Goal: Task Accomplishment & Management: Complete application form

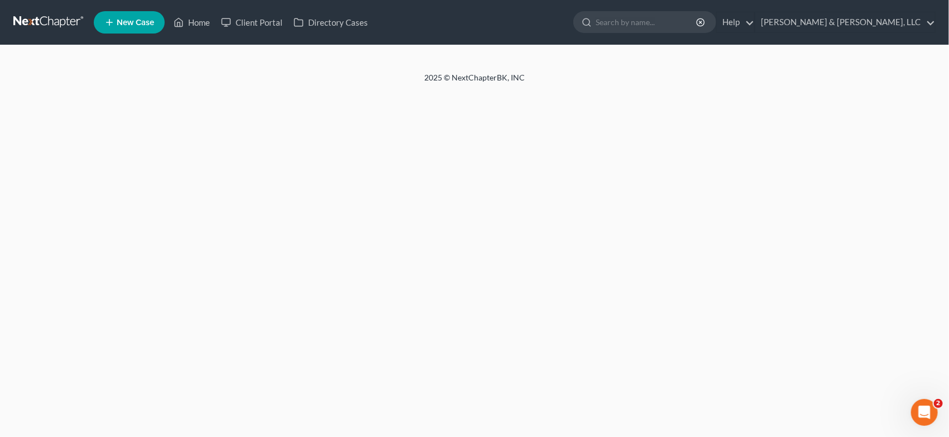
click at [150, 19] on span "New Case" at bounding box center [135, 22] width 37 height 8
select select "19"
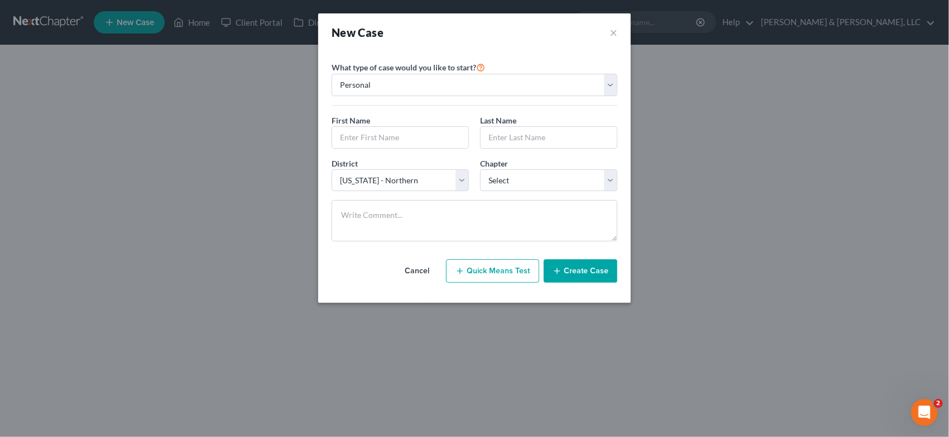
click at [194, 22] on div "New Case × Please select case type * Bankruptcy Bankruptcy What type of case wo…" at bounding box center [474, 218] width 949 height 437
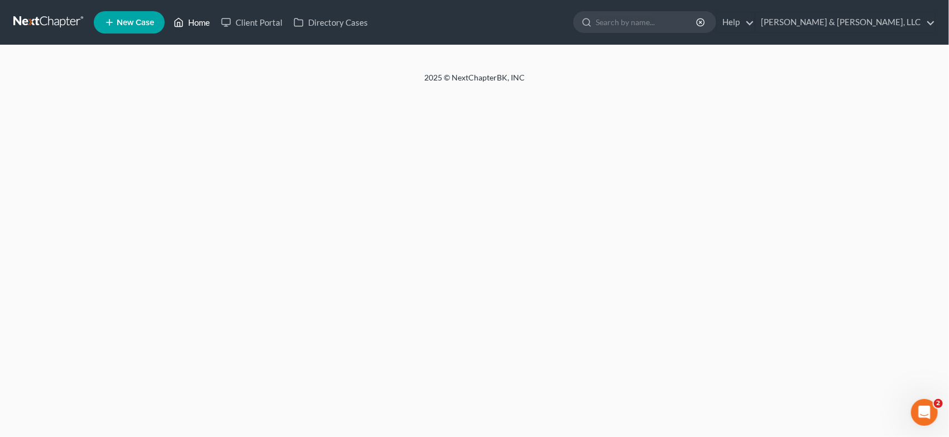
click at [204, 20] on link "Home" at bounding box center [191, 22] width 47 height 20
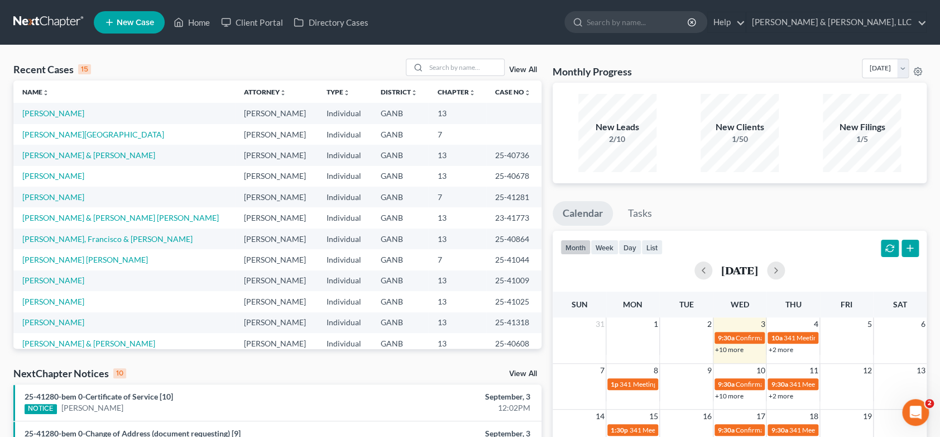
click at [114, 23] on icon at bounding box center [109, 22] width 10 height 13
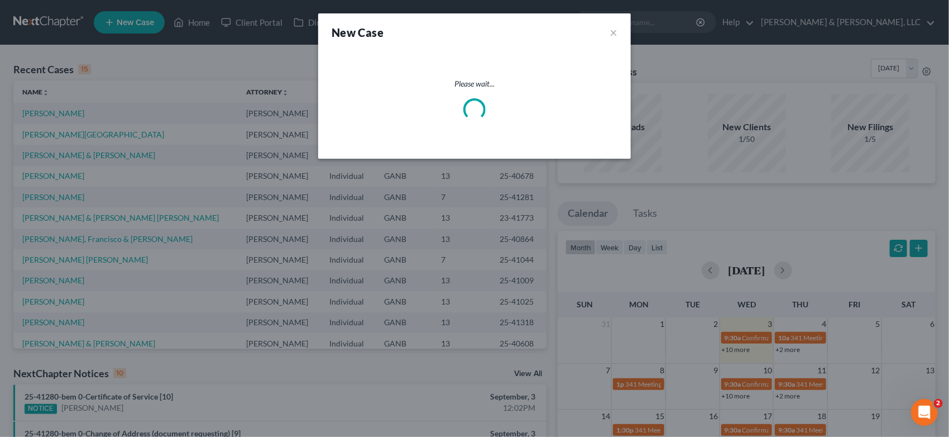
select select "19"
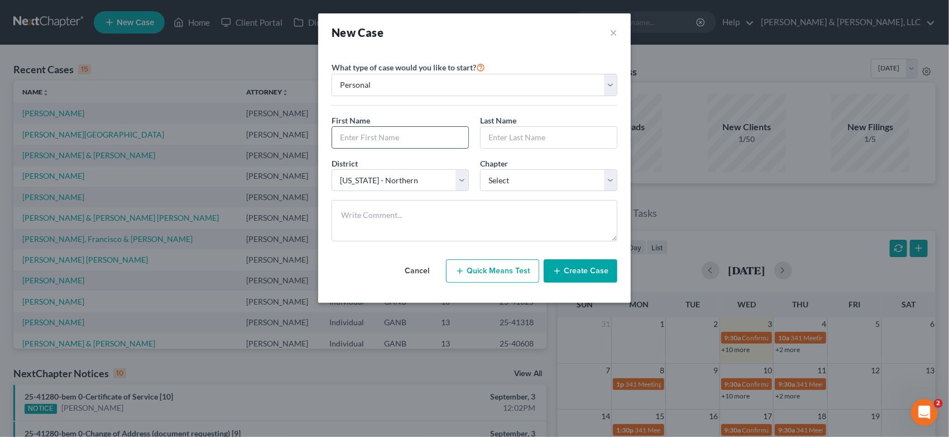
click at [371, 135] on input "text" at bounding box center [400, 137] width 136 height 21
type input "[PERSON_NAME]"
click at [505, 134] on input "Hudsn" at bounding box center [549, 137] width 136 height 21
type input "[PERSON_NAME]"
click at [610, 181] on select "Select 7 11 12 13" at bounding box center [548, 180] width 137 height 22
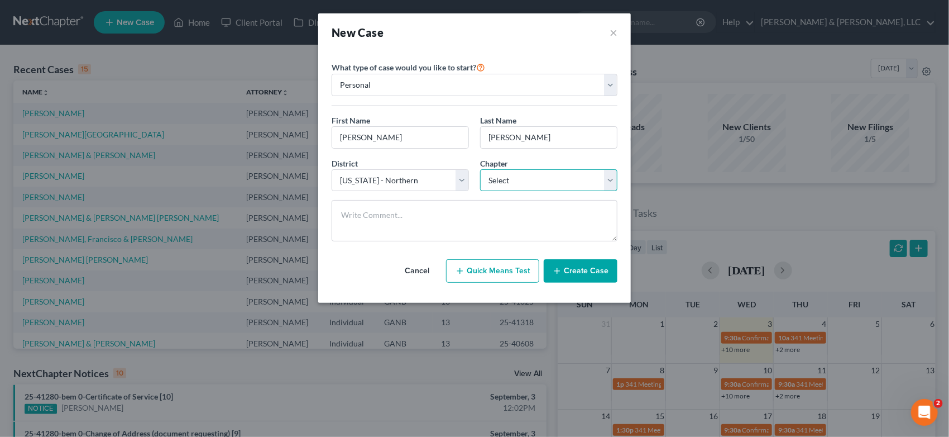
select select "3"
click at [480, 169] on select "Select 7 11 12 13" at bounding box center [548, 180] width 137 height 22
drag, startPoint x: 578, startPoint y: 270, endPoint x: 573, endPoint y: 267, distance: 6.0
click at [578, 269] on button "Create Case" at bounding box center [581, 270] width 74 height 23
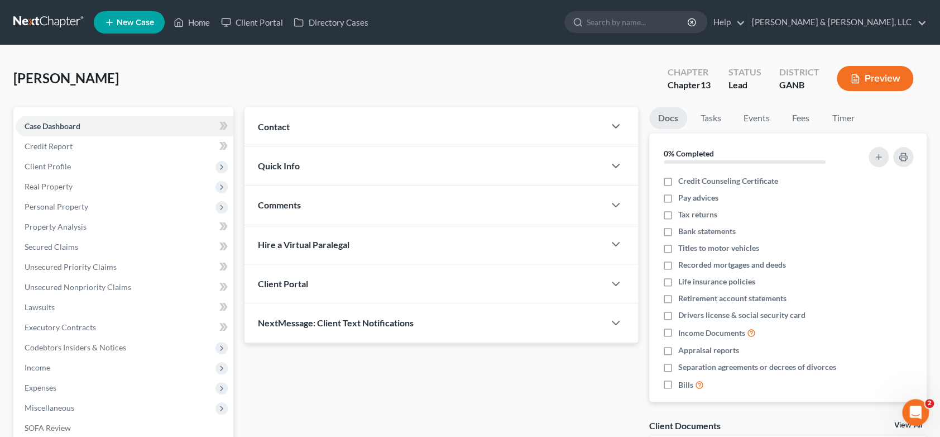
drag, startPoint x: 280, startPoint y: 125, endPoint x: 321, endPoint y: 140, distance: 44.0
click at [280, 124] on span "Contact" at bounding box center [274, 126] width 32 height 11
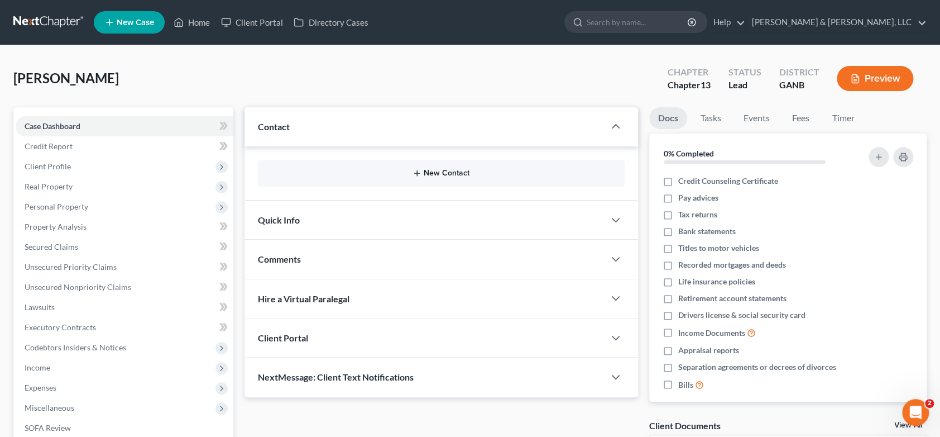
click at [438, 175] on button "New Contact" at bounding box center [441, 173] width 349 height 9
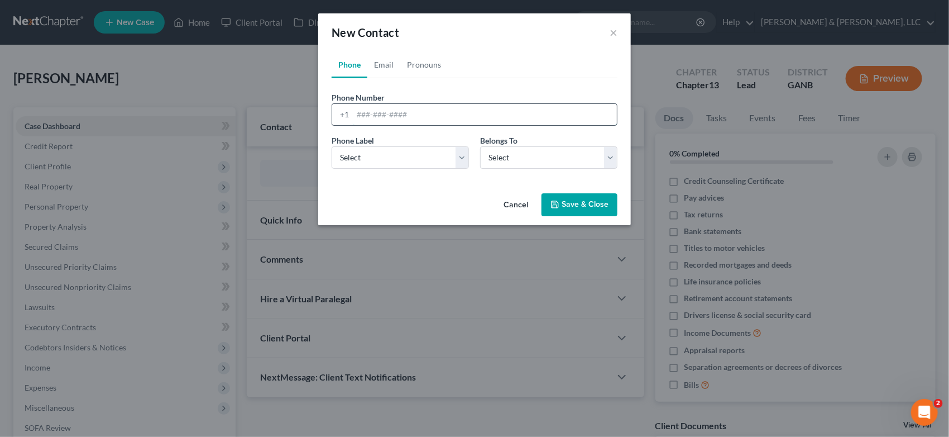
click at [375, 114] on input "tel" at bounding box center [485, 114] width 264 height 21
type input "[PHONE_NUMBER]"
click at [460, 157] on select "Select Mobile Home Work Other" at bounding box center [400, 157] width 137 height 22
select select "0"
click at [332, 146] on select "Select Mobile Home Work Other" at bounding box center [400, 157] width 137 height 22
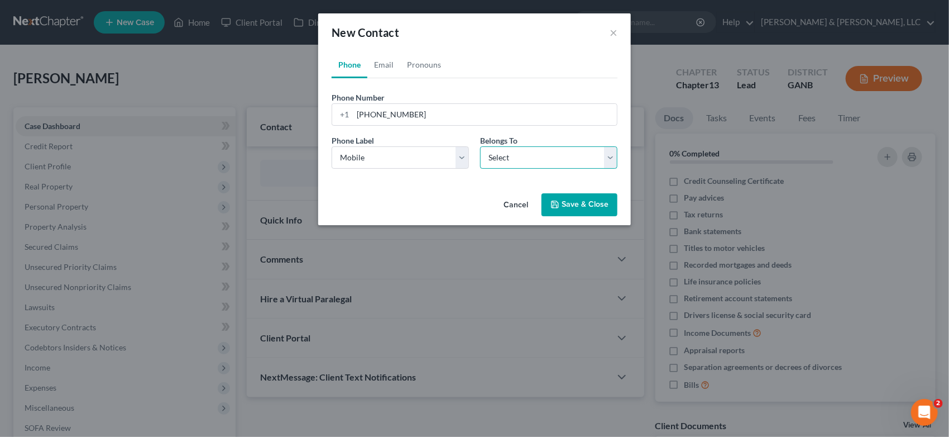
click at [607, 155] on select "Select Client Other" at bounding box center [548, 157] width 137 height 22
select select "0"
click at [480, 146] on select "Select Client Other" at bounding box center [548, 157] width 137 height 22
click at [380, 66] on link "Email" at bounding box center [383, 64] width 33 height 27
click at [372, 116] on input "email" at bounding box center [485, 114] width 264 height 21
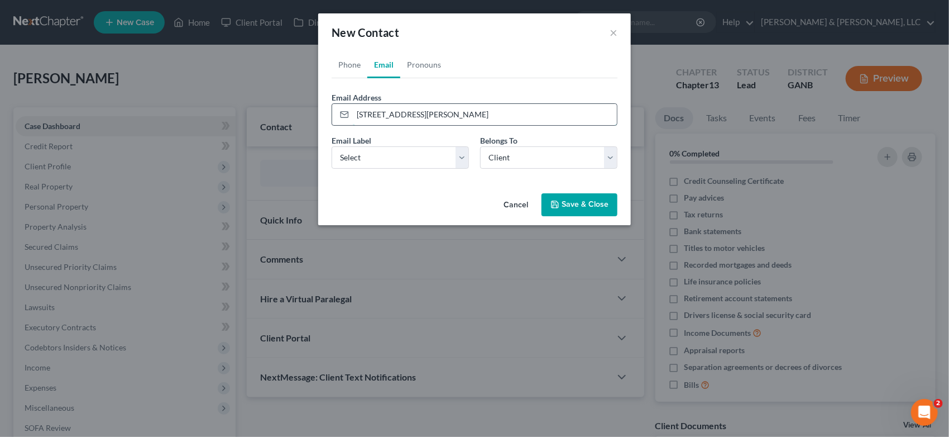
type input "[STREET_ADDRESS][PERSON_NAME]"
drag, startPoint x: 424, startPoint y: 119, endPoint x: 218, endPoint y: 151, distance: 208.4
click at [218, 151] on div "New Contact × Phone Email Pronouns Phone Number * [PHONE_NUMBER] Ext. Phone Lab…" at bounding box center [474, 218] width 949 height 437
type input "[EMAIL_ADDRESS][DOMAIN_NAME]"
click at [458, 156] on select "Select Home Work Other" at bounding box center [400, 157] width 137 height 22
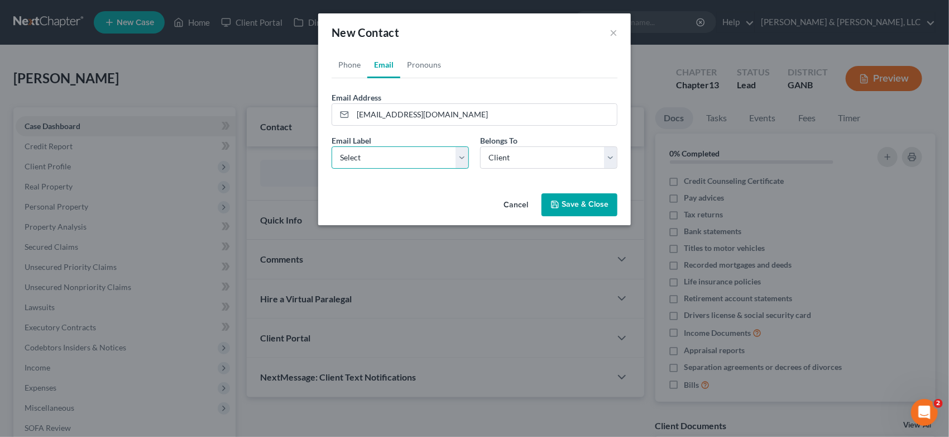
select select "0"
click at [332, 146] on select "Select Home Work Other" at bounding box center [400, 157] width 137 height 22
click at [580, 203] on button "Save & Close" at bounding box center [580, 204] width 76 height 23
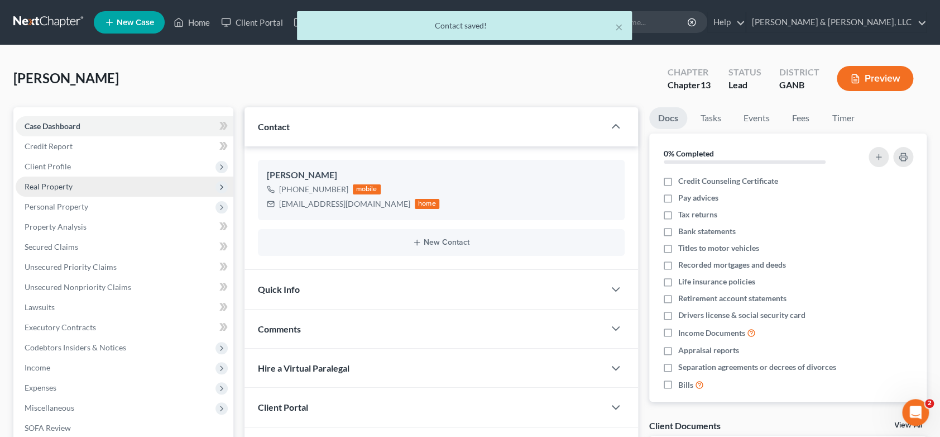
click at [63, 183] on span "Real Property" at bounding box center [49, 185] width 48 height 9
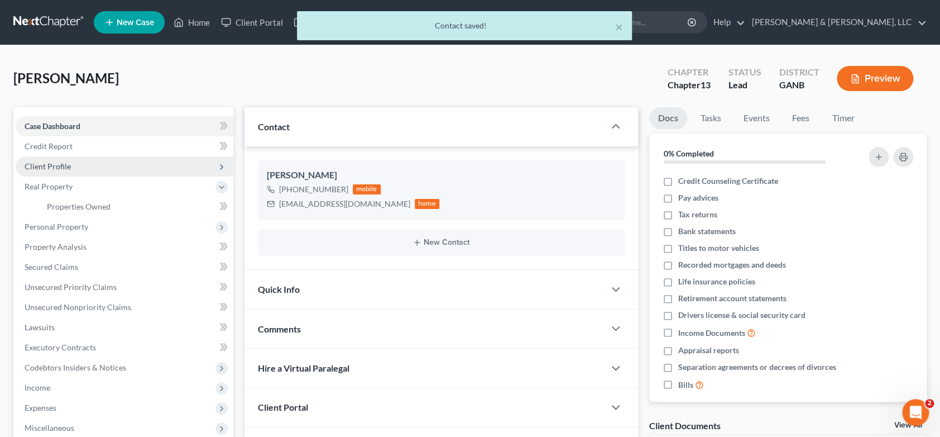
click at [66, 168] on span "Client Profile" at bounding box center [48, 165] width 46 height 9
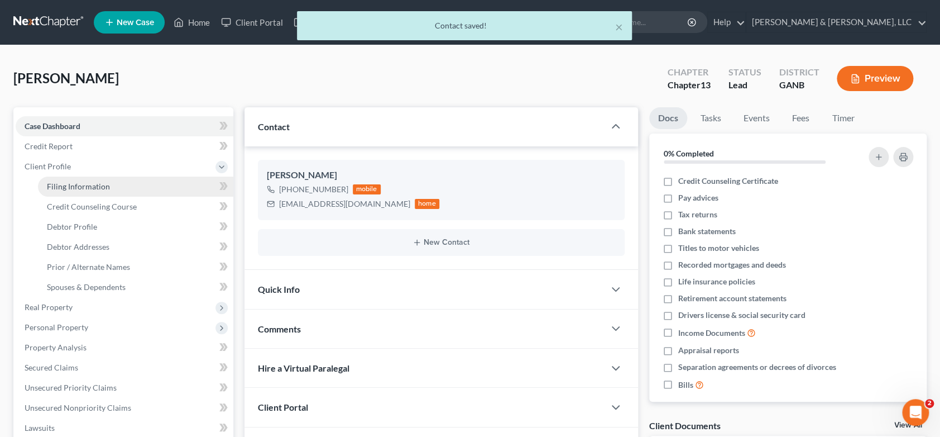
click at [85, 184] on span "Filing Information" at bounding box center [78, 185] width 63 height 9
select select "1"
select select "0"
select select "3"
select select "19"
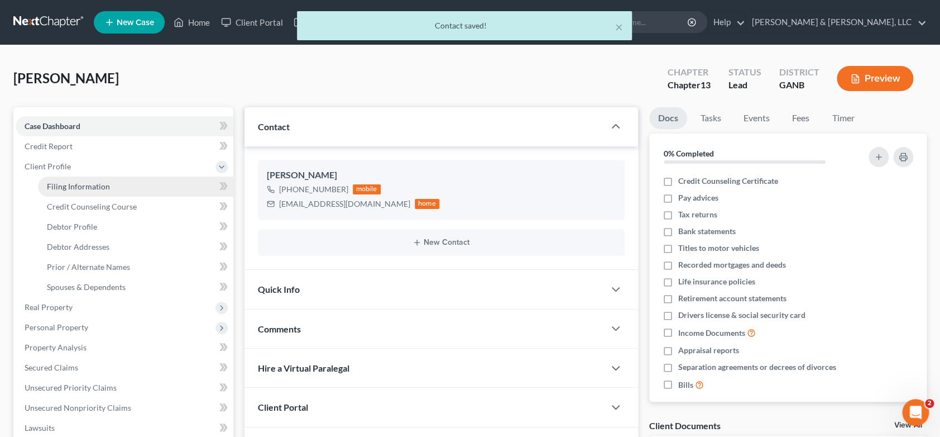
select select "10"
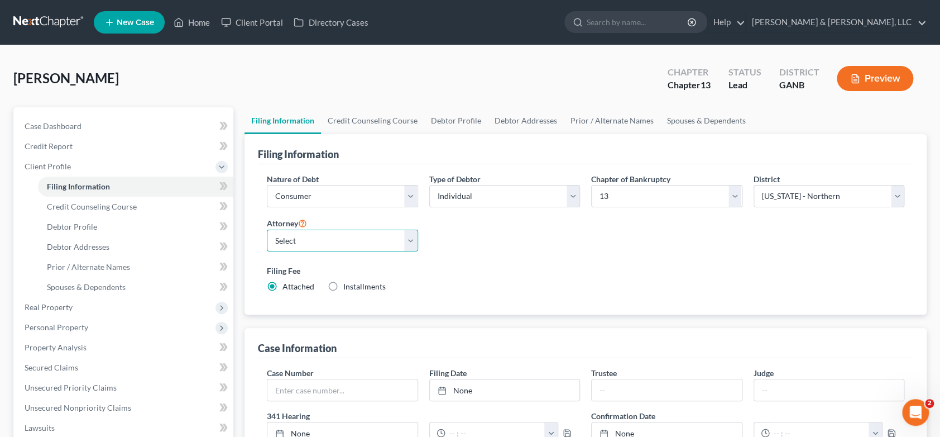
click at [415, 234] on select "Select [PERSON_NAME] - GANB [PERSON_NAME] - GANB" at bounding box center [342, 240] width 151 height 22
select select "0"
click at [267, 229] on select "Select [PERSON_NAME] - GANB [PERSON_NAME] - GANB" at bounding box center [342, 240] width 151 height 22
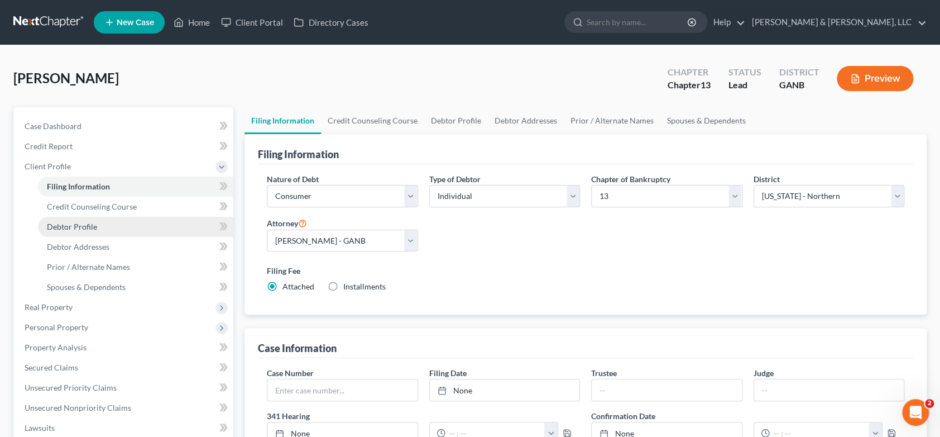
click at [86, 226] on span "Debtor Profile" at bounding box center [72, 226] width 50 height 9
select select "0"
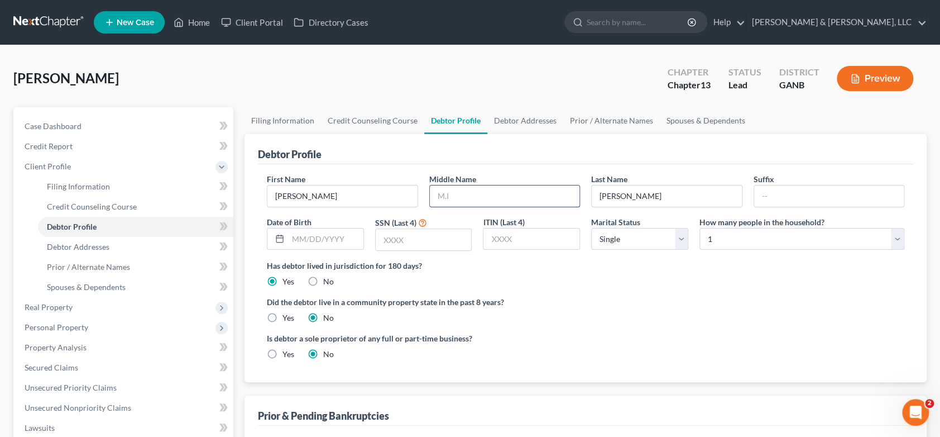
click at [471, 201] on input "text" at bounding box center [505, 195] width 150 height 21
type input "[PERSON_NAME]"
type input "[DATE]"
click at [444, 245] on input "text" at bounding box center [424, 239] width 96 height 21
type input "9547"
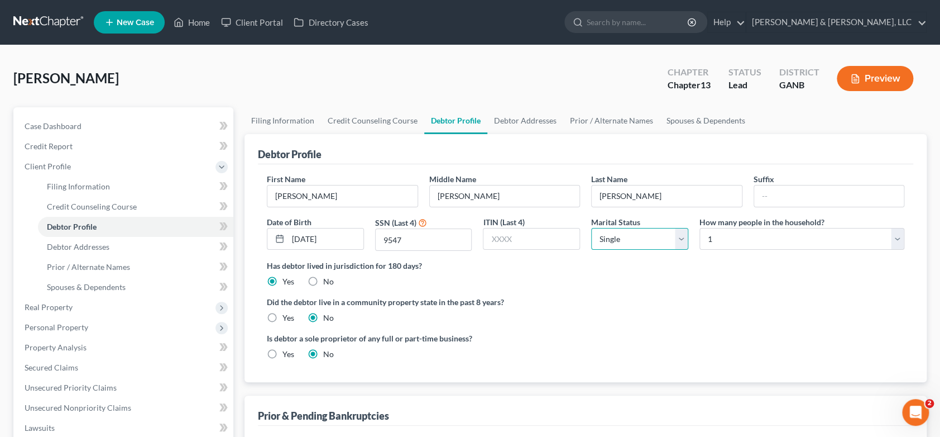
click at [678, 238] on select "Select Single Married Separated Divorced Widowed" at bounding box center [639, 239] width 97 height 22
select select "1"
click at [591, 228] on select "Select Single Married Separated Divorced Widowed" at bounding box center [639, 239] width 97 height 22
click at [89, 185] on span "Filing Information" at bounding box center [78, 185] width 63 height 9
select select "1"
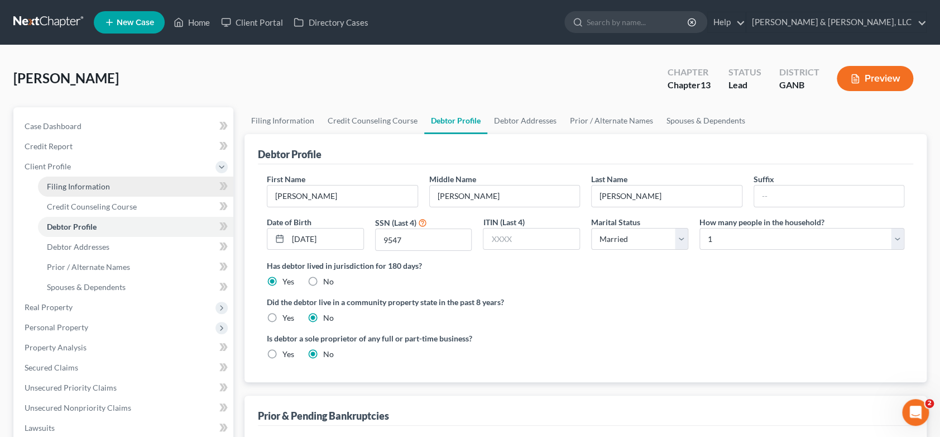
select select "0"
select select "3"
select select "19"
select select "0"
select select "10"
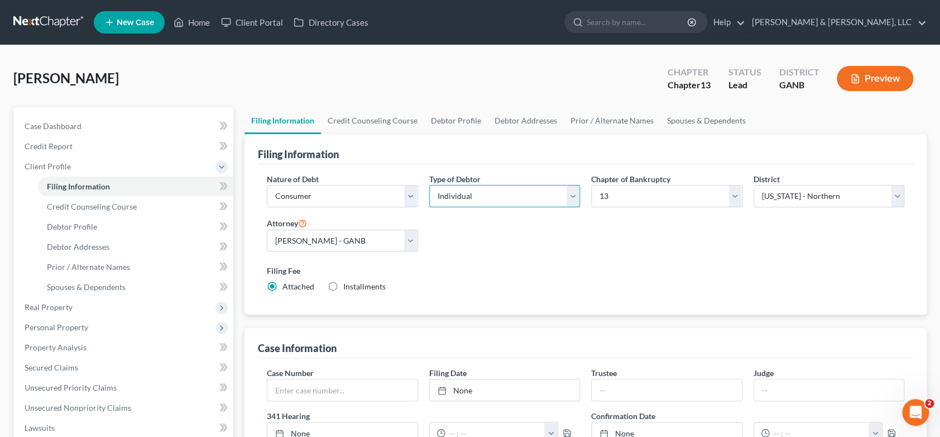
click at [572, 189] on select "Select Individual Joint" at bounding box center [504, 196] width 151 height 22
select select "1"
click at [429, 185] on select "Select Individual Joint" at bounding box center [504, 196] width 151 height 22
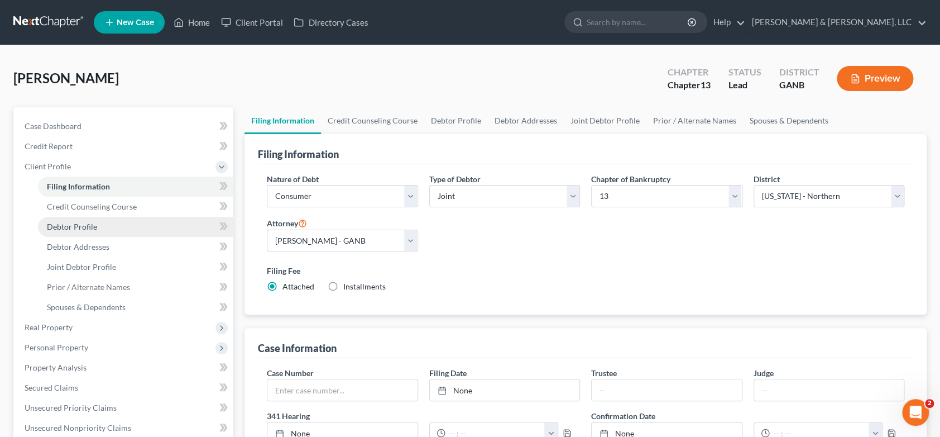
click at [73, 224] on span "Debtor Profile" at bounding box center [72, 226] width 50 height 9
select select "1"
select select "0"
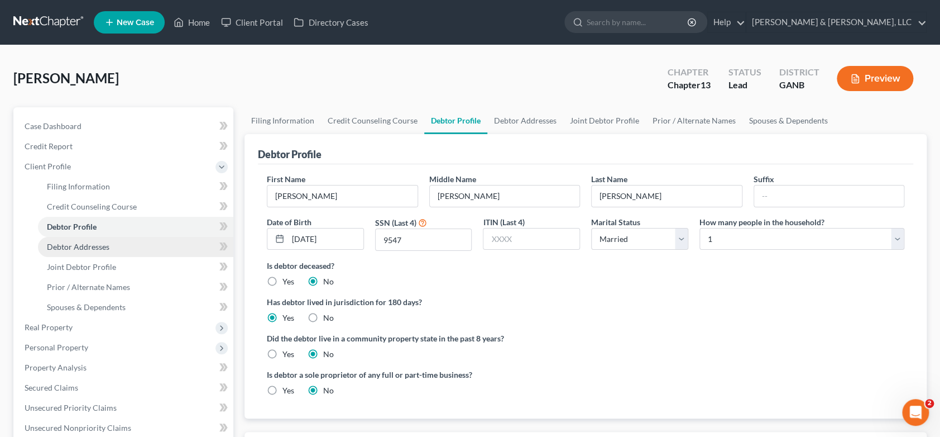
click at [98, 246] on span "Debtor Addresses" at bounding box center [78, 246] width 63 height 9
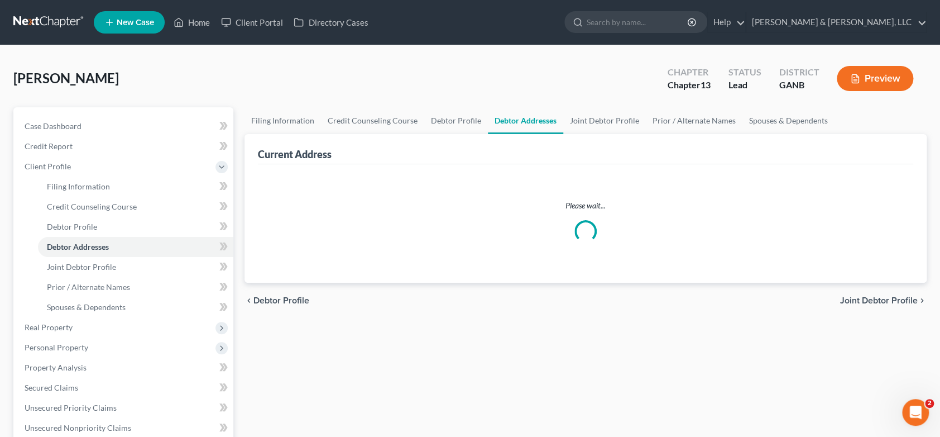
select select "0"
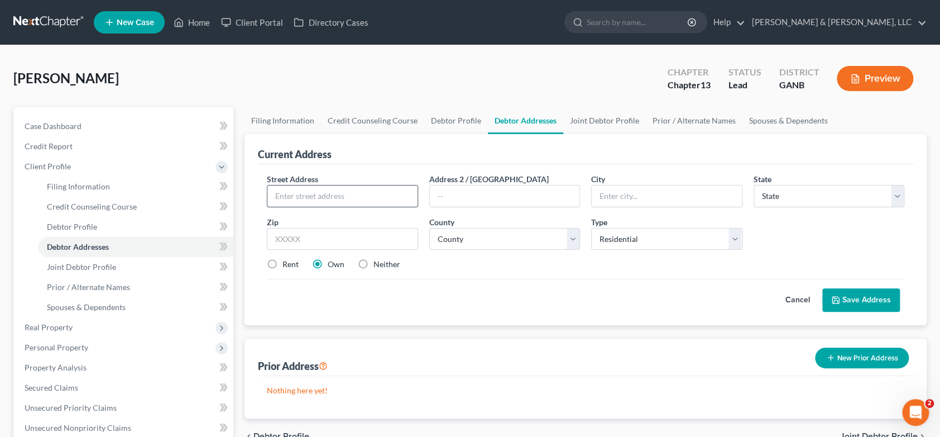
click at [296, 195] on input "text" at bounding box center [342, 195] width 150 height 21
click at [310, 197] on input "text" at bounding box center [342, 195] width 150 height 21
type input "[STREET_ADDRESS][PERSON_NAME]"
type input "Trion"
select select "10"
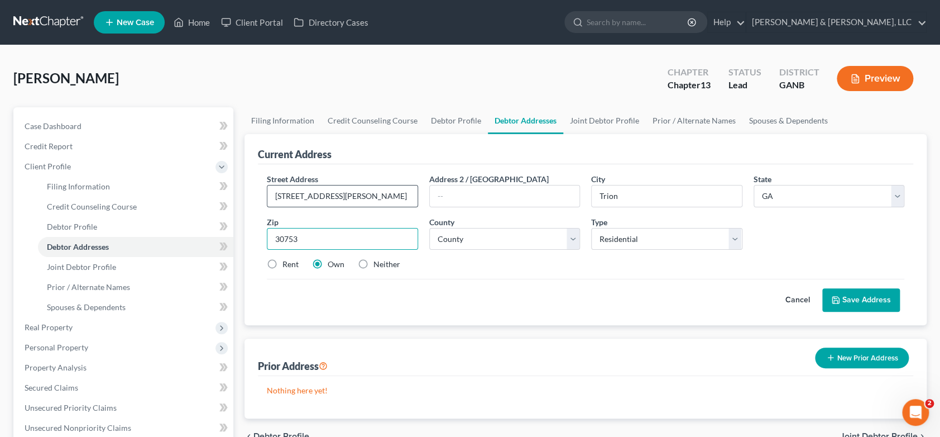
type input "30753"
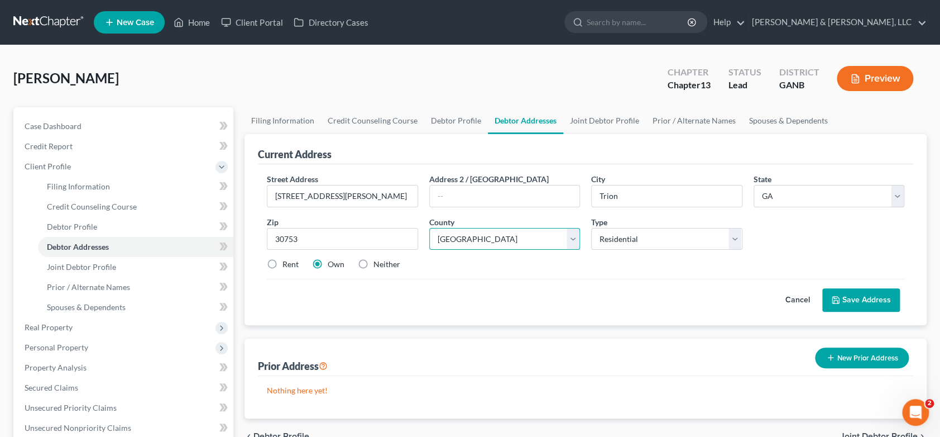
click at [504, 235] on select "County [GEOGRAPHIC_DATA] [GEOGRAPHIC_DATA] [GEOGRAPHIC_DATA] [GEOGRAPHIC_DATA] …" at bounding box center [504, 239] width 151 height 22
select select "26"
click at [429, 228] on select "County [GEOGRAPHIC_DATA] [GEOGRAPHIC_DATA] [GEOGRAPHIC_DATA] [GEOGRAPHIC_DATA] …" at bounding box center [504, 239] width 151 height 22
click at [283, 262] on label "Rent" at bounding box center [291, 264] width 16 height 11
click at [287, 262] on input "Rent" at bounding box center [290, 262] width 7 height 7
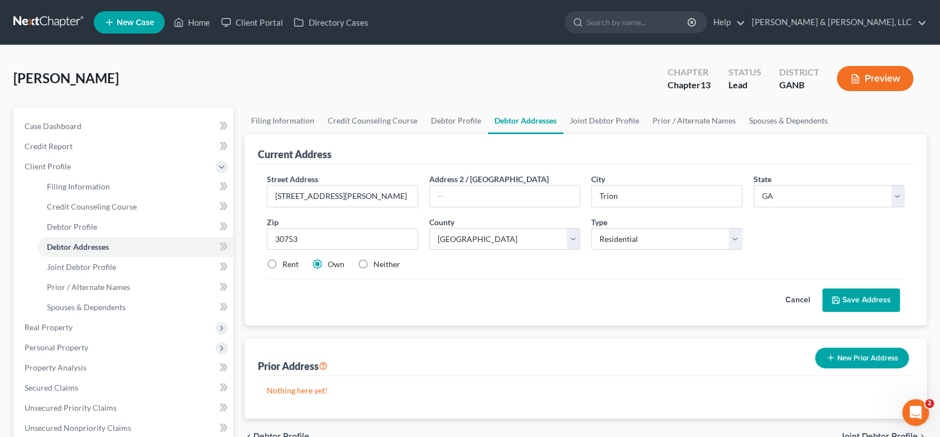
radio input "true"
click at [881, 298] on button "Save Address" at bounding box center [861, 299] width 78 height 23
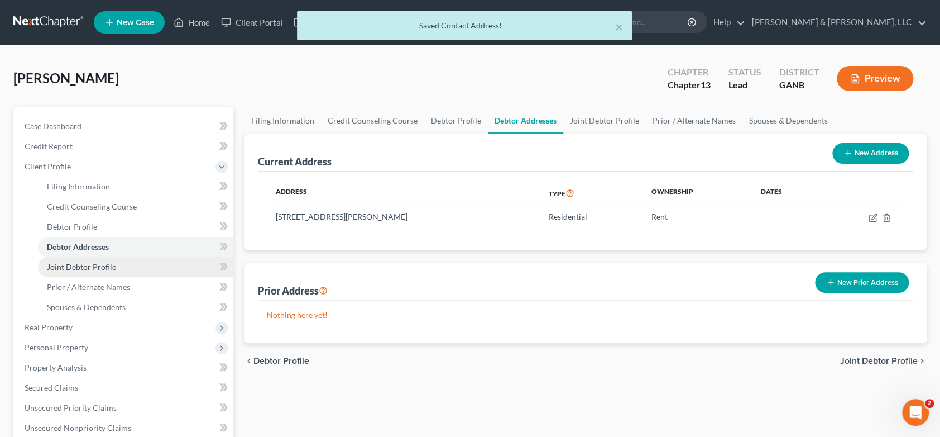
click at [93, 266] on span "Joint Debtor Profile" at bounding box center [81, 266] width 69 height 9
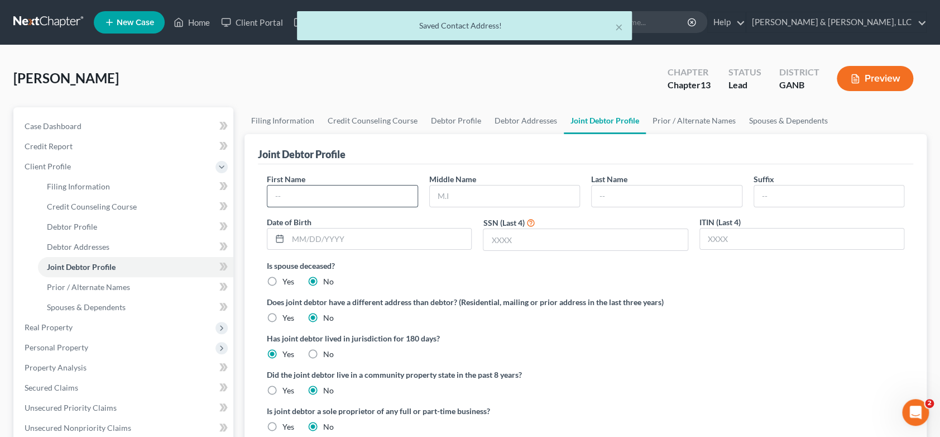
click at [319, 199] on input "text" at bounding box center [342, 195] width 150 height 21
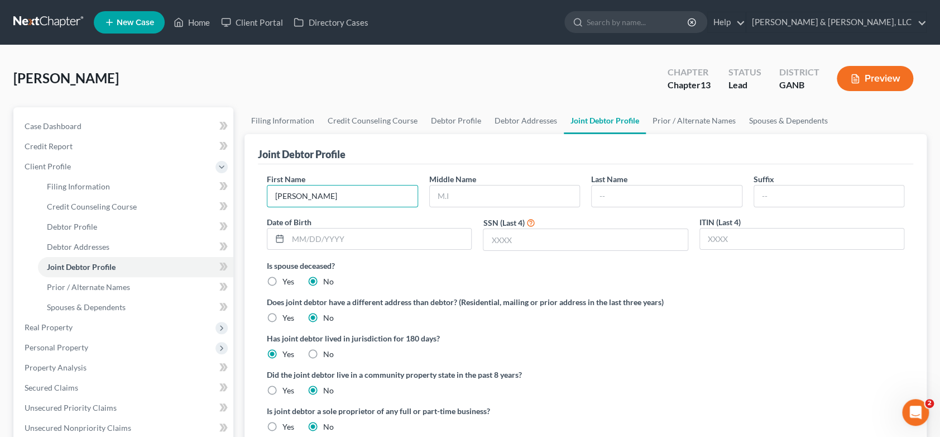
type input "[PERSON_NAME]"
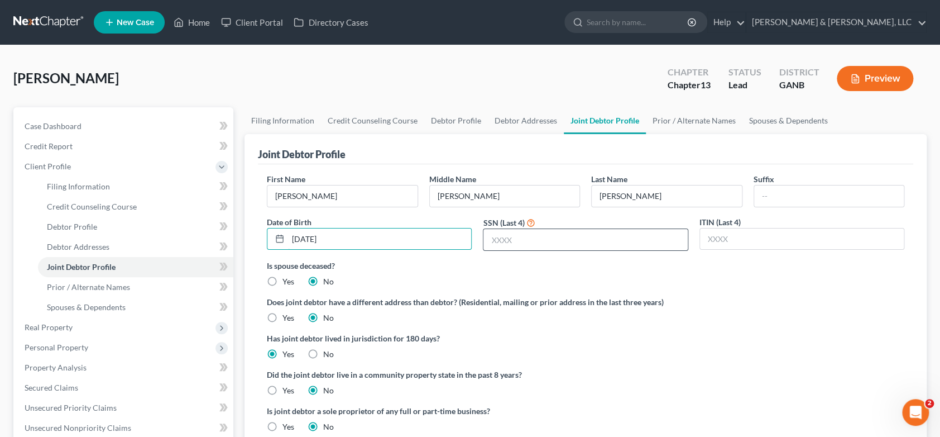
type input "[DATE]"
click at [515, 242] on input "text" at bounding box center [586, 239] width 204 height 21
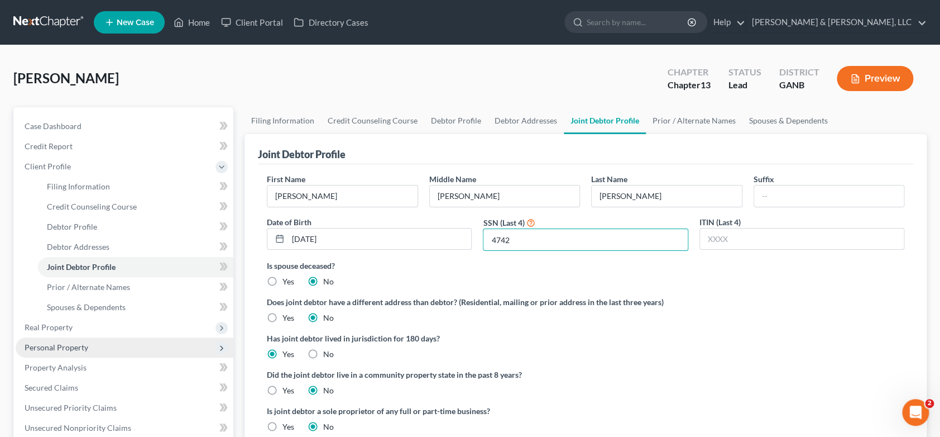
type input "4742"
click at [74, 344] on span "Personal Property" at bounding box center [57, 346] width 64 height 9
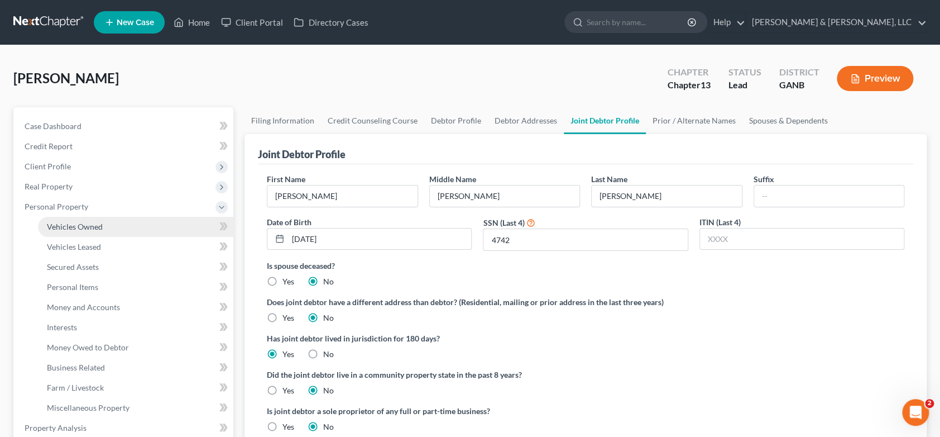
click at [101, 224] on span "Vehicles Owned" at bounding box center [75, 226] width 56 height 9
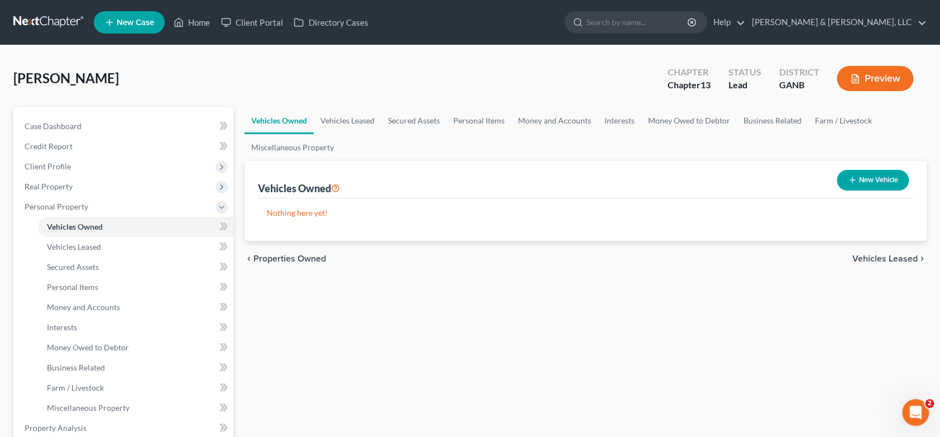
click at [866, 176] on button "New Vehicle" at bounding box center [873, 180] width 72 height 21
select select "0"
select select "2"
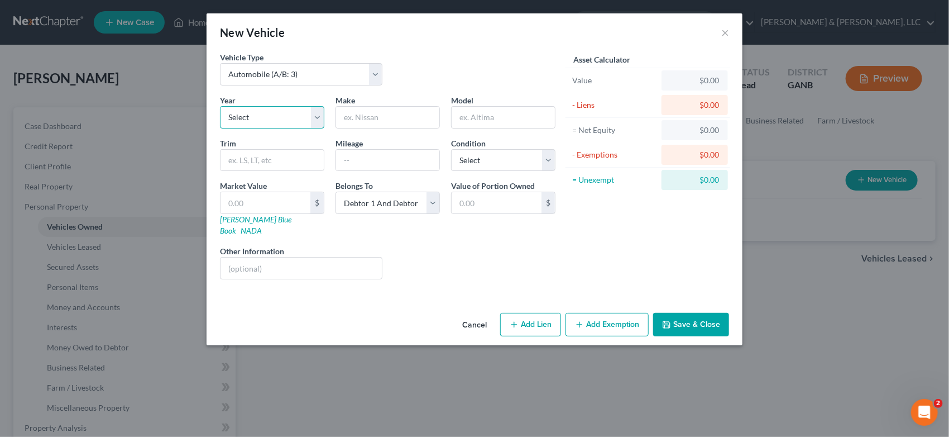
click at [317, 121] on select "Select 2026 2025 2024 2023 2022 2021 2020 2019 2018 2017 2016 2015 2014 2013 20…" at bounding box center [272, 117] width 104 height 22
select select "8"
click at [220, 106] on select "Select 2026 2025 2024 2023 2022 2021 2020 2019 2018 2017 2016 2015 2014 2013 20…" at bounding box center [272, 117] width 104 height 22
click at [385, 120] on input "text" at bounding box center [387, 117] width 103 height 21
type input "Mercedes"
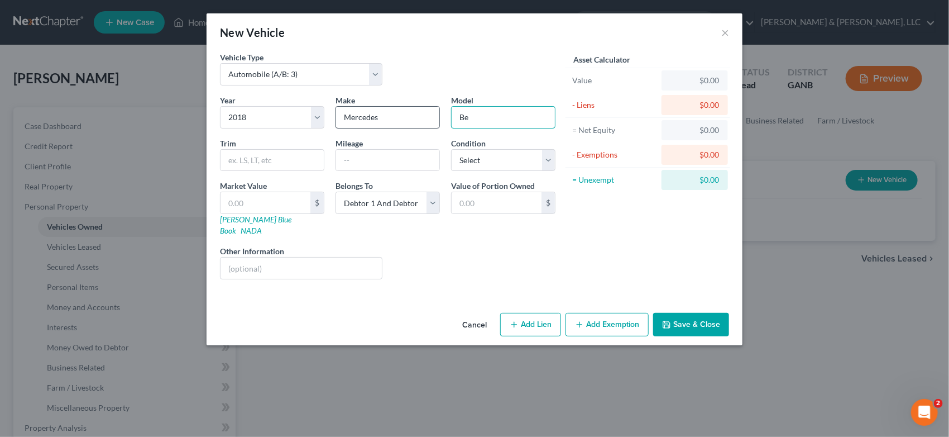
type input "B"
click at [396, 113] on input "Mercedes" at bounding box center [387, 117] width 103 height 21
type input "Mercedes Benz"
type input "300GLC"
click at [540, 316] on button "Add Lien" at bounding box center [530, 324] width 61 height 23
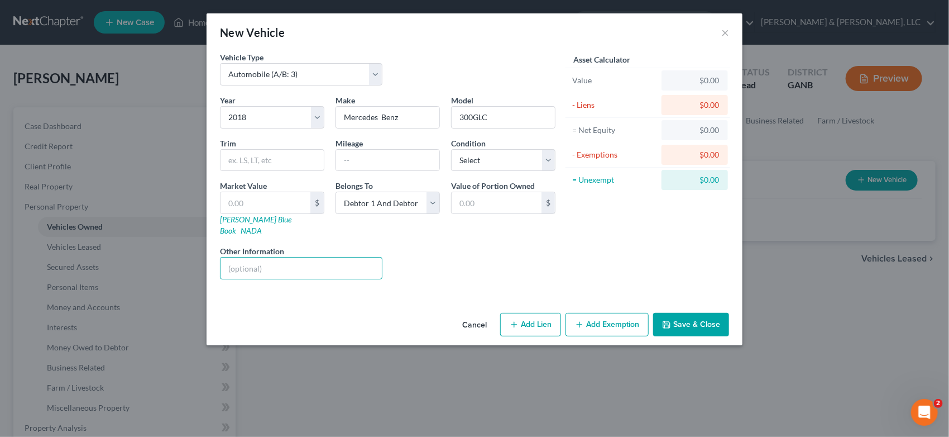
select select "2"
select select "0"
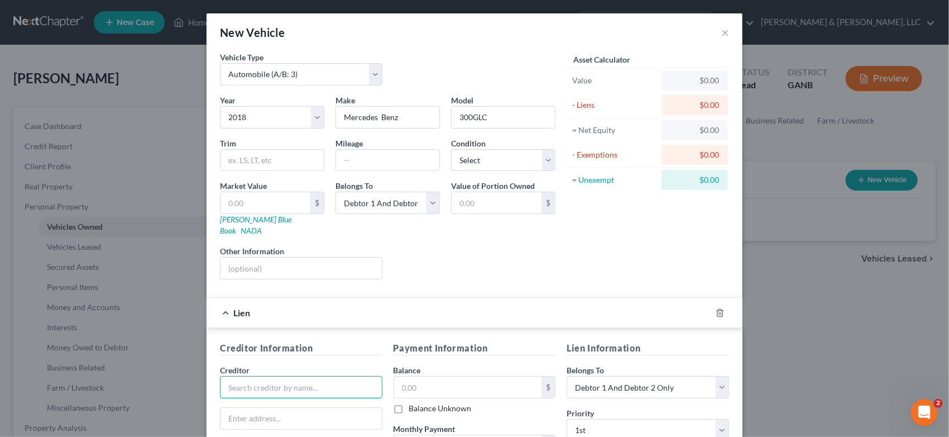
click at [238, 376] on input "text" at bounding box center [301, 387] width 162 height 22
click at [282, 376] on input "Cinch" at bounding box center [301, 387] width 162 height 22
click at [264, 408] on input "text" at bounding box center [301, 418] width 161 height 21
type input "Cinch"
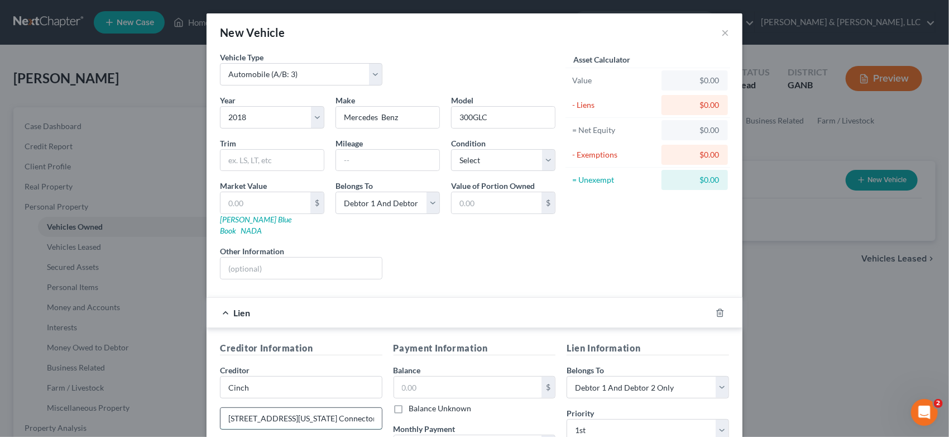
type input "[STREET_ADDRESS][US_STATE] Connector Rd"
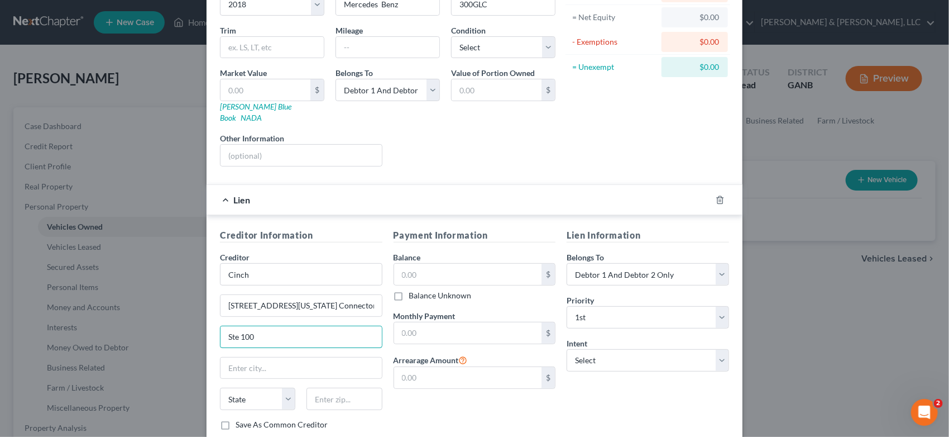
scroll to position [135, 0]
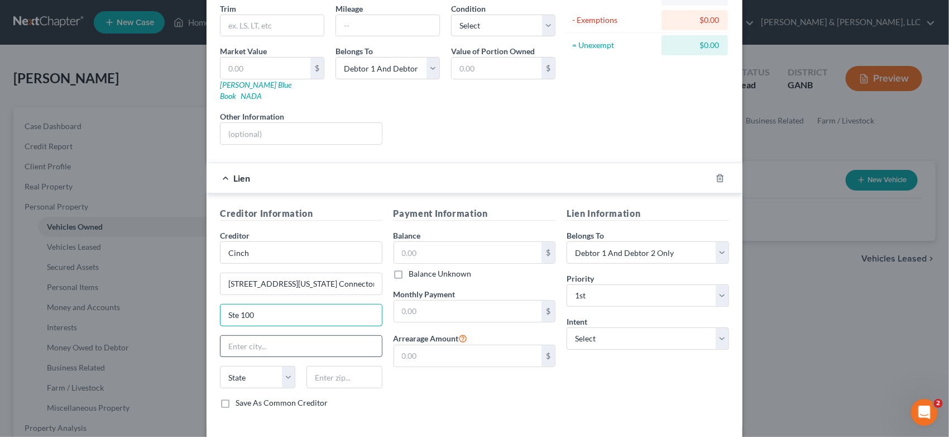
type input "Ste 100"
click at [241, 336] on input "text" at bounding box center [301, 346] width 161 height 21
type input "Alpharetta"
select select "10"
type input "30022-8270"
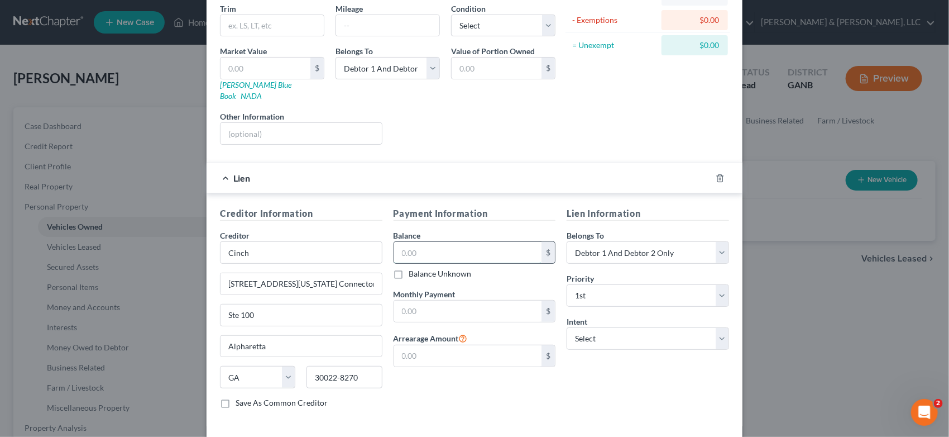
click at [425, 246] on input "text" at bounding box center [468, 252] width 148 height 21
click at [412, 242] on input "text" at bounding box center [468, 252] width 148 height 21
type input "16,722.00"
click at [713, 329] on select "Select Surrender Redeem Reaffirm Avoid Other" at bounding box center [648, 338] width 162 height 22
select select "2"
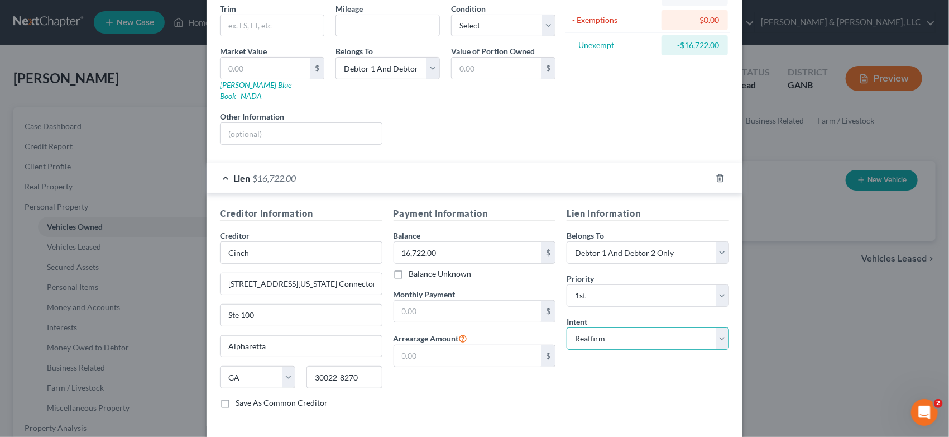
click at [567, 327] on select "Select Surrender Redeem Reaffirm Avoid Other" at bounding box center [648, 338] width 162 height 22
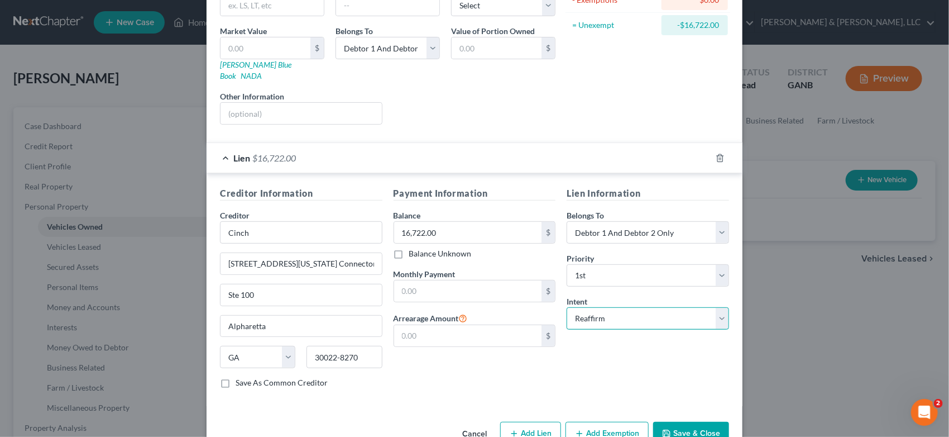
scroll to position [173, 0]
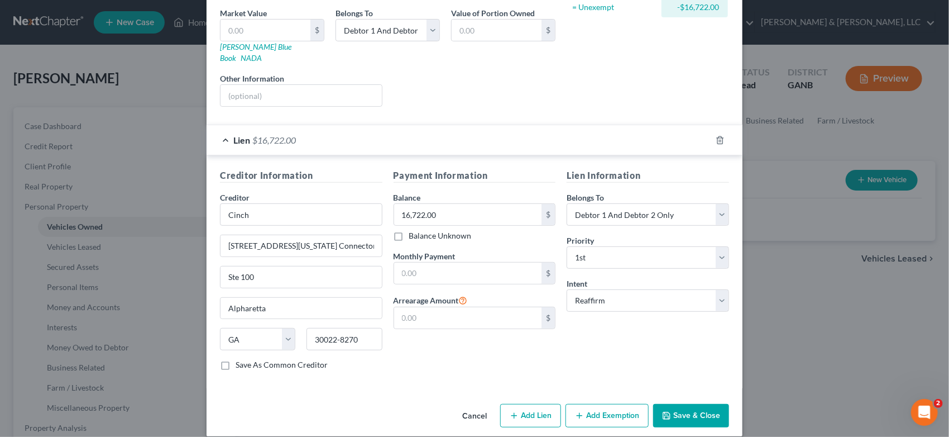
click at [693, 404] on button "Save & Close" at bounding box center [691, 415] width 76 height 23
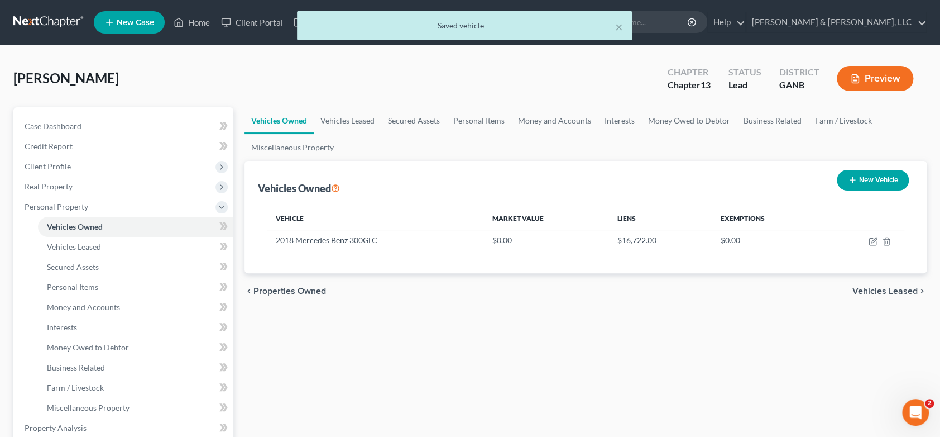
click at [875, 178] on button "New Vehicle" at bounding box center [873, 180] width 72 height 21
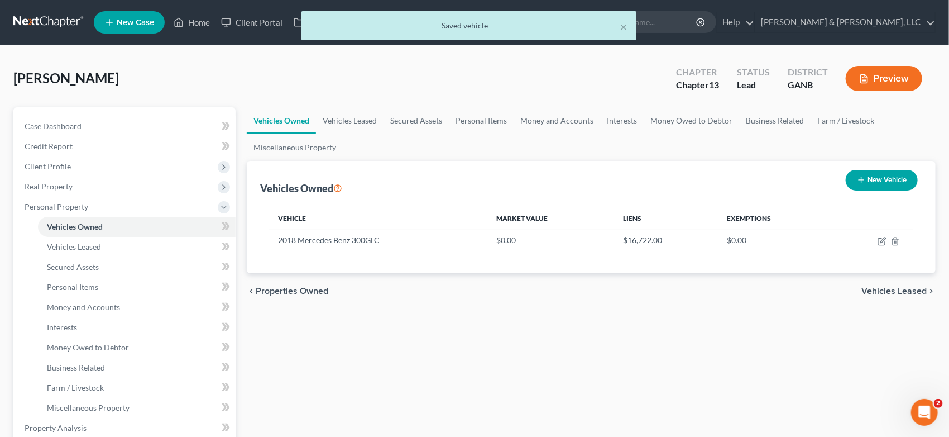
select select "0"
select select "2"
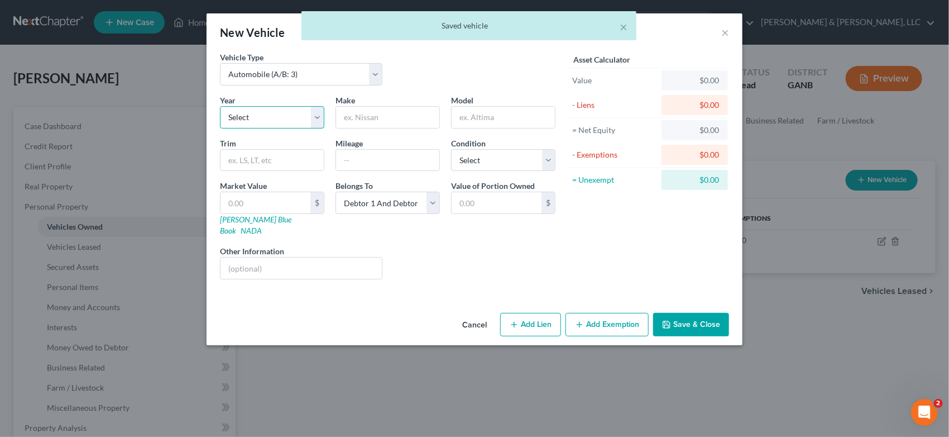
click at [294, 121] on select "Select 2026 2025 2024 2023 2022 2021 2020 2019 2018 2017 2016 2015 2014 2013 20…" at bounding box center [272, 117] width 104 height 22
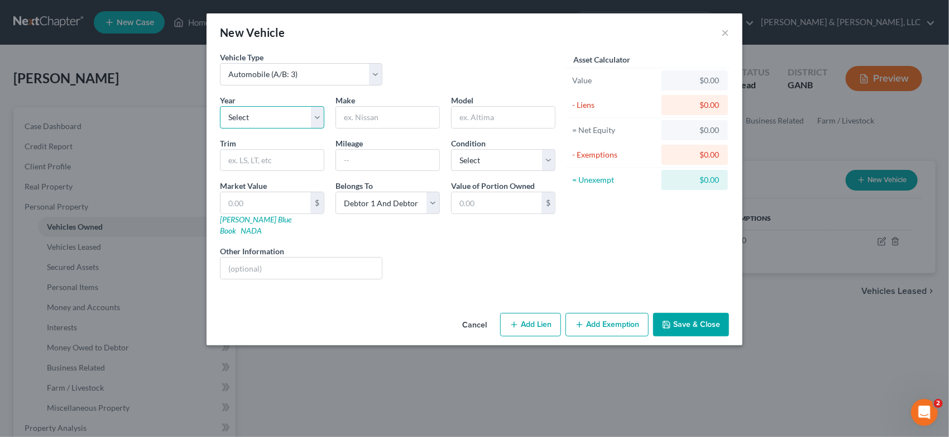
select select "8"
click at [220, 106] on select "Select 2026 2025 2024 2023 2022 2021 2020 2019 2018 2017 2016 2015 2014 2013 20…" at bounding box center [272, 117] width 104 height 22
click at [364, 119] on input "text" at bounding box center [387, 117] width 103 height 21
type input "Mercedes Benz"
type input "300GLC"
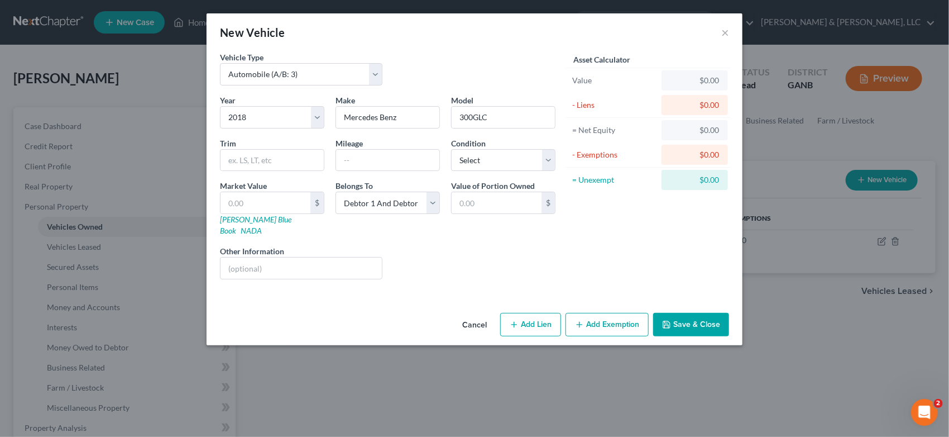
click at [548, 313] on button "Add Lien" at bounding box center [530, 324] width 61 height 23
select select "2"
select select "0"
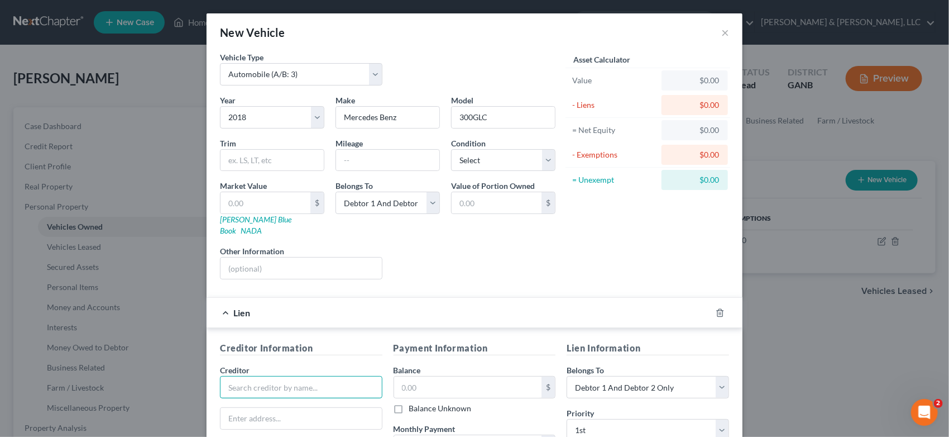
click at [243, 381] on input "text" at bounding box center [301, 387] width 162 height 22
click at [265, 401] on div "Chase Auto Finance" at bounding box center [304, 406] width 150 height 11
type input "Chase Auto Finance"
type input "PO Box 182055"
type input "Columbus"
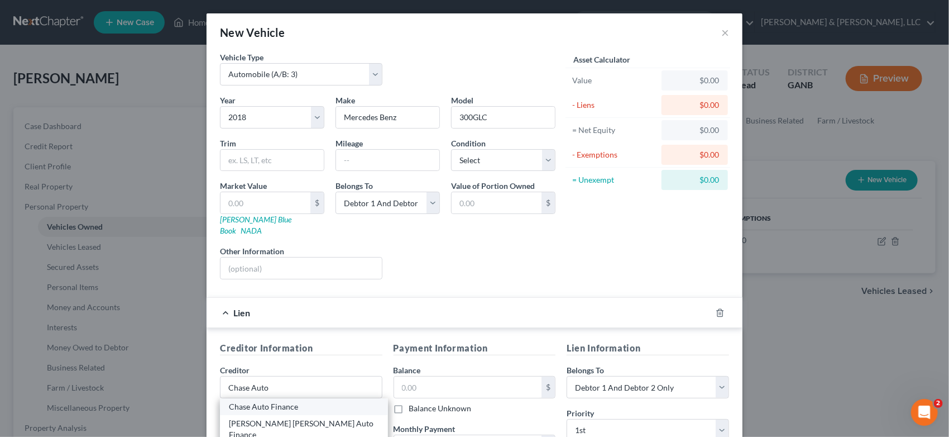
select select "36"
type input "43218-2055"
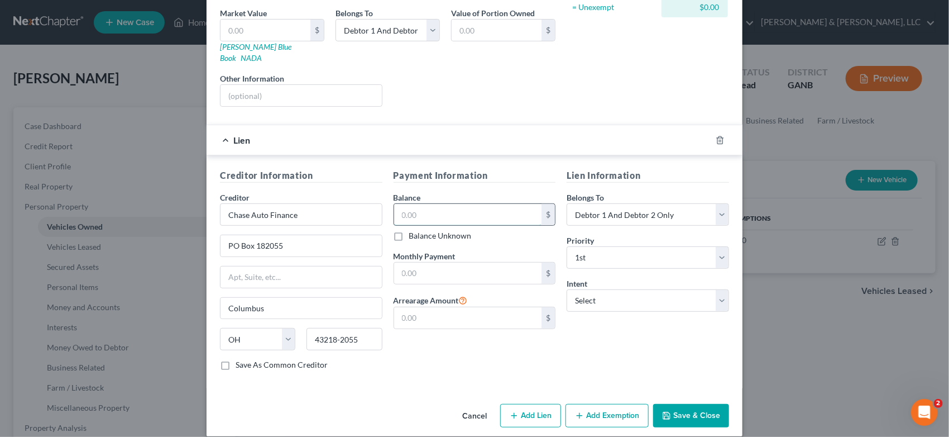
click at [459, 204] on input "text" at bounding box center [468, 214] width 148 height 21
type input "16,769.00"
click at [715, 289] on select "Select Surrender Redeem Reaffirm Avoid Other" at bounding box center [648, 300] width 162 height 22
select select "2"
click at [567, 289] on select "Select Surrender Redeem Reaffirm Avoid Other" at bounding box center [648, 300] width 162 height 22
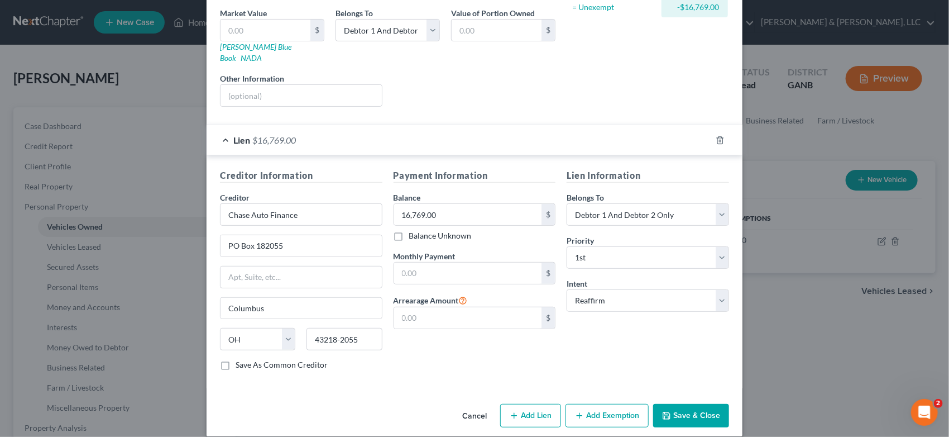
click at [680, 406] on button "Save & Close" at bounding box center [691, 415] width 76 height 23
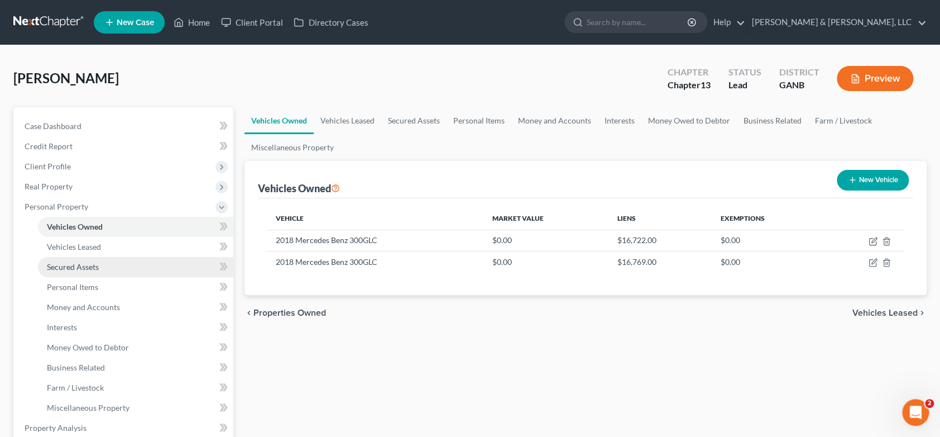
click at [87, 262] on span "Secured Assets" at bounding box center [73, 266] width 52 height 9
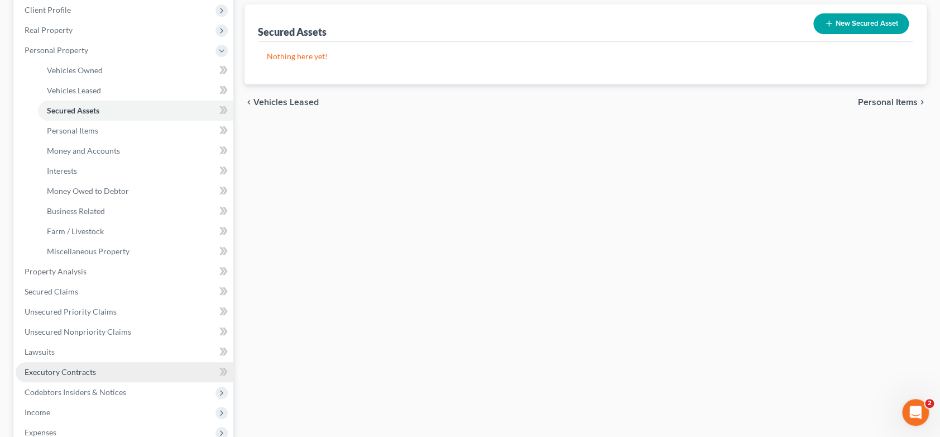
scroll to position [186, 0]
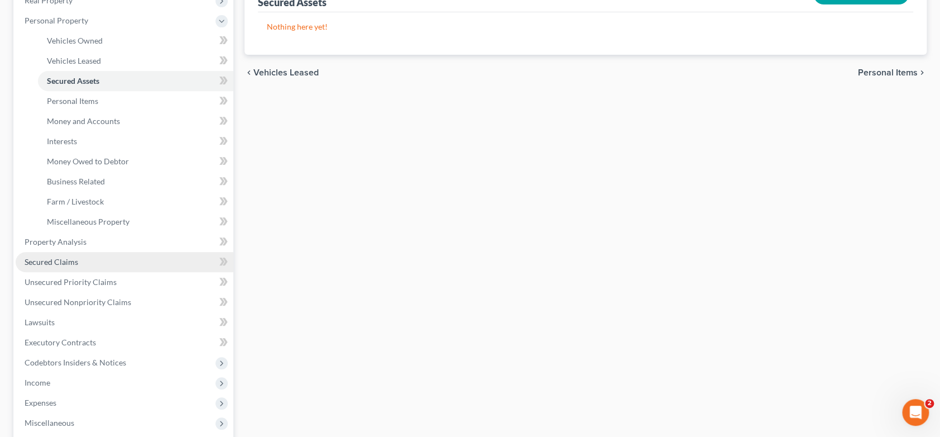
click at [65, 262] on span "Secured Claims" at bounding box center [52, 261] width 54 height 9
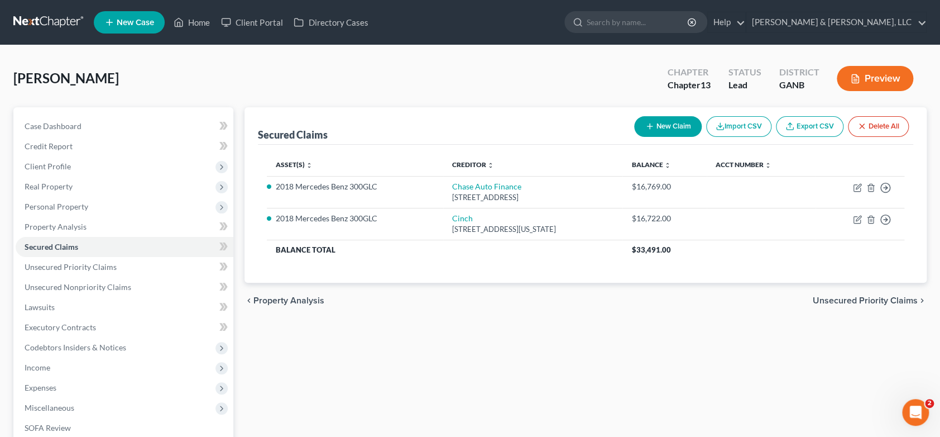
click at [672, 125] on button "New Claim" at bounding box center [668, 126] width 68 height 21
select select "0"
select select "2"
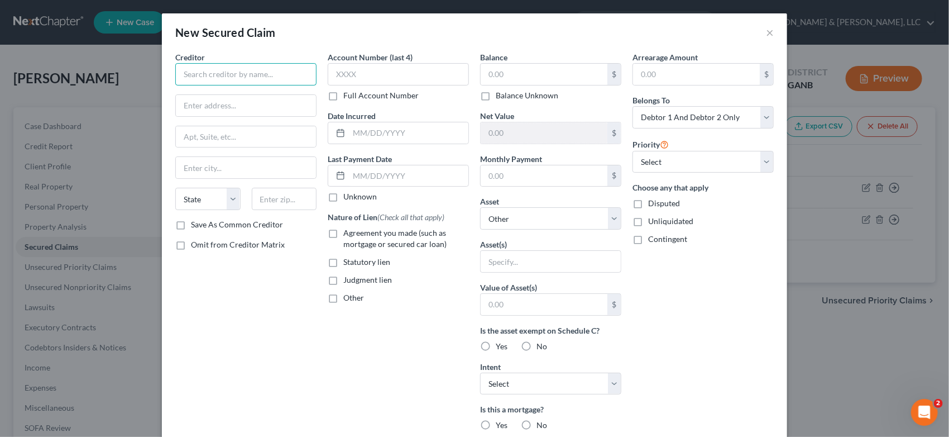
click at [205, 70] on input "text" at bounding box center [245, 74] width 141 height 22
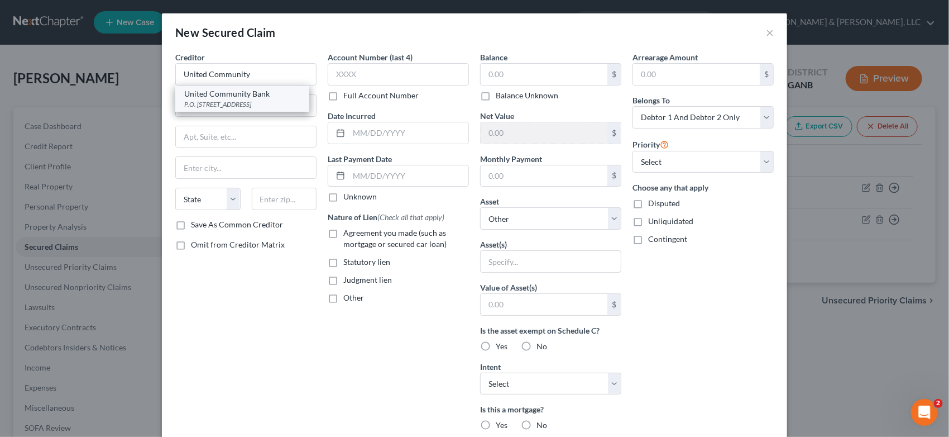
click at [246, 100] on div "P.O. [STREET_ADDRESS]" at bounding box center [242, 103] width 116 height 9
type input "United Community Bank"
type input "P.O. box 398"
type input "[GEOGRAPHIC_DATA]"
select select "10"
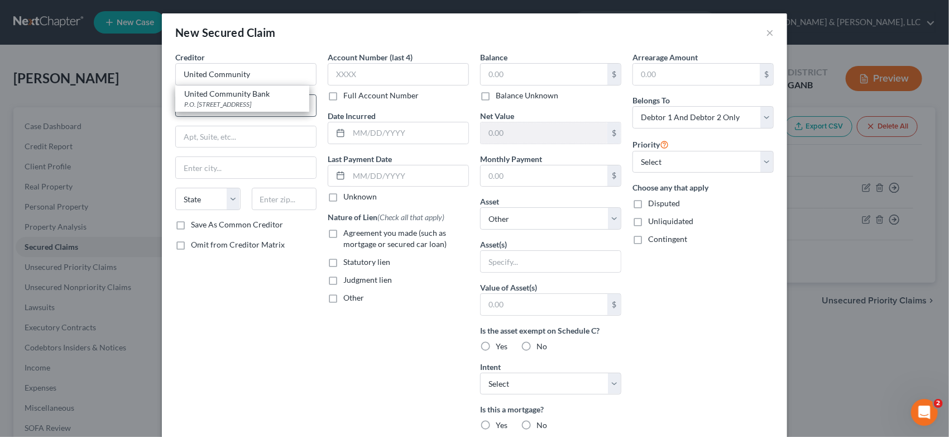
type input "30514"
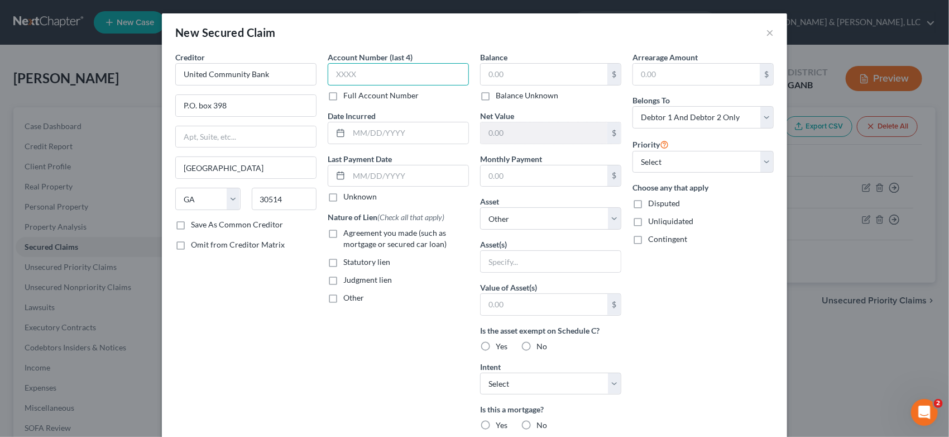
click at [376, 75] on input "text" at bounding box center [398, 74] width 141 height 22
type input "0878"
click at [533, 70] on input "text" at bounding box center [544, 74] width 127 height 21
type input "139,200.00"
click at [606, 219] on select "Select Other Multiple Assets 2018 Mercedes Benz 300GLC - $0.0 2018 Mercedes Ben…" at bounding box center [550, 218] width 141 height 22
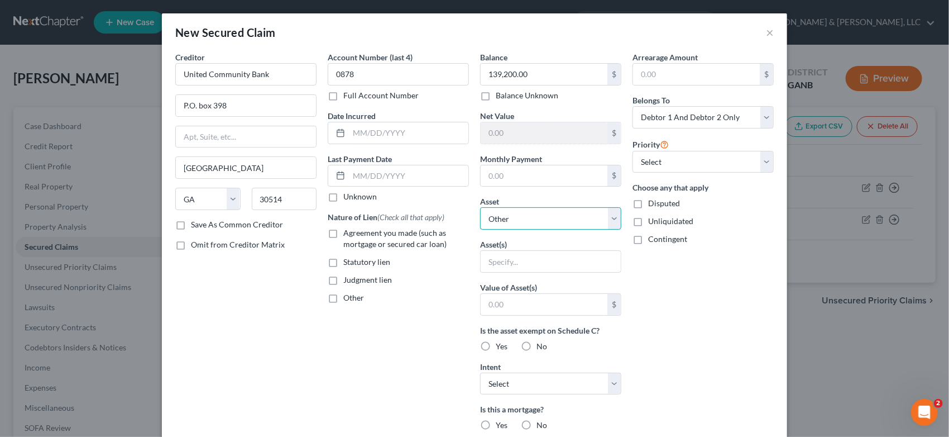
click at [480, 207] on select "Select Other Multiple Assets 2018 Mercedes Benz 300GLC - $0.0 2018 Mercedes Ben…" at bounding box center [550, 218] width 141 height 22
click at [518, 258] on input "text" at bounding box center [551, 261] width 140 height 21
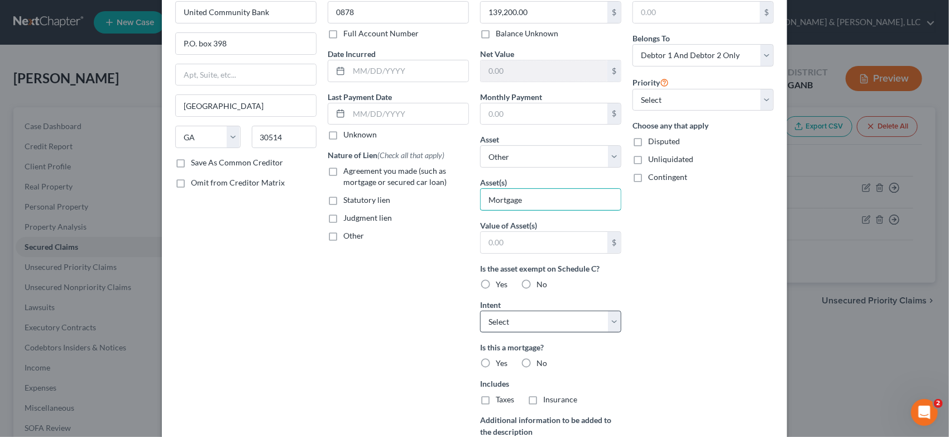
type input "Mortgage"
click at [606, 320] on select "Select Surrender Redeem Reaffirm Avoid Other" at bounding box center [550, 321] width 141 height 22
select select "2"
click at [480, 310] on select "Select Surrender Redeem Reaffirm Avoid Other" at bounding box center [550, 321] width 141 height 22
click at [496, 361] on label "Yes" at bounding box center [502, 362] width 12 height 11
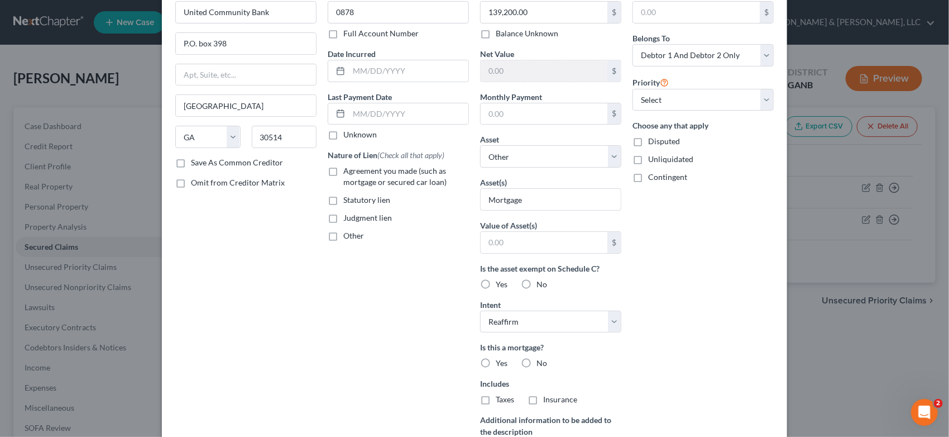
click at [500, 361] on input "Yes" at bounding box center [503, 360] width 7 height 7
radio input "true"
drag, startPoint x: 474, startPoint y: 396, endPoint x: 493, endPoint y: 402, distance: 19.8
click at [496, 399] on label "Taxes" at bounding box center [505, 399] width 18 height 11
click at [543, 396] on label "Insurance" at bounding box center [560, 399] width 34 height 11
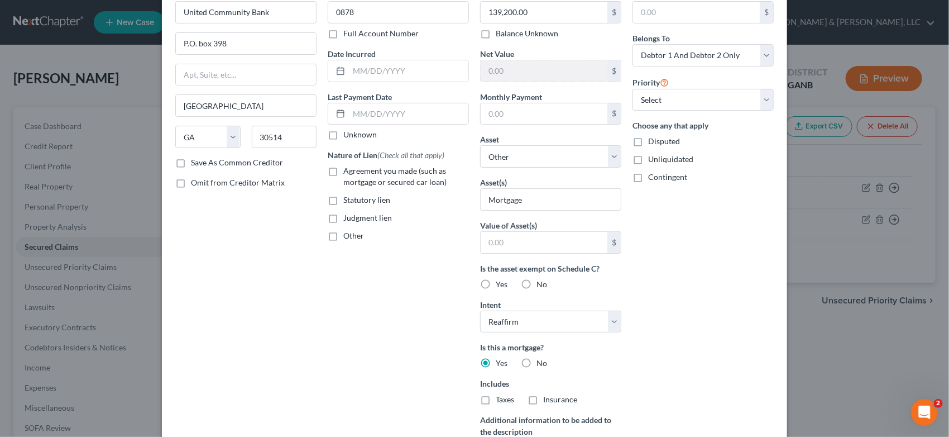
click at [548, 396] on input "Insurance" at bounding box center [551, 397] width 7 height 7
checkbox input "true"
click at [496, 398] on label "Taxes" at bounding box center [505, 399] width 18 height 11
click at [500, 398] on input "Taxes" at bounding box center [503, 397] width 7 height 7
checkbox input "true"
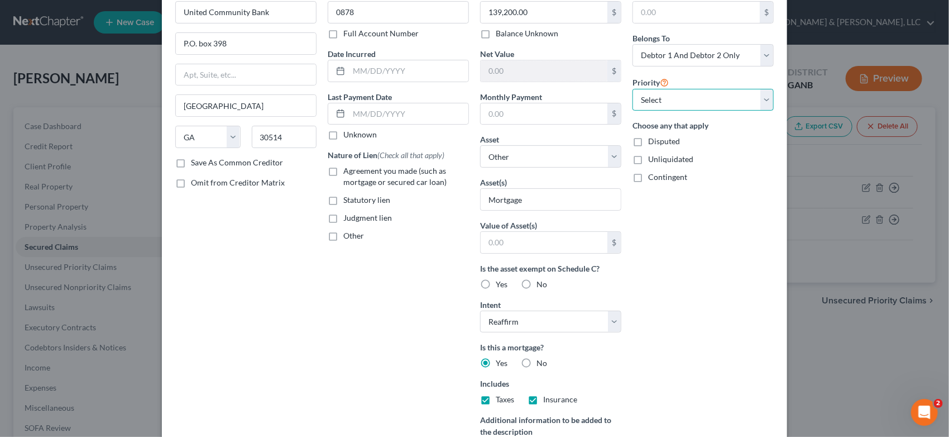
click at [763, 96] on select "Select 1st 2nd 3rd 4th 5th 6th 7th 8th 9th 10th 11th 12th 13th 14th 15th 16th 1…" at bounding box center [703, 100] width 141 height 22
select select "0"
click at [633, 89] on select "Select 1st 2nd 3rd 4th 5th 6th 7th 8th 9th 10th 11th 12th 13th 14th 15th 16th 1…" at bounding box center [703, 100] width 141 height 22
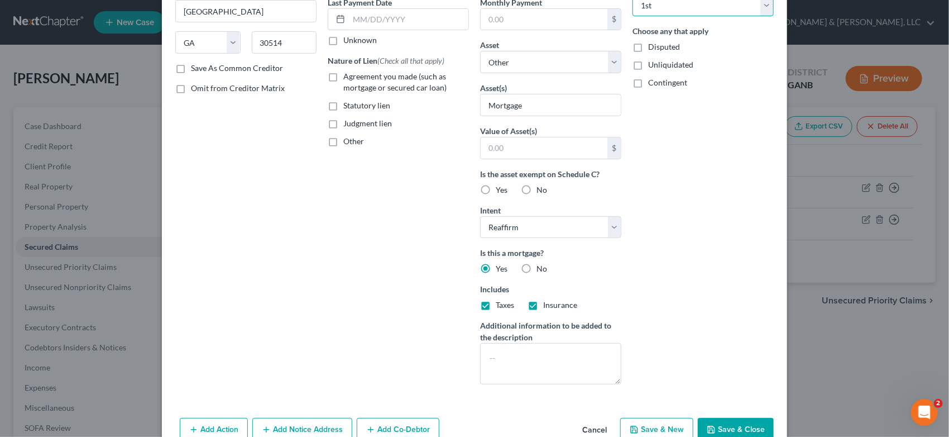
scroll to position [182, 0]
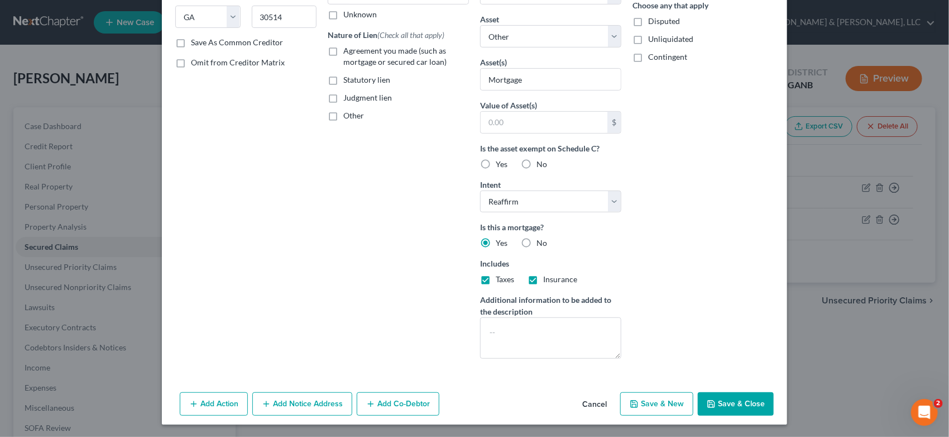
click at [710, 403] on icon "button" at bounding box center [711, 403] width 9 height 9
select select
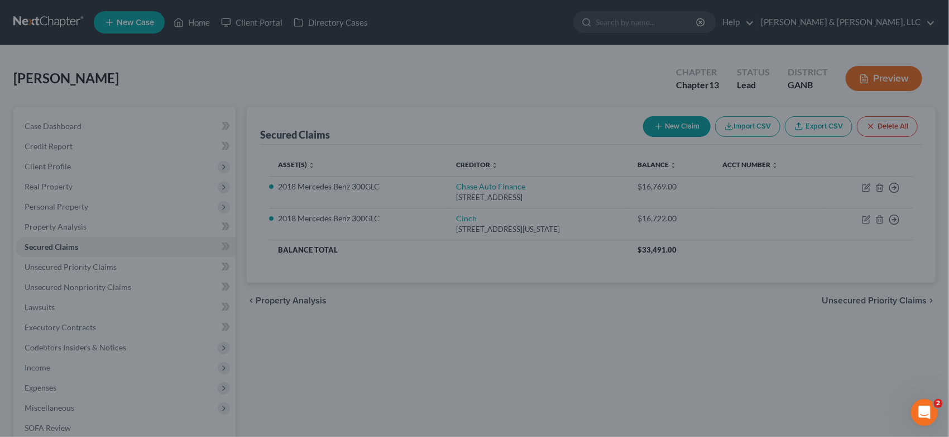
scroll to position [60, 0]
type input "0"
type input "0.00"
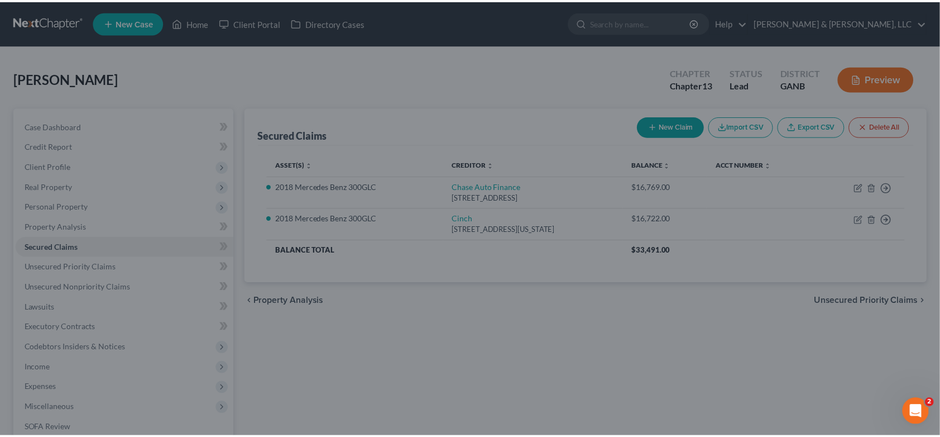
scroll to position [0, 0]
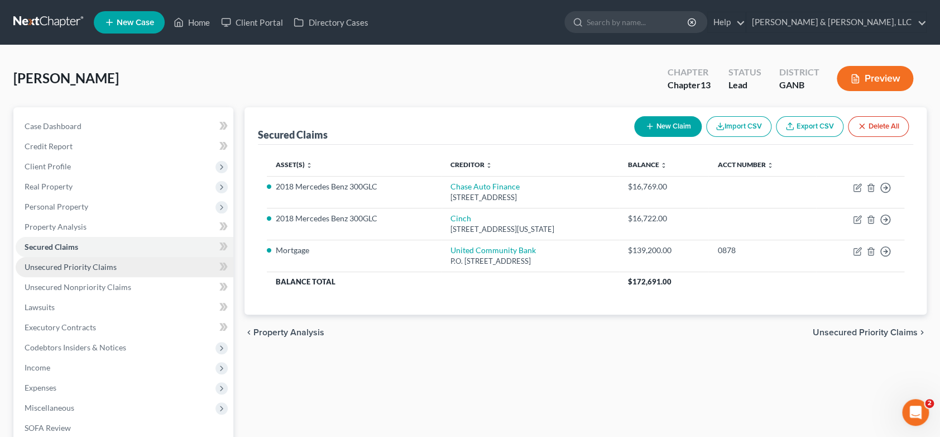
click at [116, 265] on link "Unsecured Priority Claims" at bounding box center [125, 267] width 218 height 20
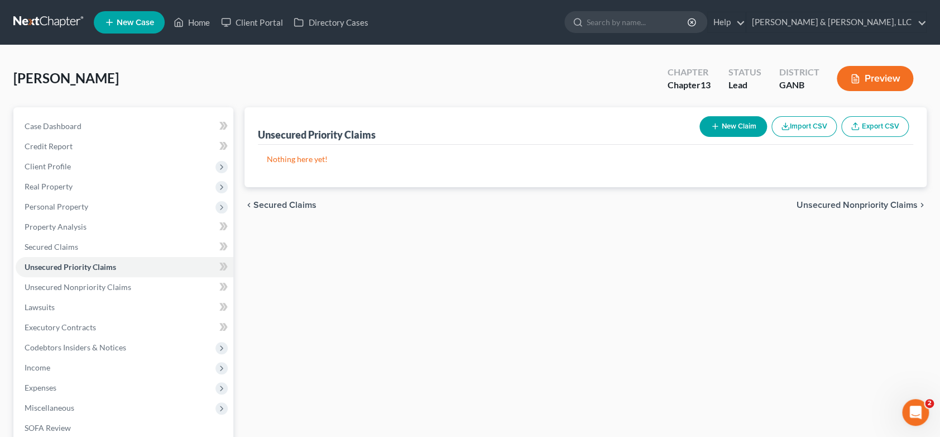
click at [738, 123] on button "New Claim" at bounding box center [734, 126] width 68 height 21
select select "2"
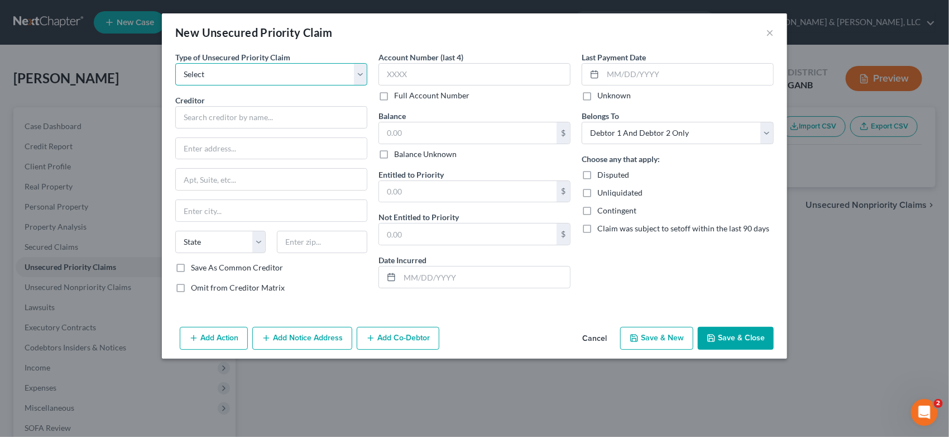
click at [233, 75] on select "Select Taxes & Other Government Units Domestic Support Obligations Extensions o…" at bounding box center [271, 74] width 192 height 22
select select "0"
click at [175, 63] on select "Select Taxes & Other Government Units Domestic Support Obligations Extensions o…" at bounding box center [271, 74] width 192 height 22
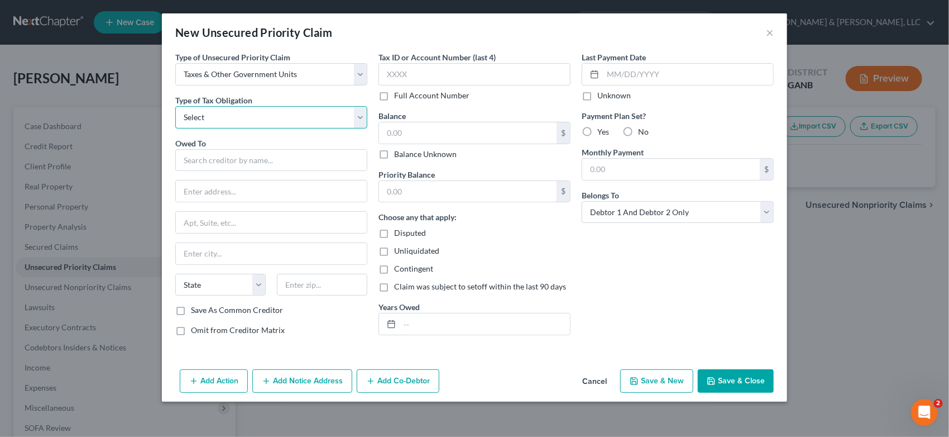
drag, startPoint x: 361, startPoint y: 113, endPoint x: 348, endPoint y: 118, distance: 13.3
click at [361, 113] on select "Select Federal City State Franchise Tax Board Other" at bounding box center [271, 117] width 192 height 22
select select "0"
click at [175, 106] on select "Select Federal City State Franchise Tax Board Other" at bounding box center [271, 117] width 192 height 22
click at [219, 159] on input "text" at bounding box center [271, 160] width 192 height 22
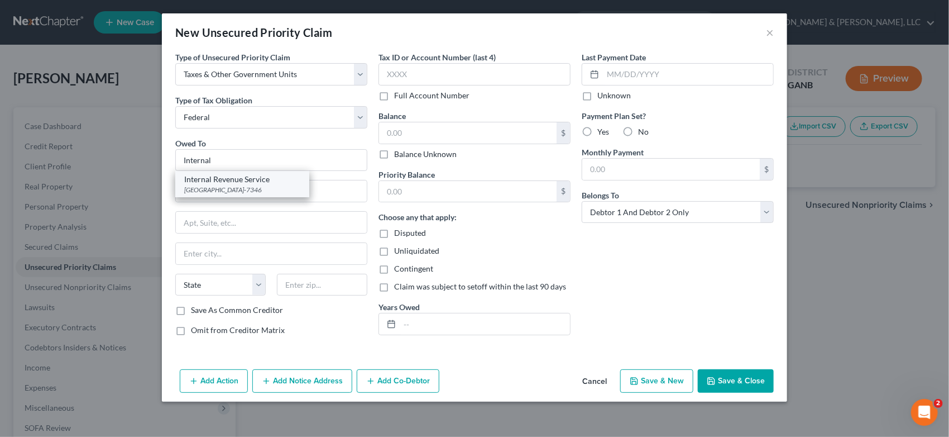
click at [248, 189] on div "[GEOGRAPHIC_DATA]-7346" at bounding box center [242, 189] width 116 height 9
type input "Internal Revenue Service"
type input "PO Box 7346"
type input "[GEOGRAPHIC_DATA]"
select select "39"
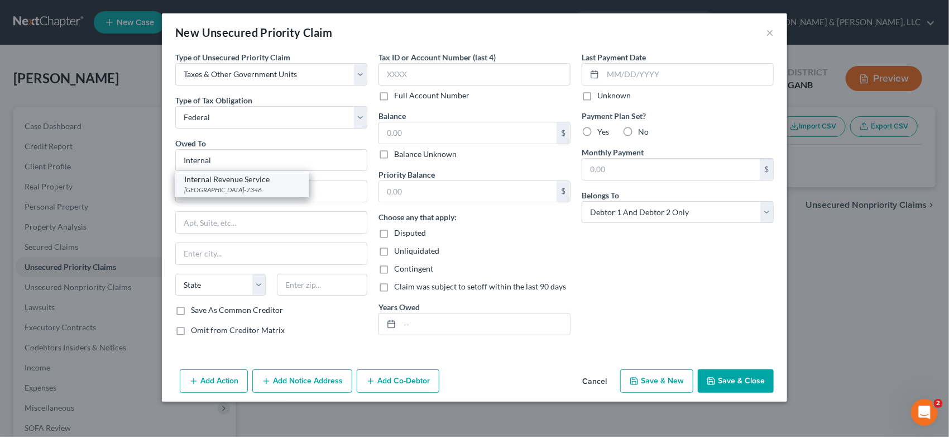
type input "19101-7346"
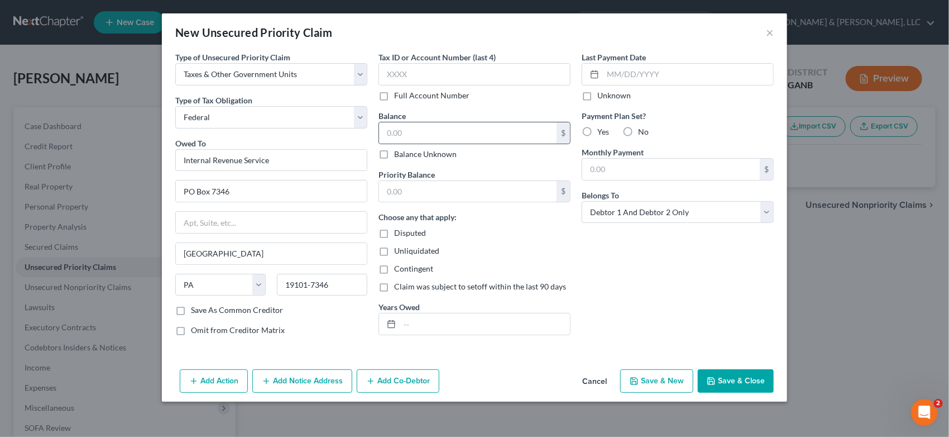
click at [431, 122] on div "$" at bounding box center [475, 133] width 192 height 22
click at [428, 136] on input "text" at bounding box center [468, 132] width 178 height 21
drag, startPoint x: 428, startPoint y: 194, endPoint x: 486, endPoint y: 180, distance: 60.3
click at [442, 191] on input "text" at bounding box center [468, 191] width 178 height 21
type input "0.00"
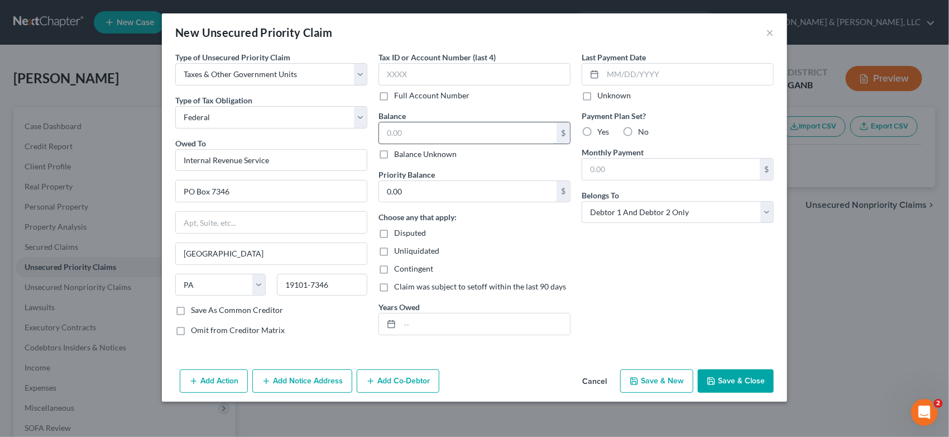
click at [415, 136] on input "text" at bounding box center [468, 132] width 178 height 21
type input "0.00"
click at [655, 380] on button "Save & New" at bounding box center [656, 380] width 73 height 23
select select "2"
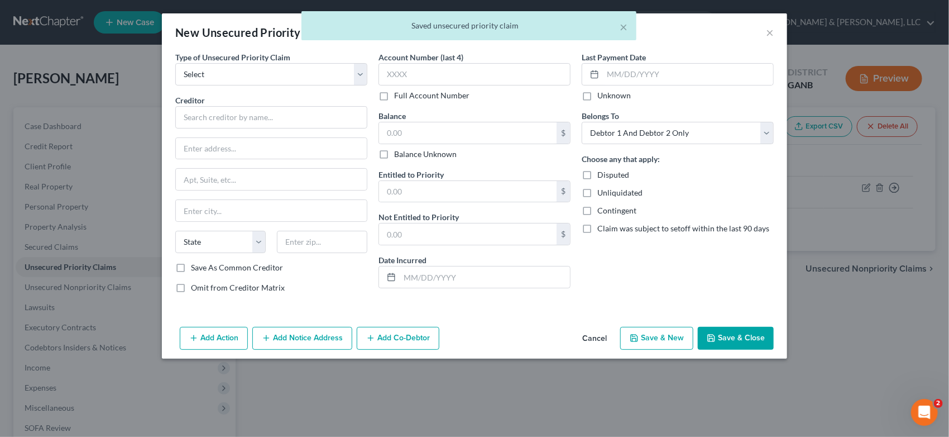
type input "0"
type input "0.00"
click at [357, 74] on select "Select Taxes & Other Government Units Domestic Support Obligations Extensions o…" at bounding box center [271, 74] width 192 height 22
select select "0"
click at [175, 63] on select "Select Taxes & Other Government Units Domestic Support Obligations Extensions o…" at bounding box center [271, 74] width 192 height 22
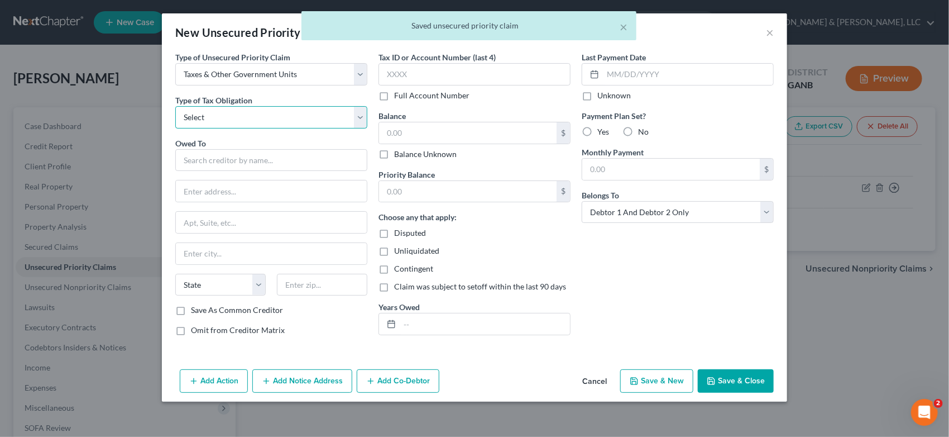
click at [360, 117] on select "Select Federal City State Franchise Tax Board Other" at bounding box center [271, 117] width 192 height 22
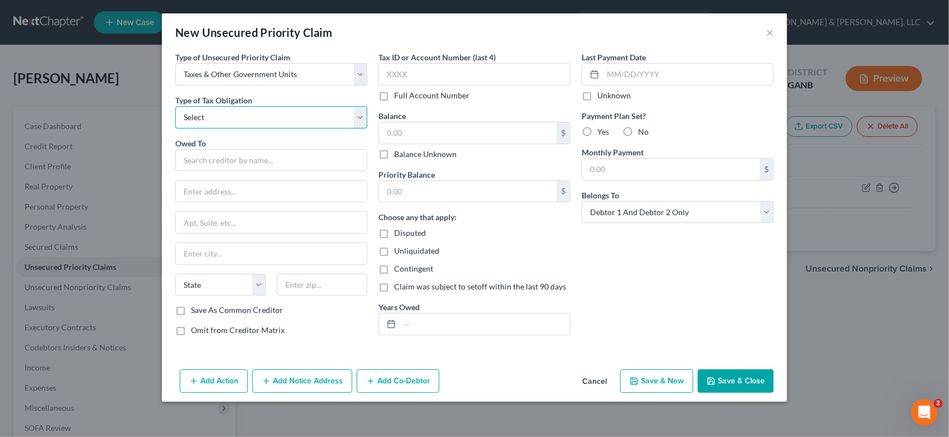
select select "2"
click at [175, 106] on select "Select Federal City State Franchise Tax Board Other" at bounding box center [271, 117] width 192 height 22
click at [201, 155] on input "text" at bounding box center [271, 160] width 192 height 22
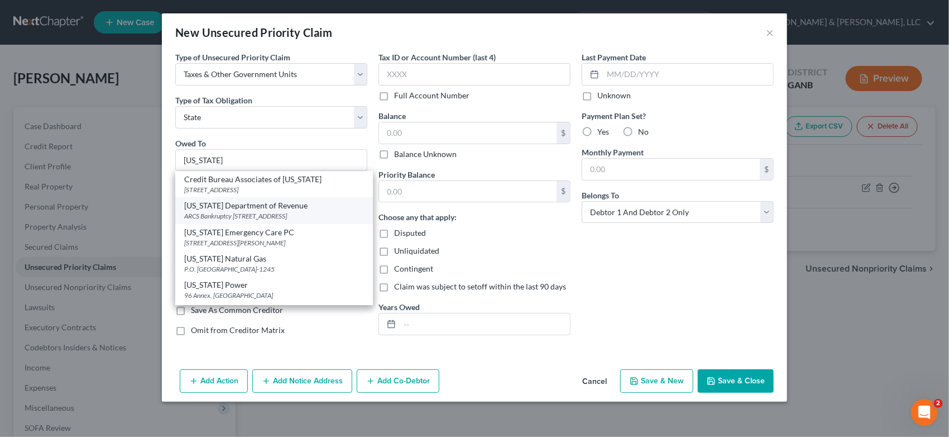
click at [245, 212] on div "ARCS Bankruptcy [STREET_ADDRESS]" at bounding box center [274, 215] width 180 height 9
type input "[US_STATE] Department of Revenue"
type input "ARCS Bankruptcy"
type input "[STREET_ADDRESS]"
type input "[GEOGRAPHIC_DATA]"
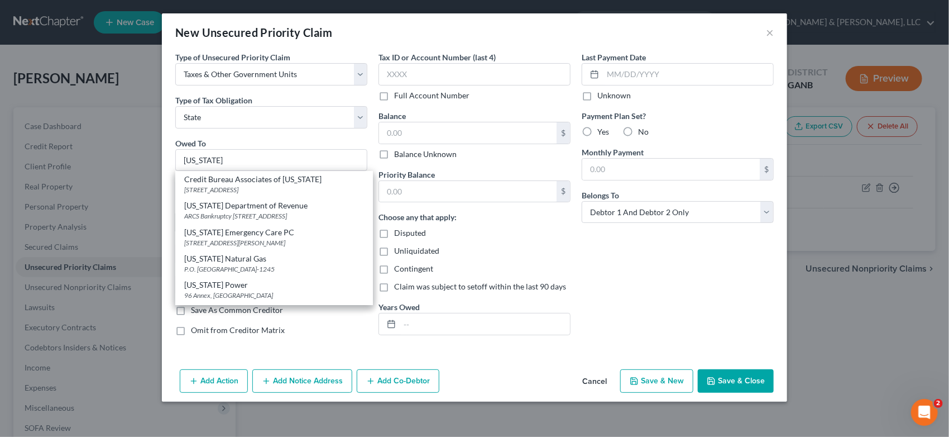
select select "10"
type input "30345-3202"
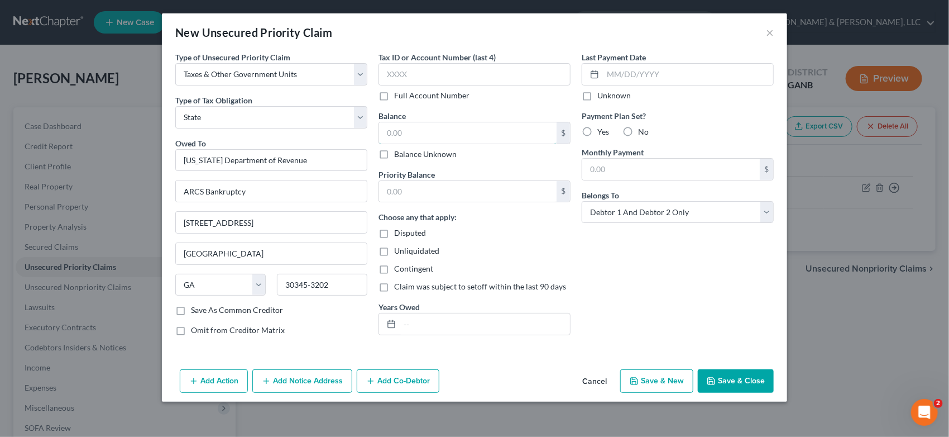
drag, startPoint x: 421, startPoint y: 137, endPoint x: 526, endPoint y: 97, distance: 112.4
click at [447, 124] on input "text" at bounding box center [468, 132] width 178 height 21
type input "0.00"
click at [427, 195] on input "text" at bounding box center [468, 191] width 178 height 21
type input "0.00"
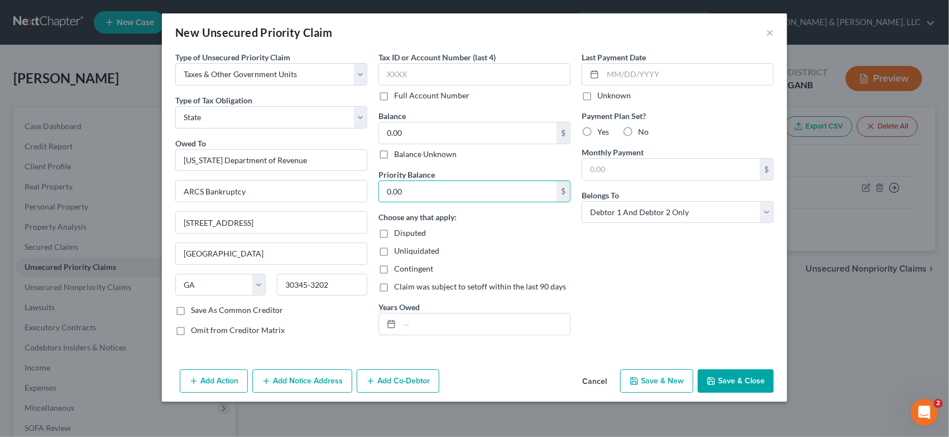
click at [682, 376] on button "Save & New" at bounding box center [656, 380] width 73 height 23
select select "2"
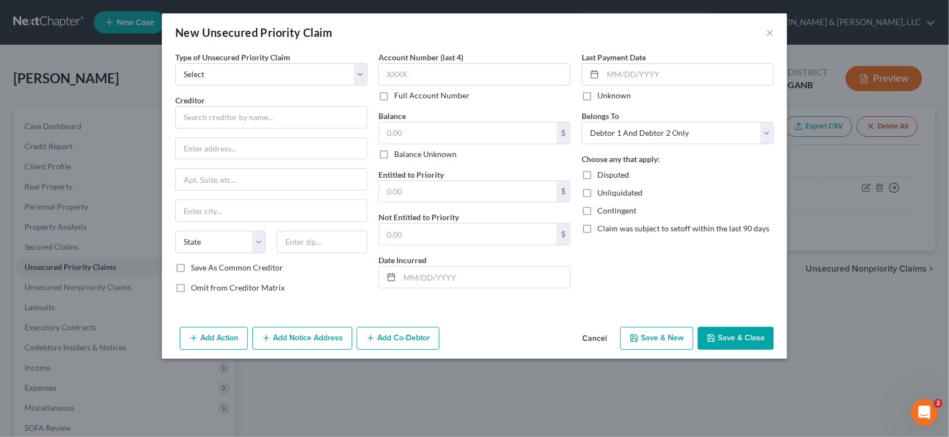
type input "0"
type input "0.00"
click at [771, 30] on button "×" at bounding box center [770, 32] width 8 height 13
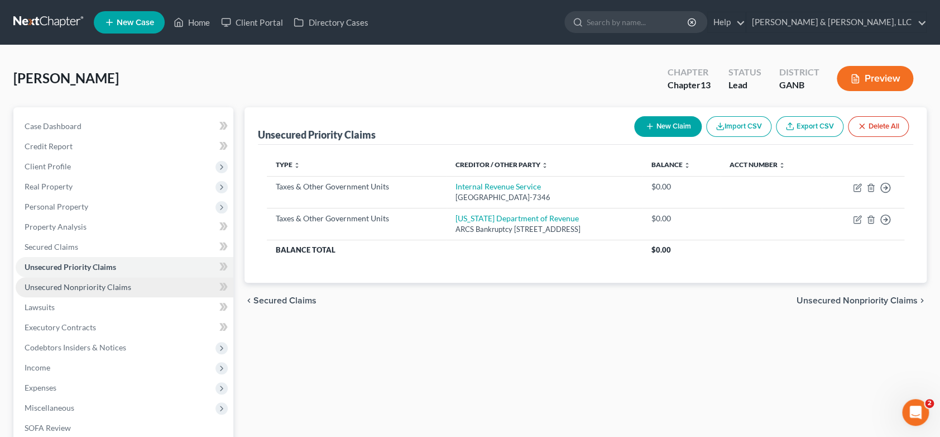
click at [88, 280] on link "Unsecured Nonpriority Claims" at bounding box center [125, 287] width 218 height 20
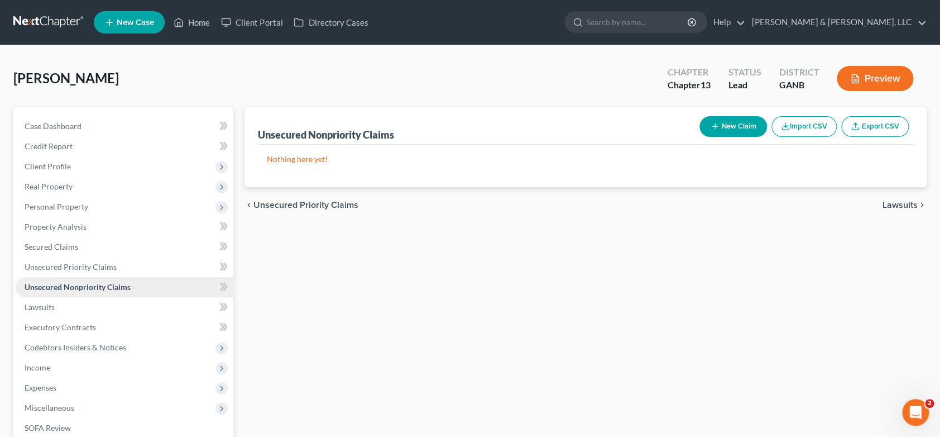
click at [88, 280] on link "Unsecured Nonpriority Claims" at bounding box center [125, 287] width 218 height 20
click at [727, 121] on button "New Claim" at bounding box center [734, 126] width 68 height 21
select select "2"
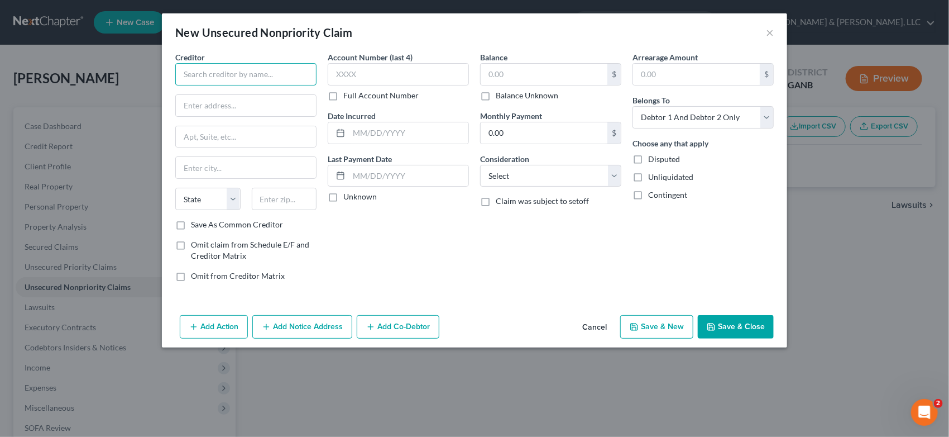
click at [223, 78] on input "text" at bounding box center [245, 74] width 141 height 22
click at [190, 75] on input "text" at bounding box center [245, 74] width 141 height 22
click at [224, 111] on input "text" at bounding box center [246, 105] width 140 height 21
click at [242, 77] on input "Willscot" at bounding box center [245, 74] width 141 height 22
type input "Willscot Accounts Reveivables"
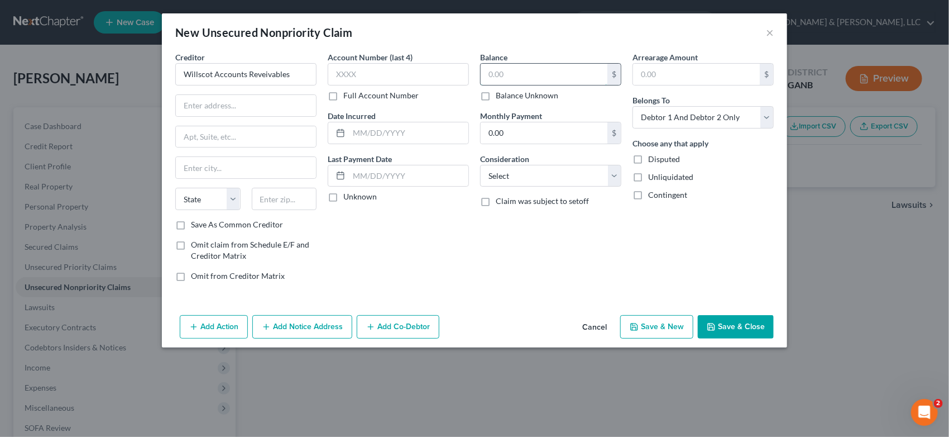
click at [540, 75] on input "text" at bounding box center [544, 74] width 127 height 21
type input "527.00"
click at [607, 171] on select "Select Cable / Satellite Services Collection Agency Credit Card Debt Debt Couns…" at bounding box center [550, 176] width 141 height 22
select select "18"
click at [480, 165] on select "Select Cable / Satellite Services Collection Agency Credit Card Debt Debt Couns…" at bounding box center [550, 176] width 141 height 22
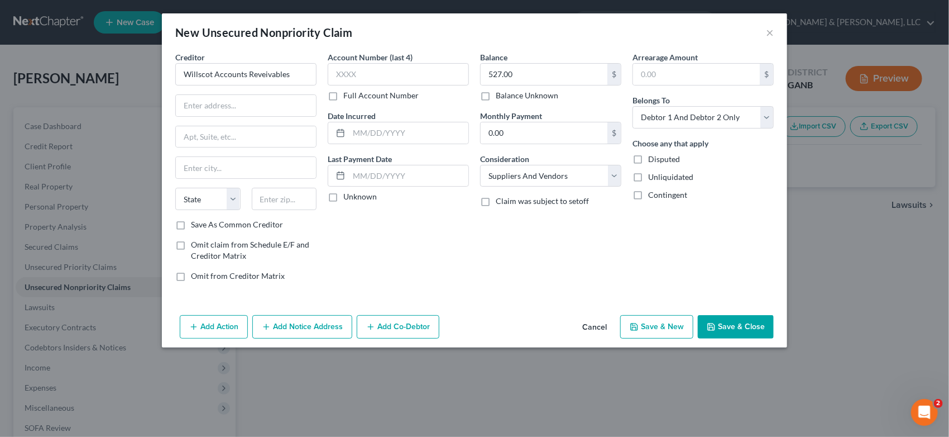
click at [668, 325] on button "Save & New" at bounding box center [656, 326] width 73 height 23
select select "2"
click at [206, 75] on input "text" at bounding box center [245, 74] width 141 height 22
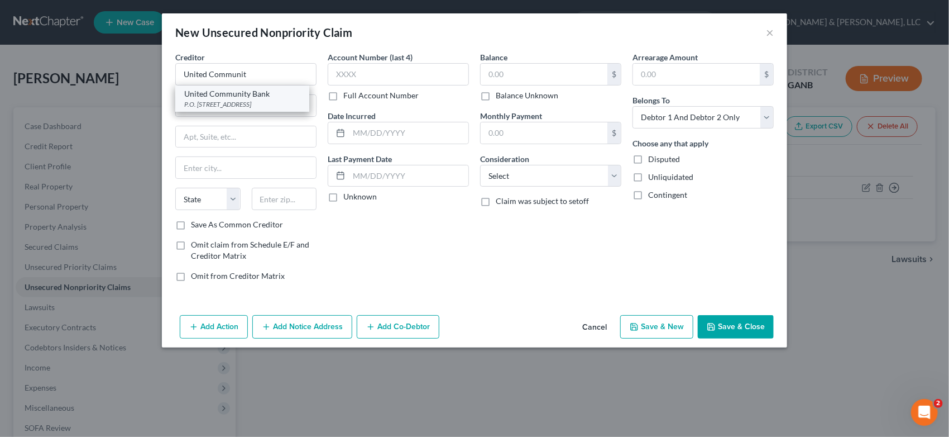
click at [273, 98] on div "United Community Bank" at bounding box center [242, 93] width 116 height 11
type input "United Community Bank"
type input "P.O. box 398"
type input "[GEOGRAPHIC_DATA]"
select select "10"
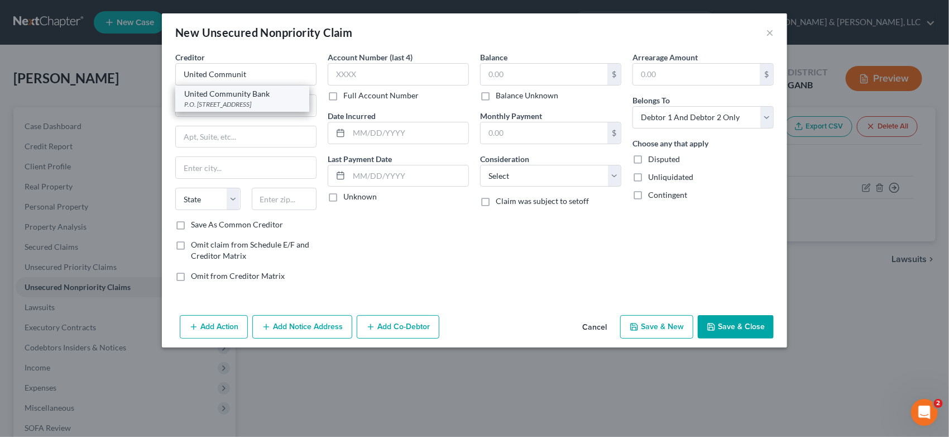
type input "30514"
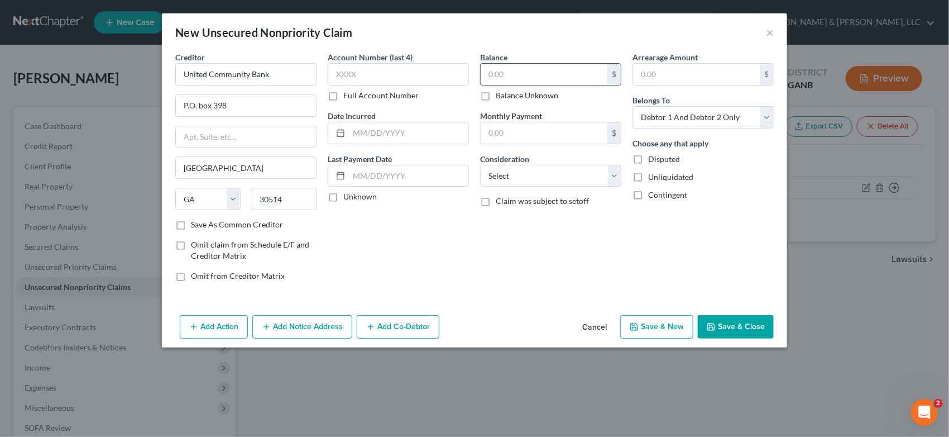
click at [534, 74] on input "text" at bounding box center [544, 74] width 127 height 21
type input "14,999.00"
click at [612, 177] on select "Select Cable / Satellite Services Collection Agency Credit Card Debt Debt Couns…" at bounding box center [550, 176] width 141 height 22
select select "2"
click at [480, 165] on select "Select Cable / Satellite Services Collection Agency Credit Card Debt Debt Couns…" at bounding box center [550, 176] width 141 height 22
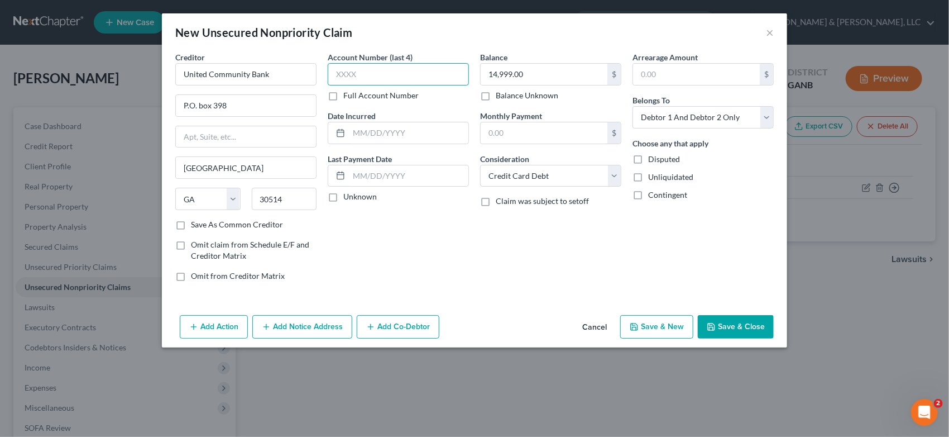
click at [374, 75] on input "text" at bounding box center [398, 74] width 141 height 22
type input "2383"
click at [768, 116] on select "Select Debtor 1 Only Debtor 2 Only Debtor 1 And Debtor 2 Only At Least One Of T…" at bounding box center [703, 117] width 141 height 22
select select "0"
click at [633, 106] on select "Select Debtor 1 Only Debtor 2 Only Debtor 1 And Debtor 2 Only At Least One Of T…" at bounding box center [703, 117] width 141 height 22
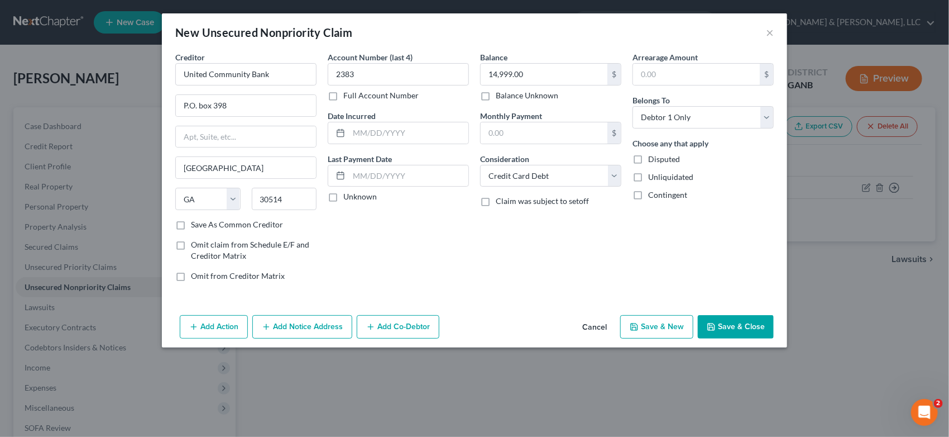
click at [670, 325] on button "Save & New" at bounding box center [656, 326] width 73 height 23
select select "2"
type input "0.00"
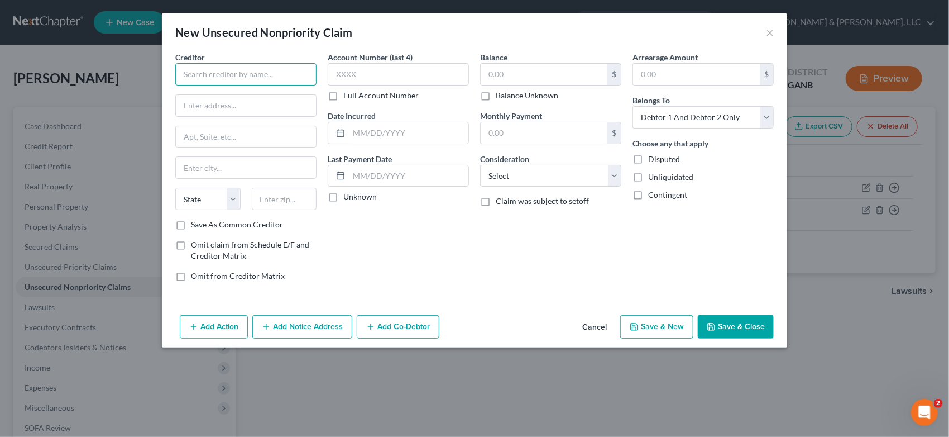
click at [219, 75] on input "text" at bounding box center [245, 74] width 141 height 22
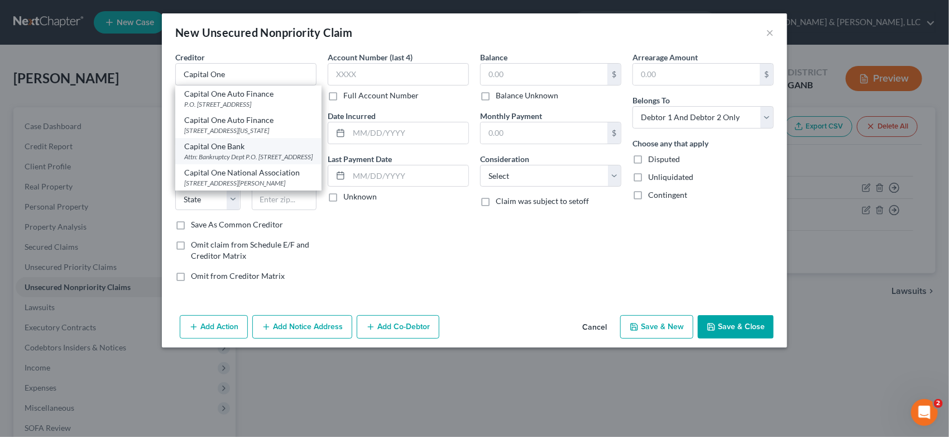
click at [262, 161] on div "Attn: Bankruptcy Dept P.O. [STREET_ADDRESS]" at bounding box center [248, 156] width 128 height 9
type input "Capital One Bank"
type input "Attn: Bankruptcy Dept"
type input "P.O. Box 30285"
type input "[GEOGRAPHIC_DATA]"
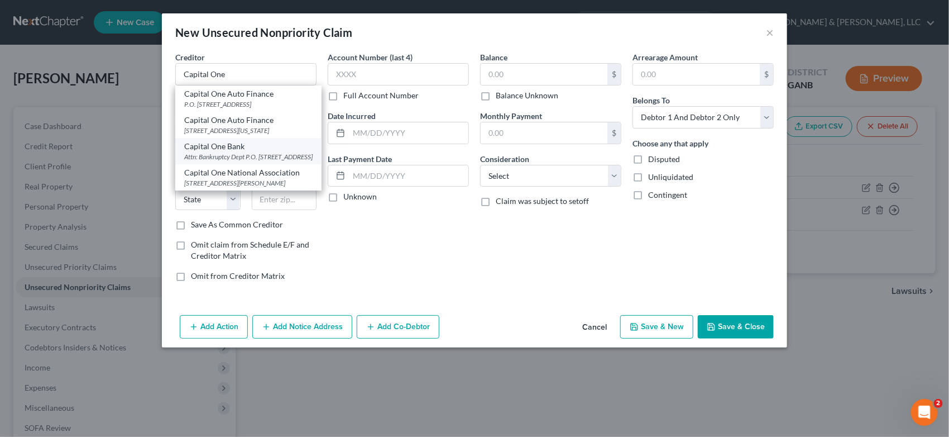
select select "46"
type input "84130-0285"
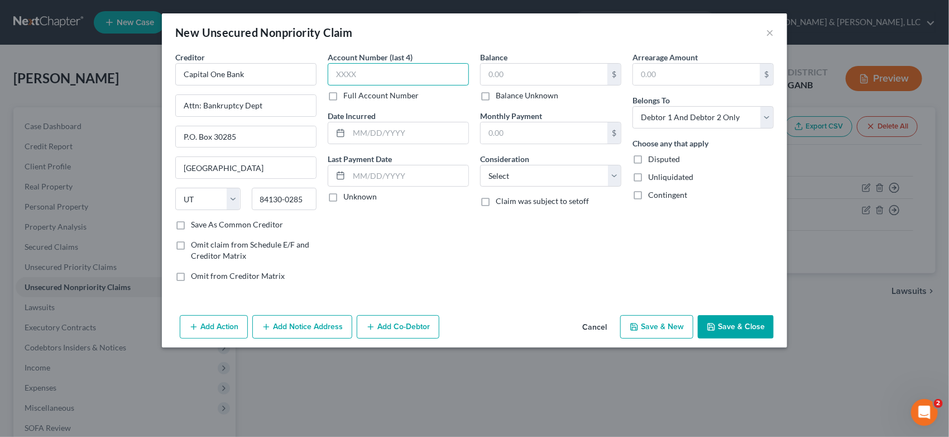
drag, startPoint x: 360, startPoint y: 75, endPoint x: 379, endPoint y: 71, distance: 19.4
click at [360, 74] on input "text" at bounding box center [398, 74] width 141 height 22
click at [519, 83] on input "text" at bounding box center [544, 74] width 127 height 21
type input "5,622"
click at [611, 176] on select "Select Cable / Satellite Services Collection Agency Credit Card Debt Debt Couns…" at bounding box center [550, 176] width 141 height 22
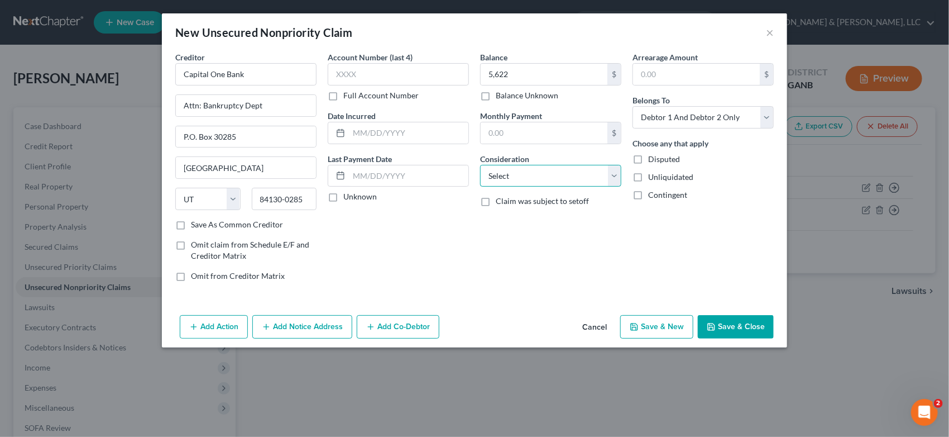
select select "2"
click at [480, 165] on select "Select Cable / Satellite Services Collection Agency Credit Card Debt Debt Couns…" at bounding box center [550, 176] width 141 height 22
click at [768, 116] on select "Select Debtor 1 Only Debtor 2 Only Debtor 1 And Debtor 2 Only At Least One Of T…" at bounding box center [703, 117] width 141 height 22
select select "1"
click at [633, 106] on select "Select Debtor 1 Only Debtor 2 Only Debtor 1 And Debtor 2 Only At Least One Of T…" at bounding box center [703, 117] width 141 height 22
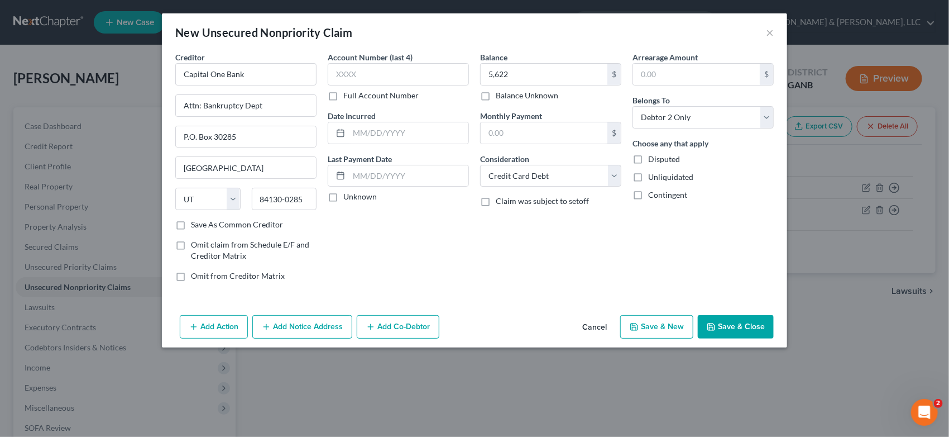
click at [665, 322] on button "Save & New" at bounding box center [656, 326] width 73 height 23
select select "2"
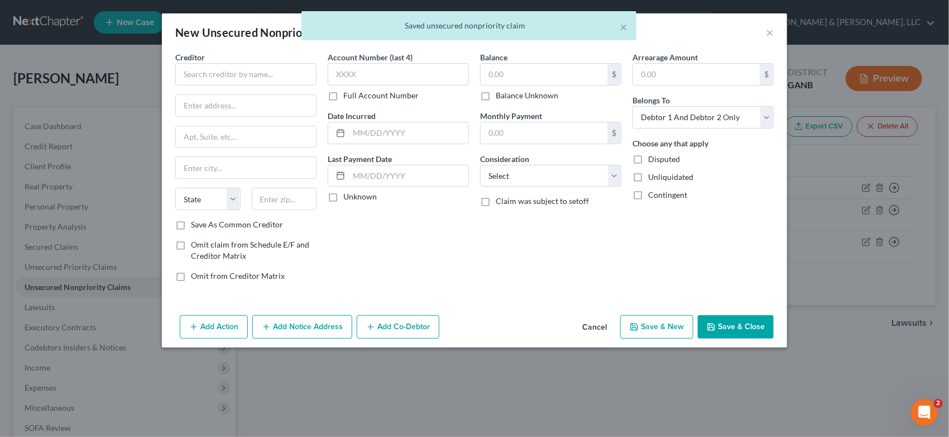
type input "5,622.00"
type input "0.00"
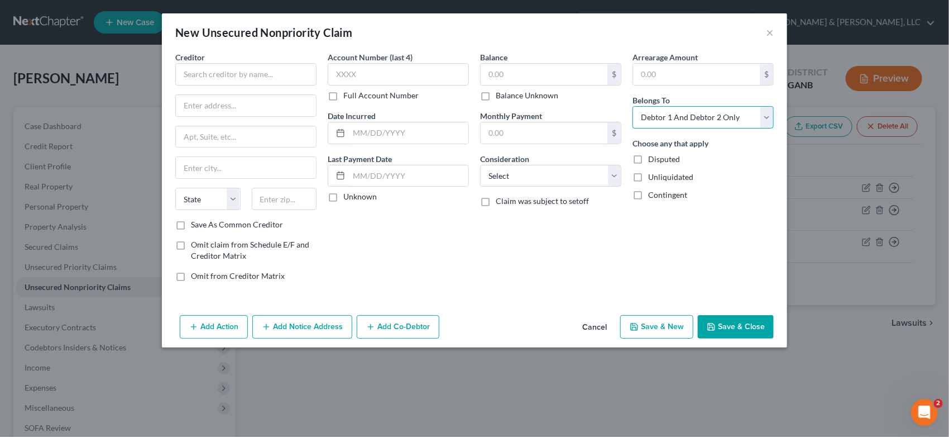
click at [764, 115] on select "Select Debtor 1 Only Debtor 2 Only Debtor 1 And Debtor 2 Only At Least One Of T…" at bounding box center [703, 117] width 141 height 22
select select "1"
click at [633, 106] on select "Select Debtor 1 Only Debtor 2 Only Debtor 1 And Debtor 2 Only At Least One Of T…" at bounding box center [703, 117] width 141 height 22
click at [772, 30] on button "×" at bounding box center [770, 32] width 8 height 13
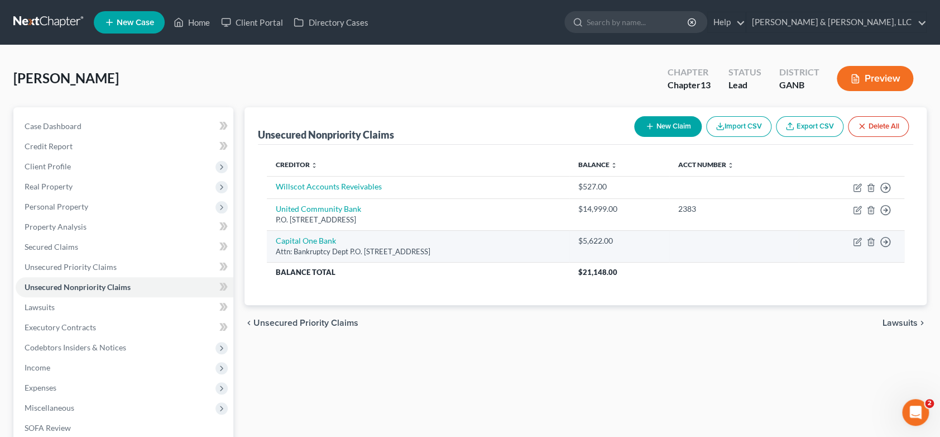
click at [862, 239] on td "Move to D Move to E Move to G Move to Notice Only" at bounding box center [852, 246] width 106 height 32
click at [856, 242] on icon "button" at bounding box center [858, 240] width 5 height 5
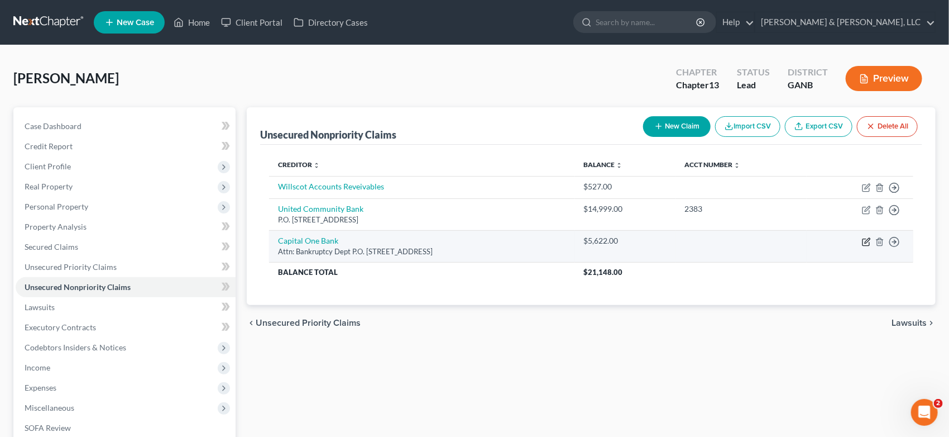
select select "46"
select select "2"
select select "1"
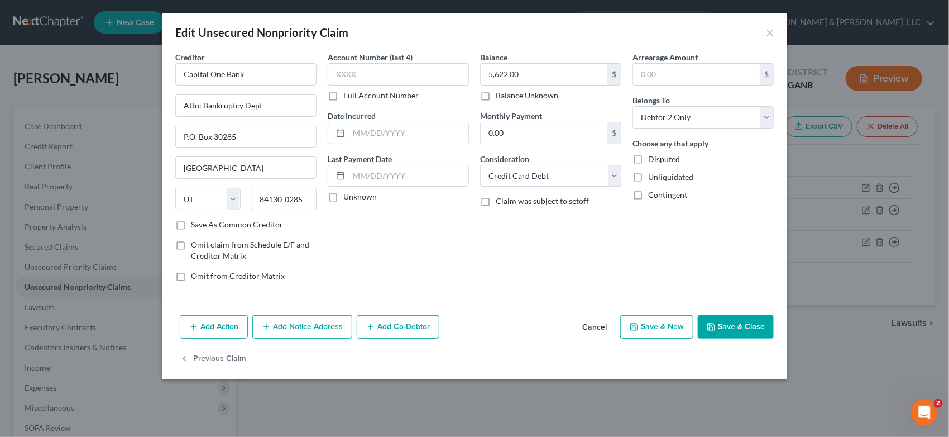
click at [729, 325] on button "Save & Close" at bounding box center [736, 326] width 76 height 23
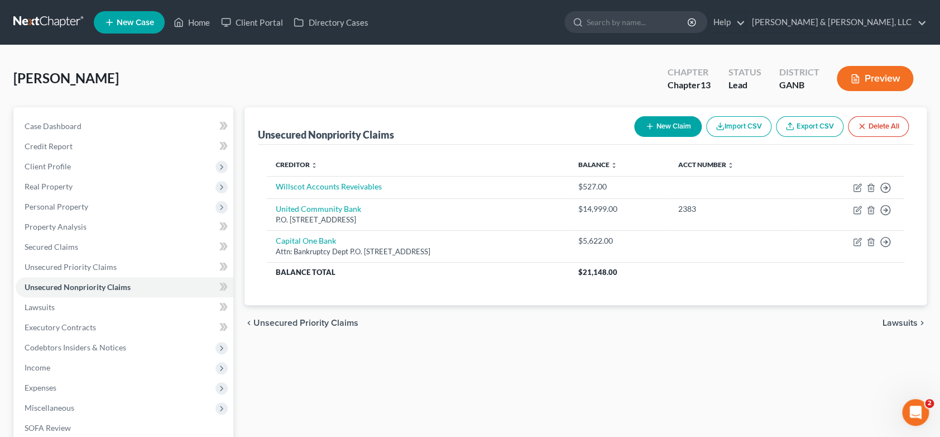
click at [671, 122] on button "New Claim" at bounding box center [668, 126] width 68 height 21
select select "2"
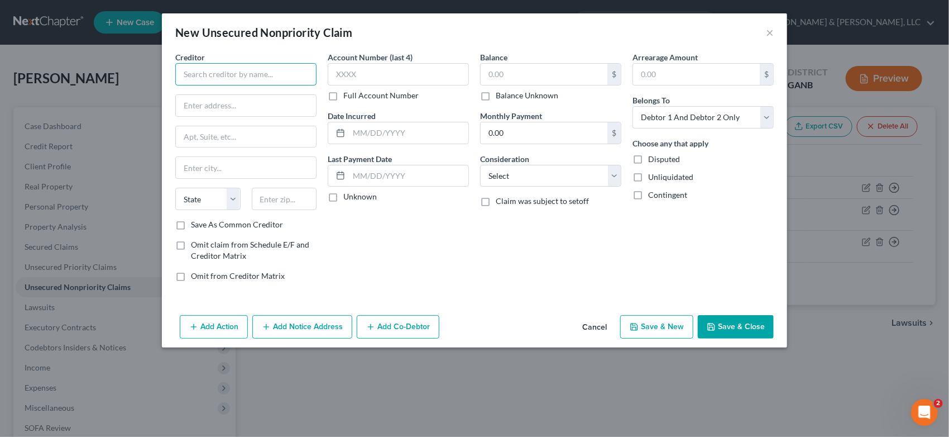
click at [195, 70] on input "text" at bounding box center [245, 74] width 141 height 22
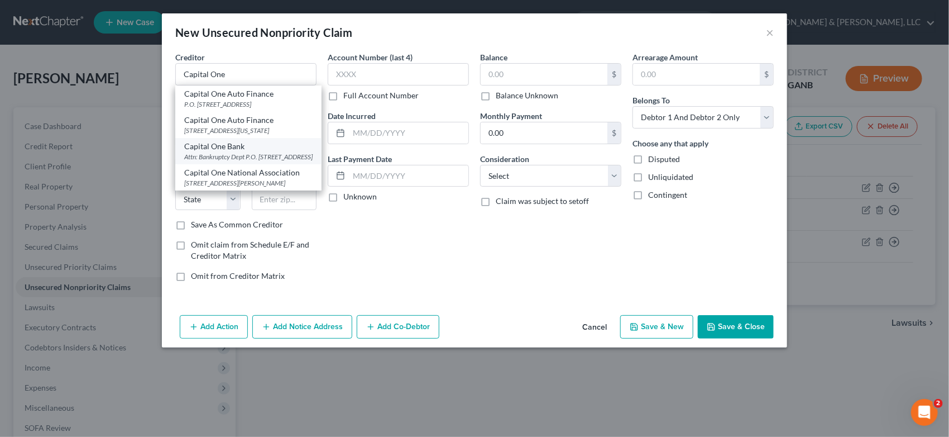
click at [249, 161] on div "Attn: Bankruptcy Dept P.O. [STREET_ADDRESS]" at bounding box center [248, 156] width 128 height 9
type input "Capital One Bank"
type input "Attn: Bankruptcy Dept"
type input "P.O. Box 30285"
type input "[GEOGRAPHIC_DATA]"
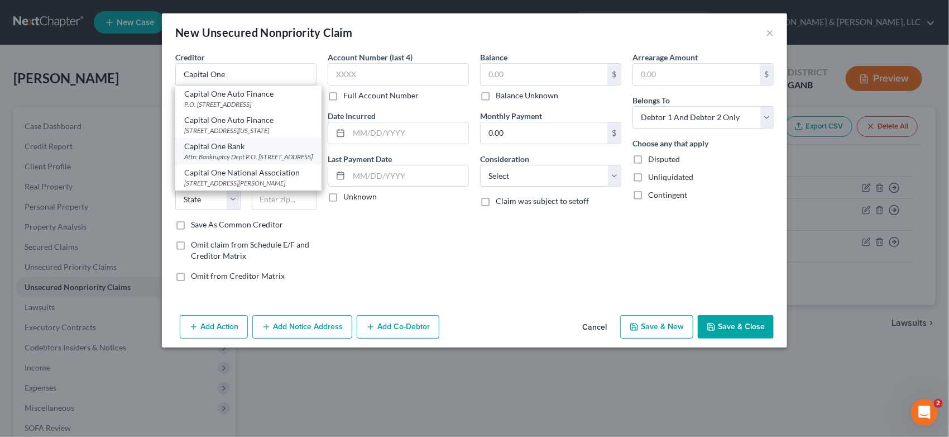
select select "46"
type input "84130-0285"
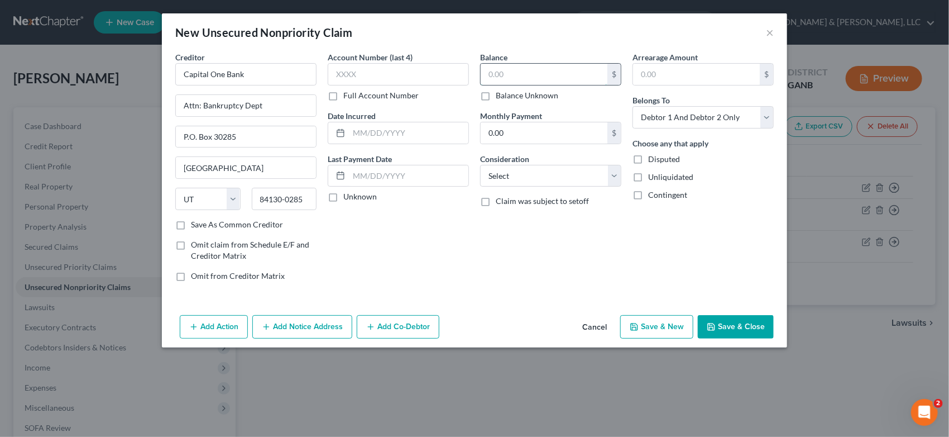
click at [537, 73] on input "text" at bounding box center [544, 74] width 127 height 21
type input "5,232.00"
click at [618, 175] on select "Select Cable / Satellite Services Collection Agency Credit Card Debt Debt Couns…" at bounding box center [550, 176] width 141 height 22
select select "2"
click at [480, 165] on select "Select Cable / Satellite Services Collection Agency Credit Card Debt Debt Couns…" at bounding box center [550, 176] width 141 height 22
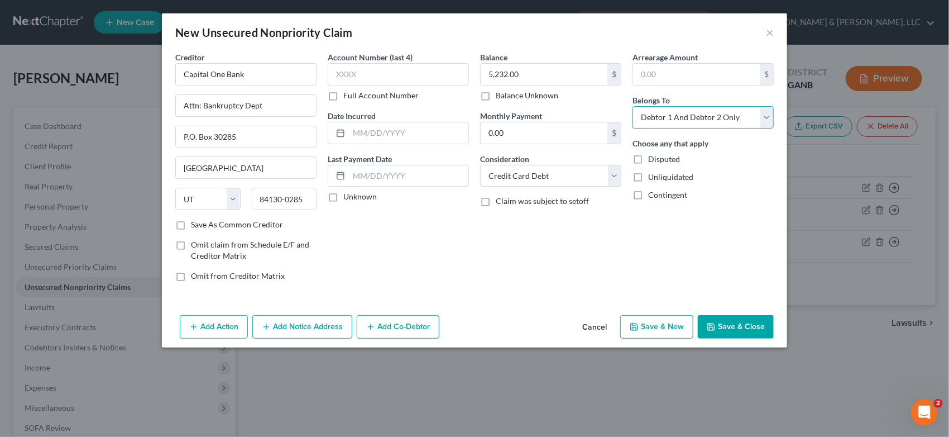
click at [763, 121] on select "Select Debtor 1 Only Debtor 2 Only Debtor 1 And Debtor 2 Only At Least One Of T…" at bounding box center [703, 117] width 141 height 22
select select "1"
click at [633, 106] on select "Select Debtor 1 Only Debtor 2 Only Debtor 1 And Debtor 2 Only At Least One Of T…" at bounding box center [703, 117] width 141 height 22
click at [729, 328] on button "Save & Close" at bounding box center [736, 326] width 76 height 23
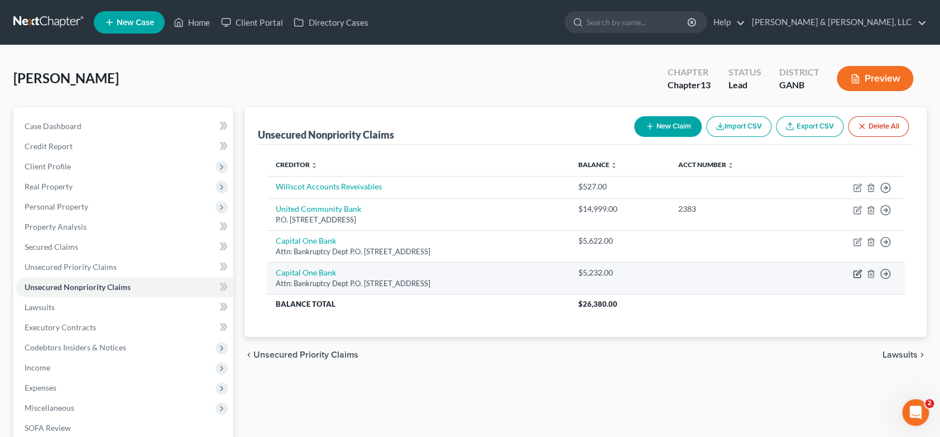
click at [862, 269] on icon "button" at bounding box center [857, 273] width 9 height 9
select select "46"
select select "2"
select select "1"
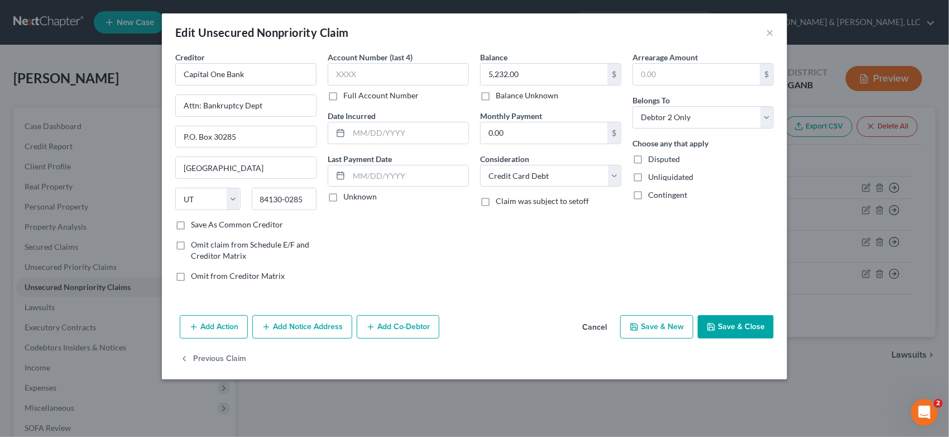
click at [736, 329] on button "Save & Close" at bounding box center [736, 326] width 76 height 23
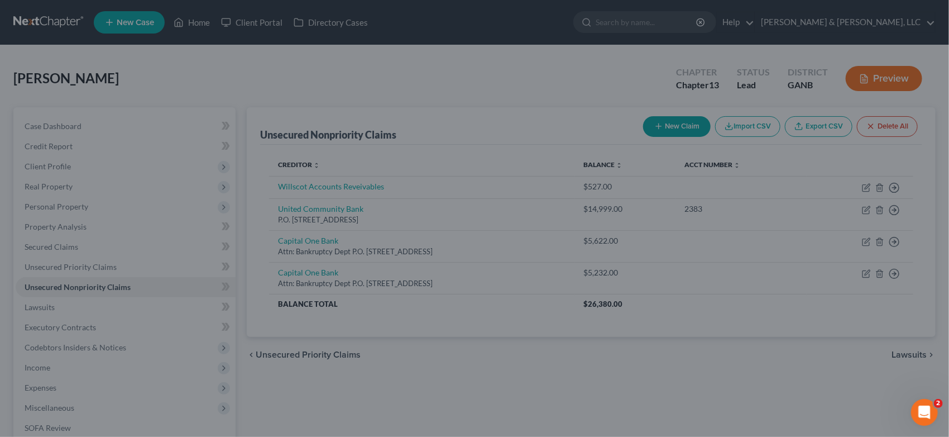
type input "0"
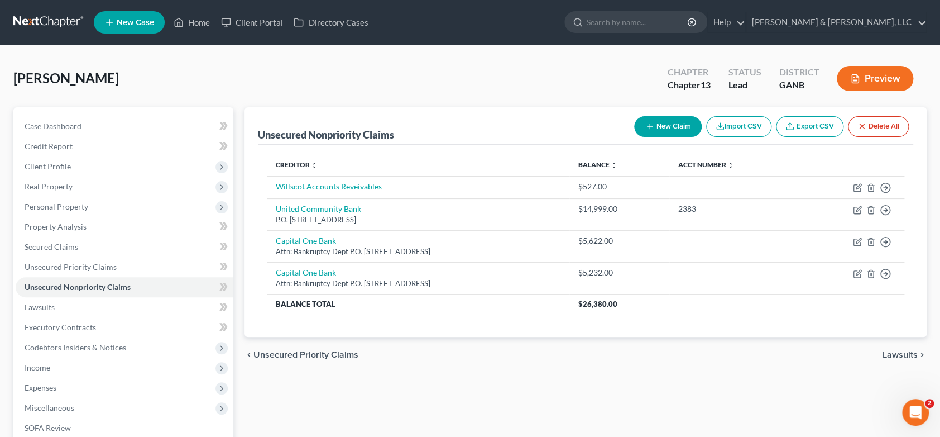
click at [657, 129] on button "New Claim" at bounding box center [668, 126] width 68 height 21
select select "2"
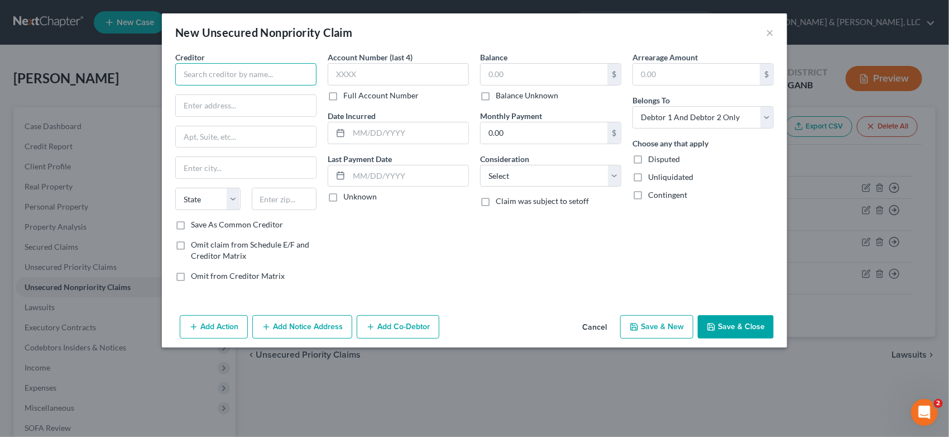
click at [222, 77] on input "text" at bounding box center [245, 74] width 141 height 22
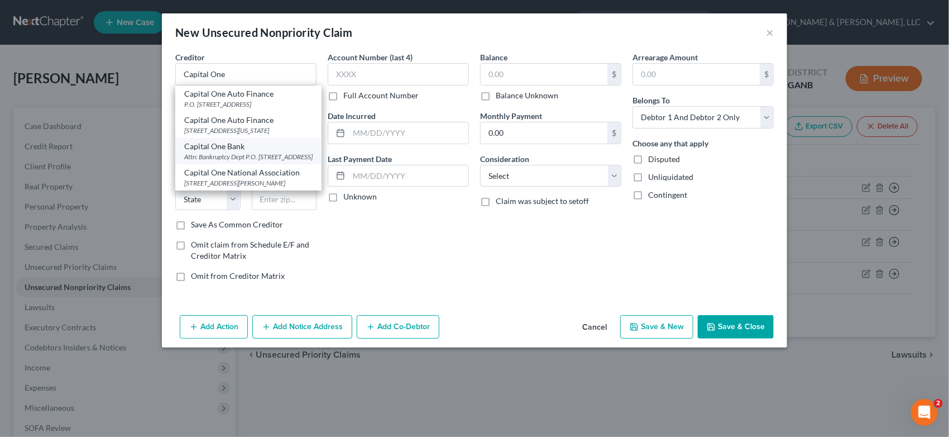
click at [242, 161] on div "Attn: Bankruptcy Dept P.O. [STREET_ADDRESS]" at bounding box center [248, 156] width 128 height 9
type input "Capital One Bank"
type input "Attn: Bankruptcy Dept"
type input "P.O. Box 30285"
type input "[GEOGRAPHIC_DATA]"
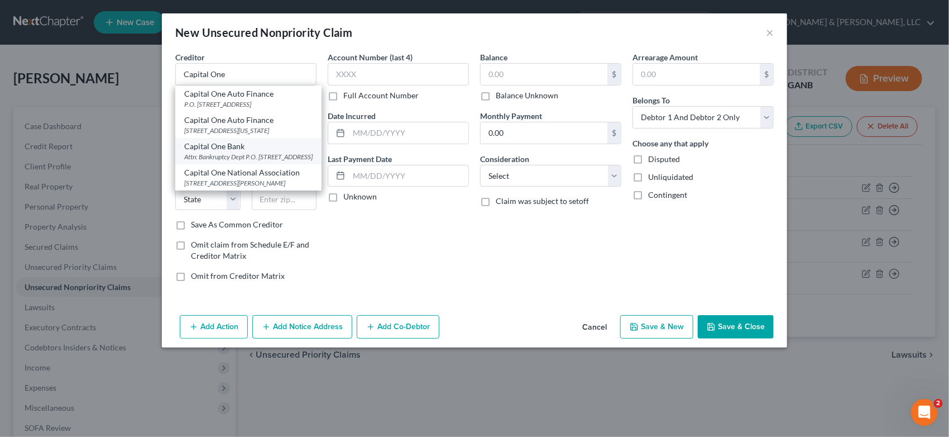
select select "46"
type input "84130-0285"
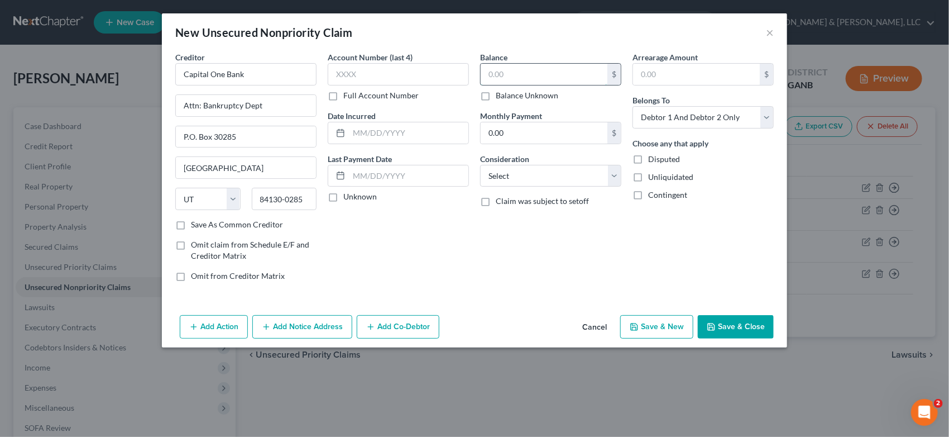
drag, startPoint x: 518, startPoint y: 79, endPoint x: 569, endPoint y: 67, distance: 52.3
click at [521, 78] on input "text" at bounding box center [544, 74] width 127 height 21
type input "5,673"
click at [613, 180] on select "Select Cable / Satellite Services Collection Agency Credit Card Debt Debt Couns…" at bounding box center [550, 176] width 141 height 22
select select "2"
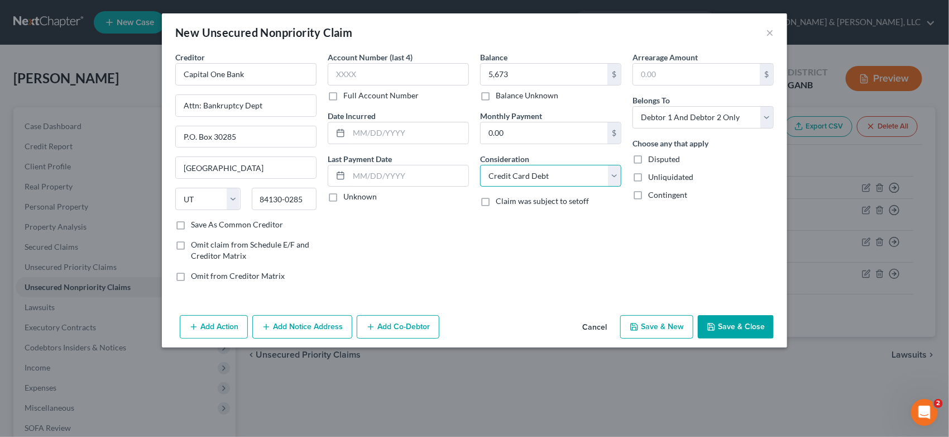
click at [480, 165] on select "Select Cable / Satellite Services Collection Agency Credit Card Debt Debt Couns…" at bounding box center [550, 176] width 141 height 22
click at [765, 115] on select "Select Debtor 1 Only Debtor 2 Only Debtor 1 And Debtor 2 Only At Least One Of T…" at bounding box center [703, 117] width 141 height 22
select select "1"
click at [633, 106] on select "Select Debtor 1 Only Debtor 2 Only Debtor 1 And Debtor 2 Only At Least One Of T…" at bounding box center [703, 117] width 141 height 22
click at [742, 329] on button "Save & Close" at bounding box center [736, 326] width 76 height 23
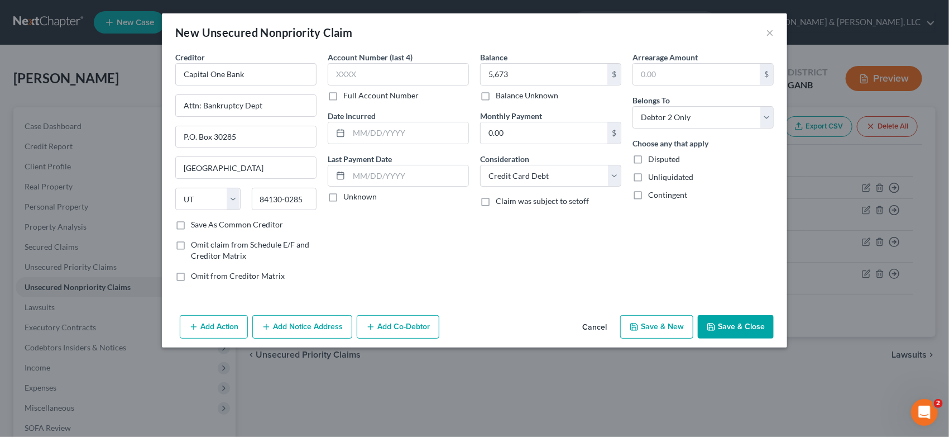
type input "5,673.00"
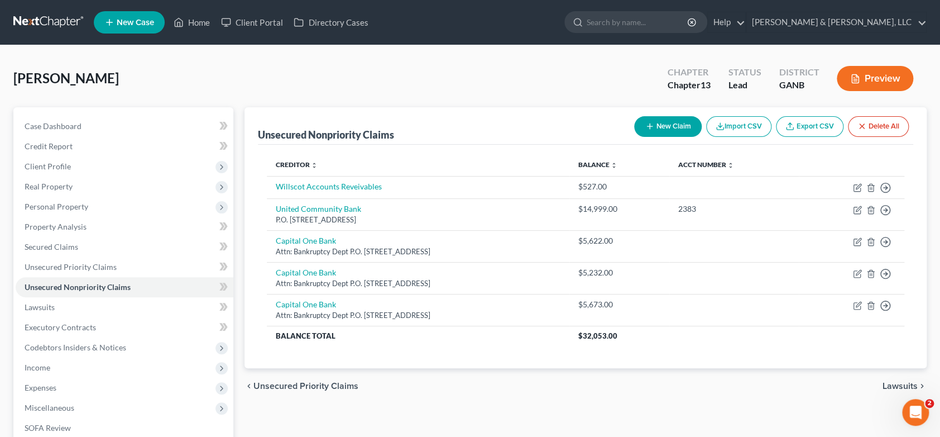
click at [663, 129] on button "New Claim" at bounding box center [668, 126] width 68 height 21
select select "2"
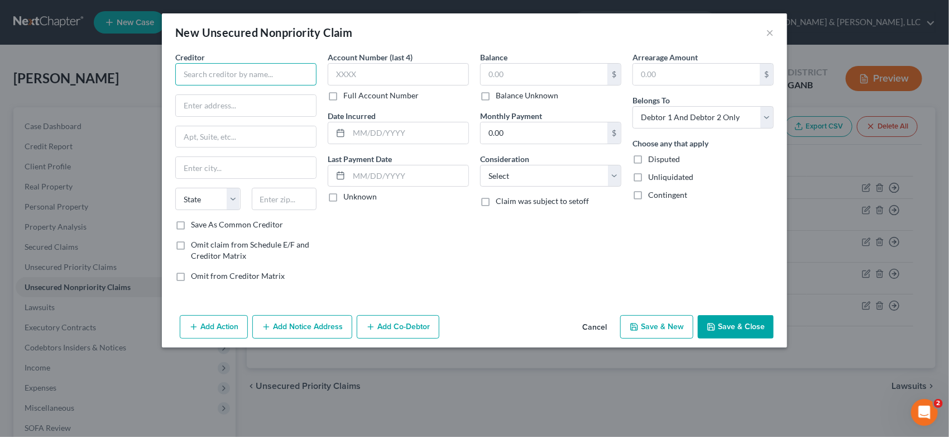
click at [233, 79] on input "text" at bounding box center [245, 74] width 141 height 22
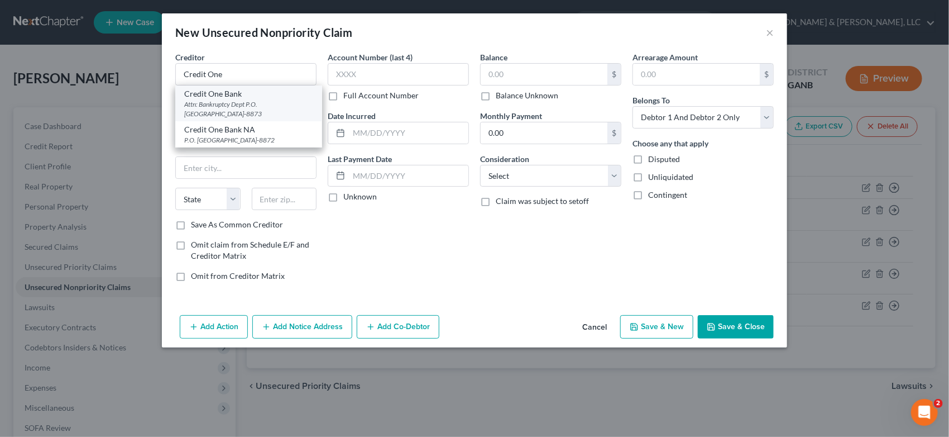
click at [238, 96] on div "Credit One Bank" at bounding box center [248, 93] width 129 height 11
type input "Credit One Bank"
type input "Attn: Bankruptcy Dept"
type input "P.O. Box 98873"
type input "[GEOGRAPHIC_DATA]"
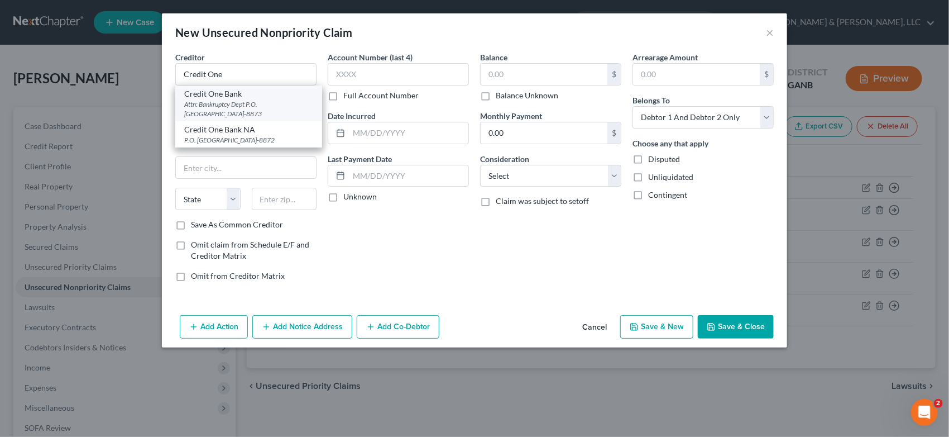
select select "31"
type input "89193-8873"
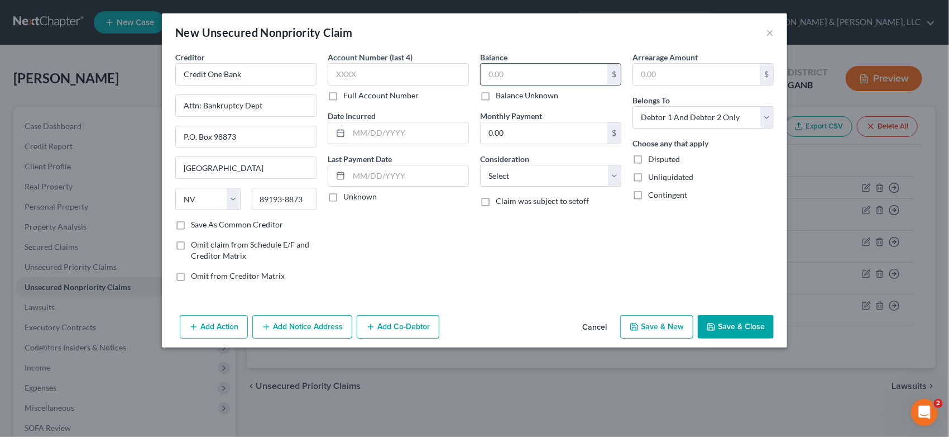
click at [523, 75] on input "text" at bounding box center [544, 74] width 127 height 21
type input "2,559.00"
click at [618, 176] on select "Select Cable / Satellite Services Collection Agency Credit Card Debt Debt Couns…" at bounding box center [550, 176] width 141 height 22
select select "2"
click at [480, 165] on select "Select Cable / Satellite Services Collection Agency Credit Card Debt Debt Couns…" at bounding box center [550, 176] width 141 height 22
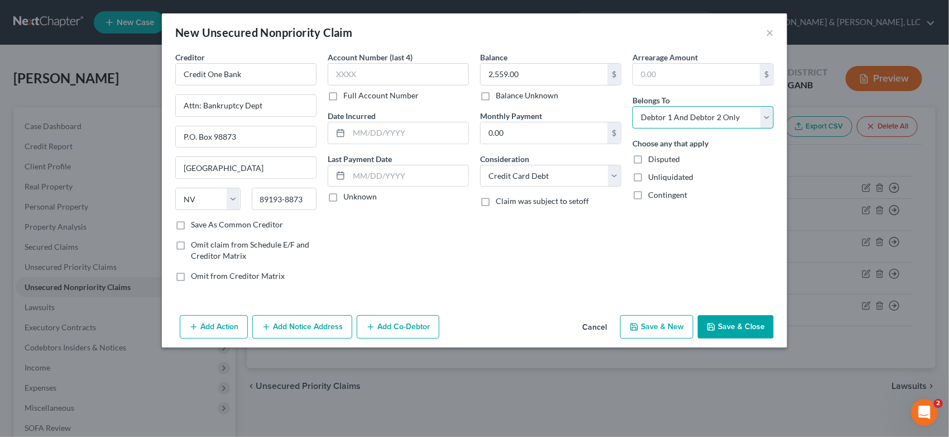
click at [768, 119] on select "Select Debtor 1 Only Debtor 2 Only Debtor 1 And Debtor 2 Only At Least One Of T…" at bounding box center [703, 117] width 141 height 22
select select "1"
click at [633, 106] on select "Select Debtor 1 Only Debtor 2 Only Debtor 1 And Debtor 2 Only At Least One Of T…" at bounding box center [703, 117] width 141 height 22
click at [750, 325] on button "Save & Close" at bounding box center [736, 326] width 76 height 23
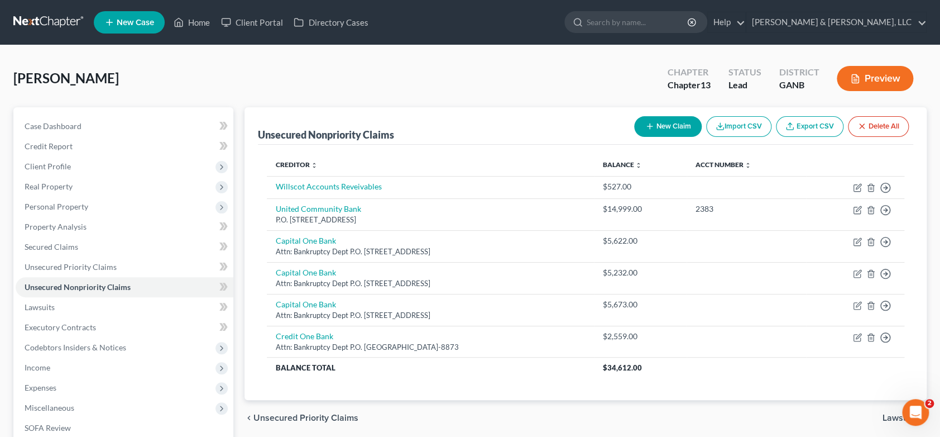
click at [679, 128] on button "New Claim" at bounding box center [668, 126] width 68 height 21
select select "2"
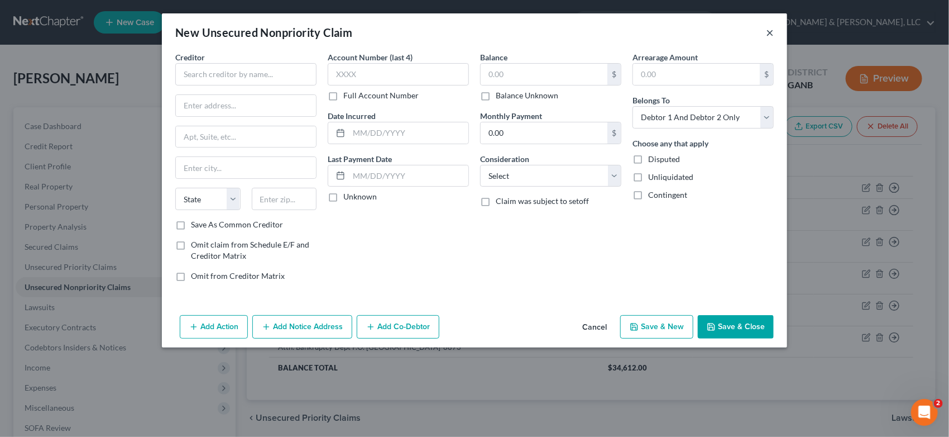
click at [770, 30] on button "×" at bounding box center [770, 32] width 8 height 13
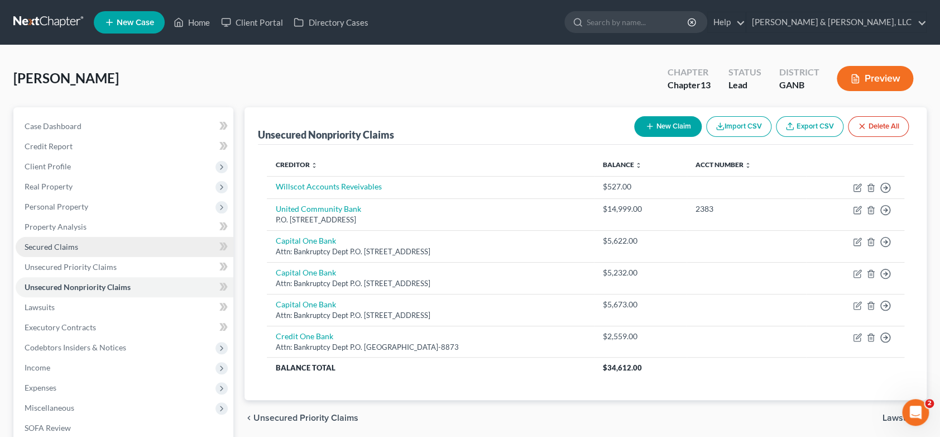
click at [61, 248] on span "Secured Claims" at bounding box center [52, 246] width 54 height 9
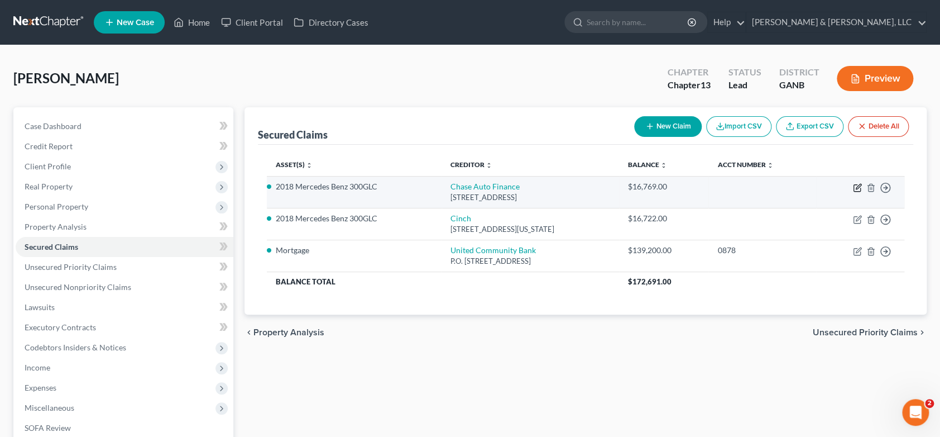
click at [855, 184] on icon "button" at bounding box center [857, 187] width 9 height 9
select select "36"
select select "3"
select select "2"
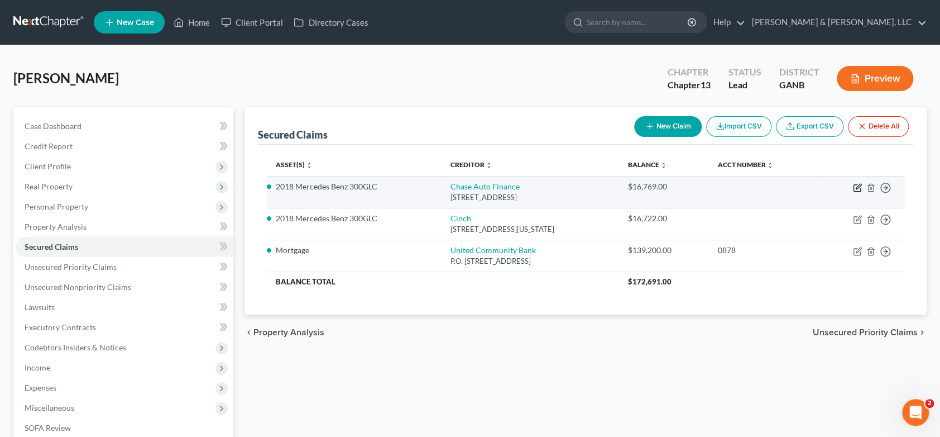
select select "0"
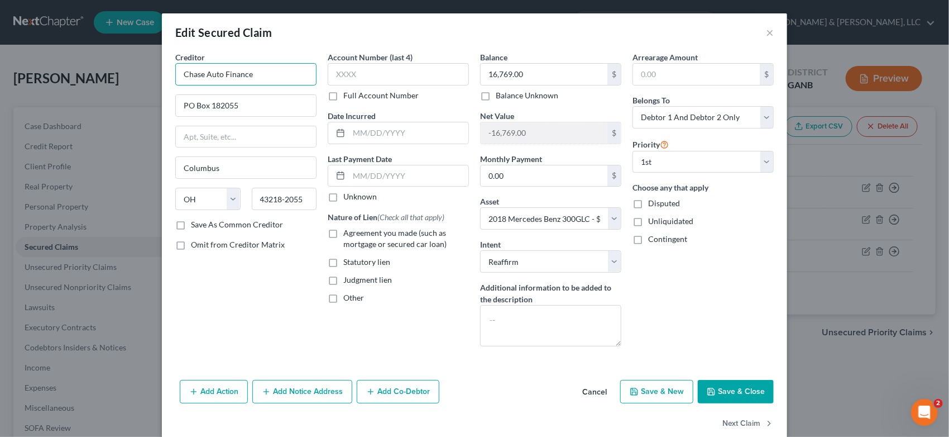
drag, startPoint x: 289, startPoint y: 76, endPoint x: 94, endPoint y: 111, distance: 197.8
click at [94, 111] on div "Edit Secured Claim × Creditor * Chase Auto Finance PO Box [GEOGRAPHIC_DATA] [US…" at bounding box center [474, 218] width 949 height 437
type input "JPMCB"
type input "[STREET_ADDRESS][US_STATE]"
click at [204, 141] on input "text" at bounding box center [246, 136] width 140 height 21
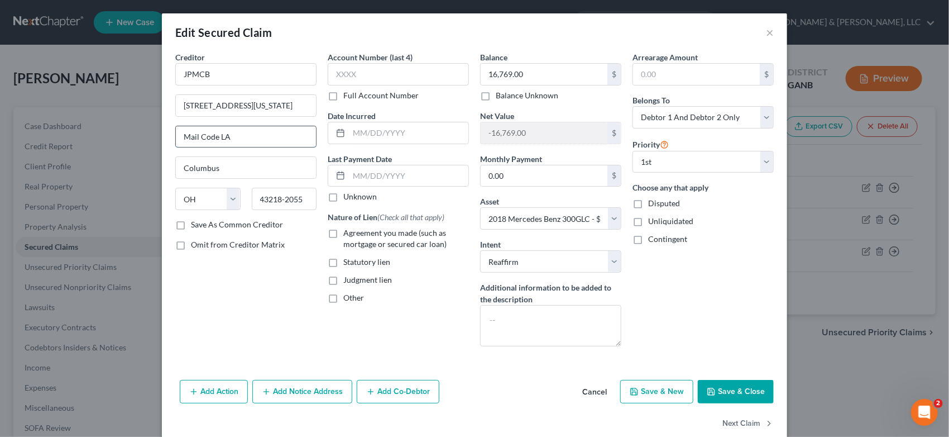
type input "Mail Code LA"
type input "Monroe"
select select "19"
click at [549, 69] on input "16,769.00" at bounding box center [544, 74] width 127 height 21
click at [528, 73] on input "text" at bounding box center [544, 74] width 127 height 21
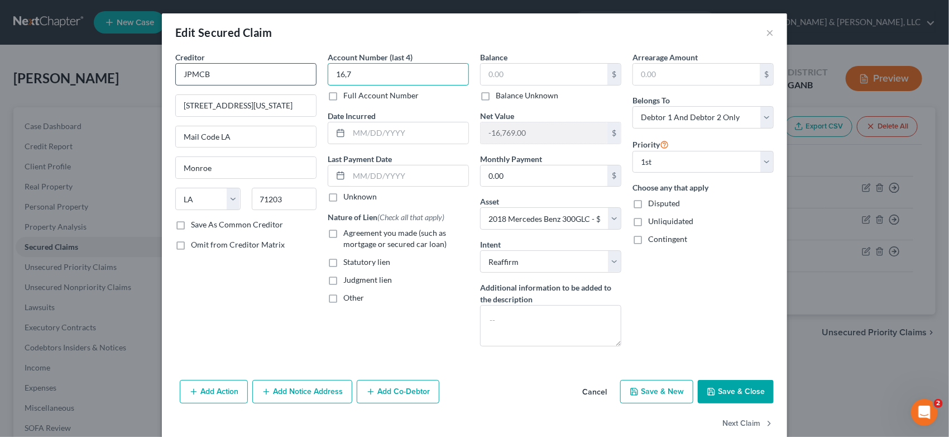
drag, startPoint x: 366, startPoint y: 73, endPoint x: 287, endPoint y: 72, distance: 79.3
click at [286, 72] on div "Creditor * JPMCB 700 [US_STATE] Lane Mail Code LA [GEOGRAPHIC_DATA] [US_STATE] …" at bounding box center [475, 203] width 610 height 304
click at [496, 76] on input "text" at bounding box center [544, 74] width 127 height 21
click at [719, 388] on button "Save & Close" at bounding box center [736, 391] width 76 height 23
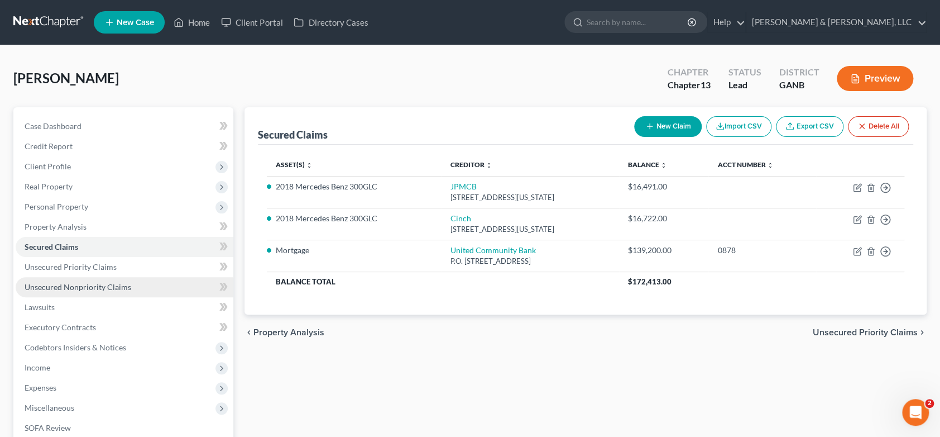
drag, startPoint x: 74, startPoint y: 286, endPoint x: 80, endPoint y: 285, distance: 5.7
click at [75, 286] on span "Unsecured Nonpriority Claims" at bounding box center [78, 286] width 107 height 9
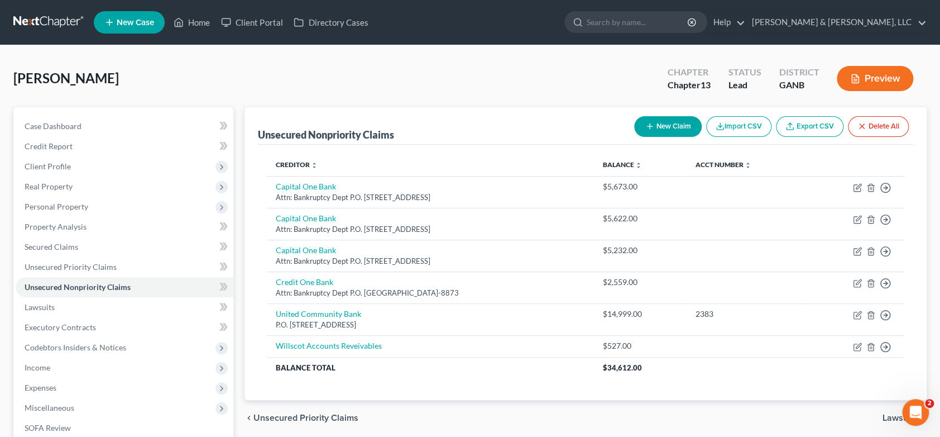
click at [655, 126] on button "New Claim" at bounding box center [668, 126] width 68 height 21
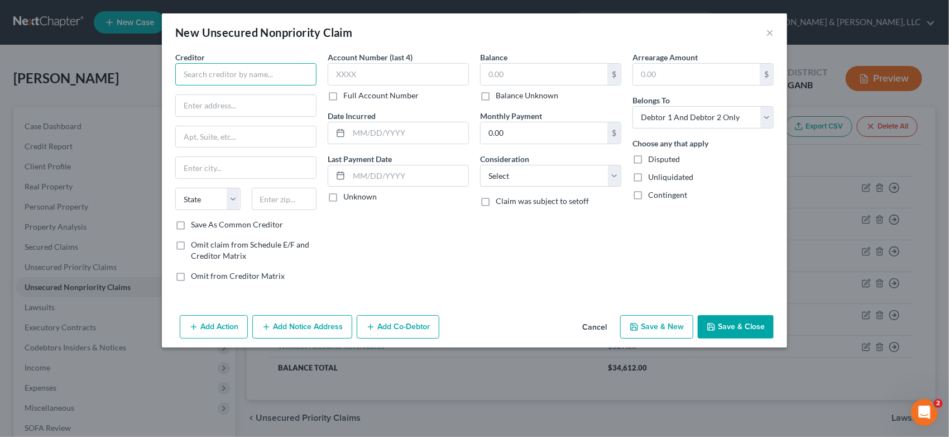
click at [213, 78] on input "text" at bounding box center [245, 74] width 141 height 22
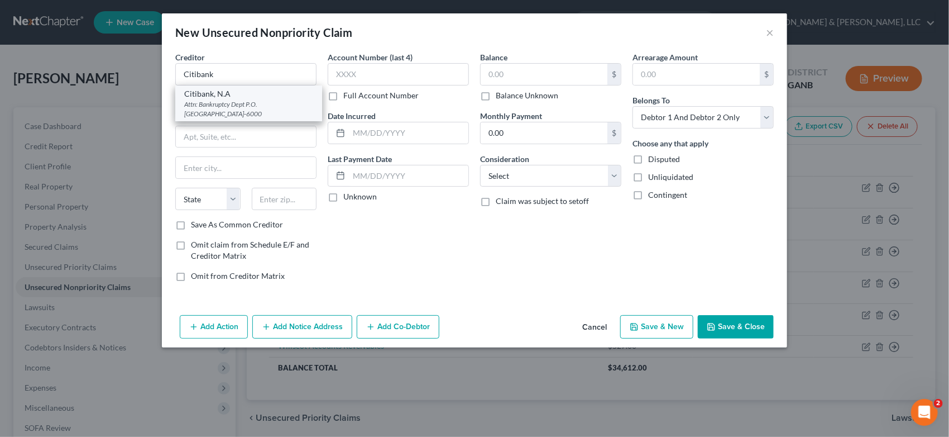
click at [245, 106] on div "Attn: Bankruptcy Dept P.O. [GEOGRAPHIC_DATA]-6000" at bounding box center [248, 108] width 129 height 19
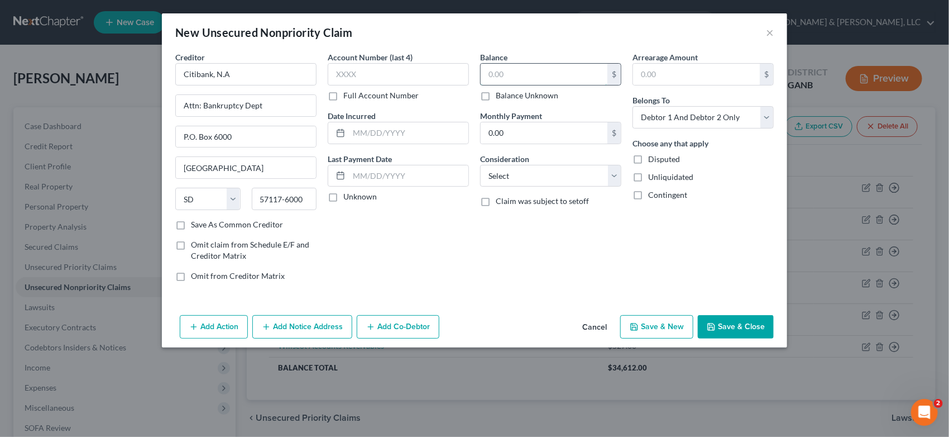
drag, startPoint x: 551, startPoint y: 70, endPoint x: 559, endPoint y: 70, distance: 8.4
click at [551, 70] on input "text" at bounding box center [544, 74] width 127 height 21
click at [613, 174] on select "Select Cable / Satellite Services Collection Agency Credit Card Debt Debt Couns…" at bounding box center [550, 176] width 141 height 22
click at [480, 165] on select "Select Cable / Satellite Services Collection Agency Credit Card Debt Debt Couns…" at bounding box center [550, 176] width 141 height 22
click at [614, 171] on select "Select Cable / Satellite Services Collection Agency Credit Card Debt Debt Couns…" at bounding box center [550, 176] width 141 height 22
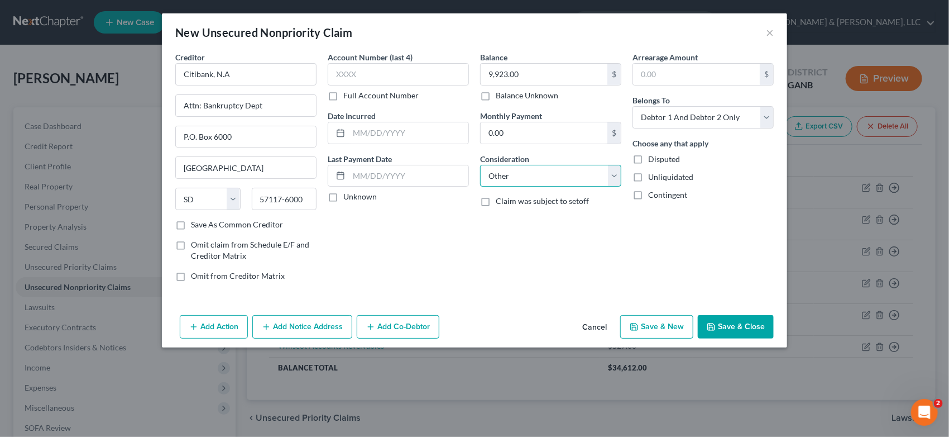
click at [480, 165] on select "Select Cable / Satellite Services Collection Agency Credit Card Debt Debt Couns…" at bounding box center [550, 176] width 141 height 22
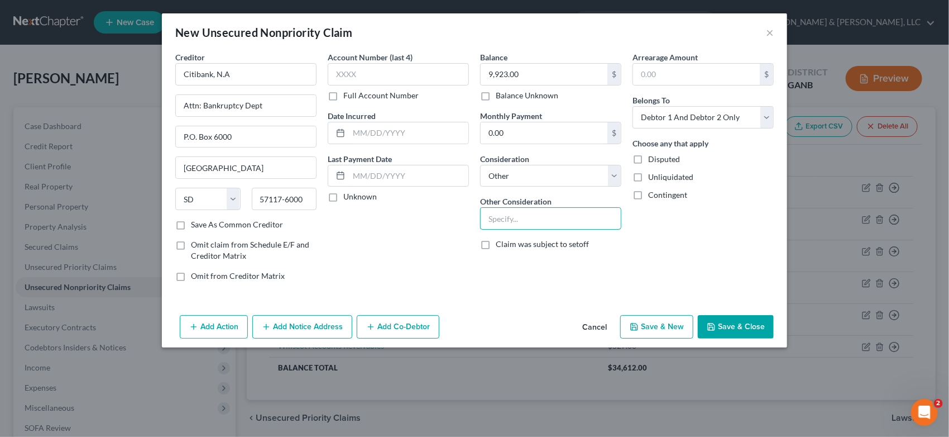
drag, startPoint x: 520, startPoint y: 218, endPoint x: 510, endPoint y: 202, distance: 19.3
click at [521, 218] on input "text" at bounding box center [551, 218] width 140 height 21
click at [665, 326] on button "Save & New" at bounding box center [656, 326] width 73 height 23
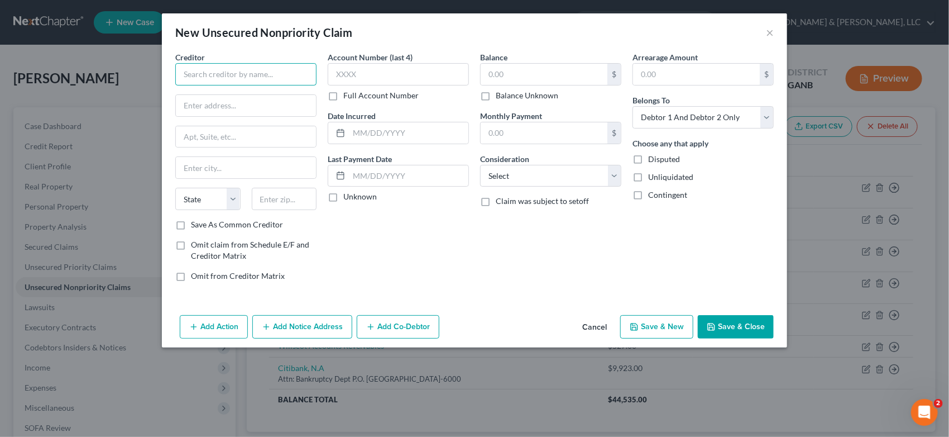
click at [219, 69] on input "text" at bounding box center [245, 74] width 141 height 22
click at [772, 30] on button "×" at bounding box center [770, 32] width 8 height 13
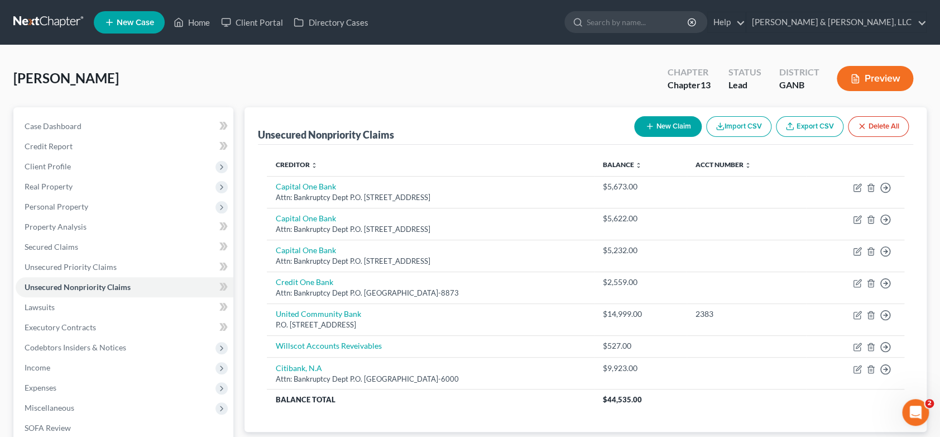
click at [661, 118] on div "New Claim Import CSV Export CSV Delete All" at bounding box center [772, 127] width 284 height 30
click at [661, 119] on button "New Claim" at bounding box center [668, 126] width 68 height 21
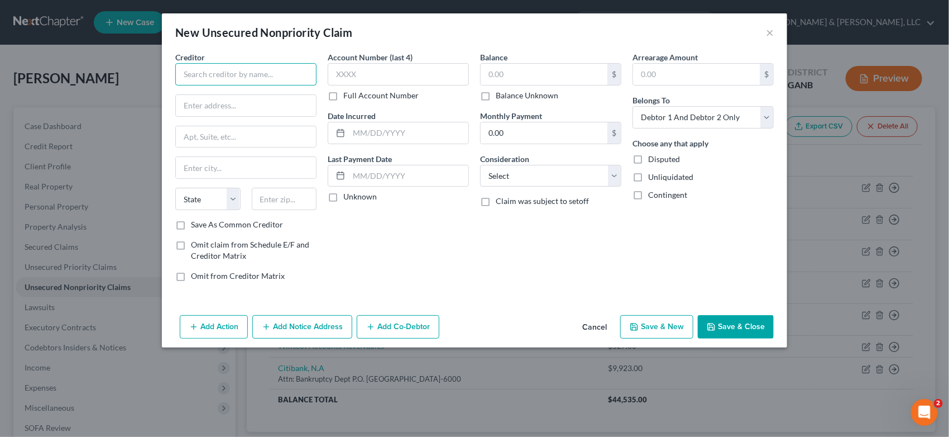
click at [246, 76] on input "text" at bounding box center [245, 74] width 141 height 22
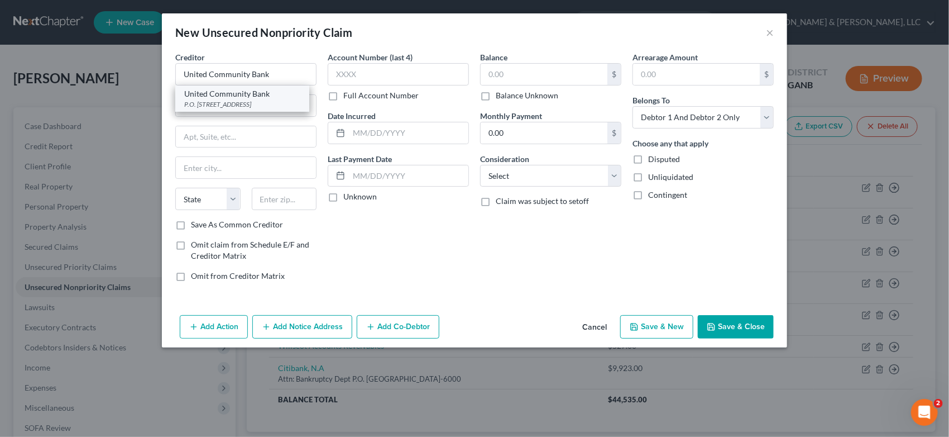
click at [242, 95] on div "United Community Bank" at bounding box center [242, 93] width 116 height 11
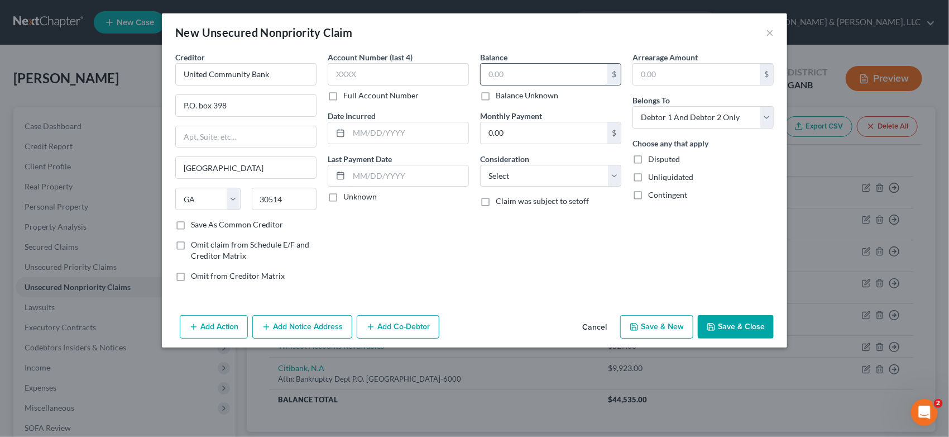
click at [525, 78] on input "text" at bounding box center [544, 74] width 127 height 21
click at [529, 79] on input "text" at bounding box center [544, 74] width 127 height 21
click at [536, 71] on input "text" at bounding box center [544, 74] width 127 height 21
click at [618, 176] on select "Select Cable / Satellite Services Collection Agency Credit Card Debt Debt Couns…" at bounding box center [550, 176] width 141 height 22
click at [480, 165] on select "Select Cable / Satellite Services Collection Agency Credit Card Debt Debt Couns…" at bounding box center [550, 176] width 141 height 22
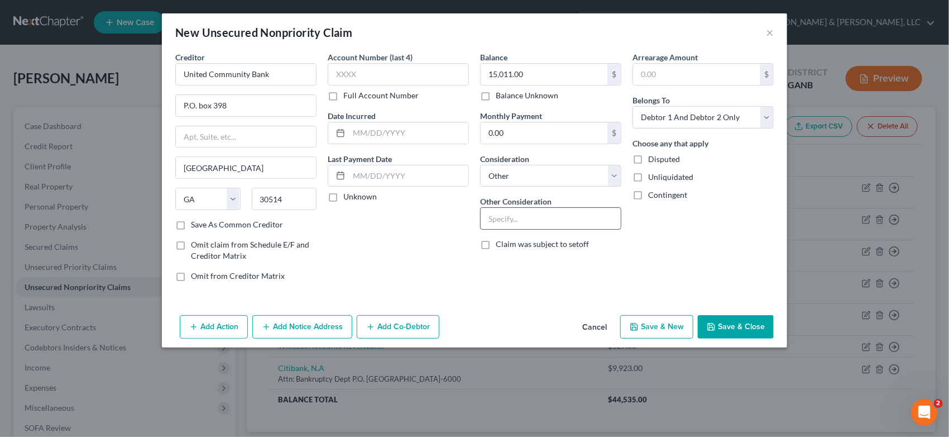
click at [505, 218] on input "text" at bounding box center [551, 218] width 140 height 21
click at [671, 325] on button "Save & New" at bounding box center [656, 326] width 73 height 23
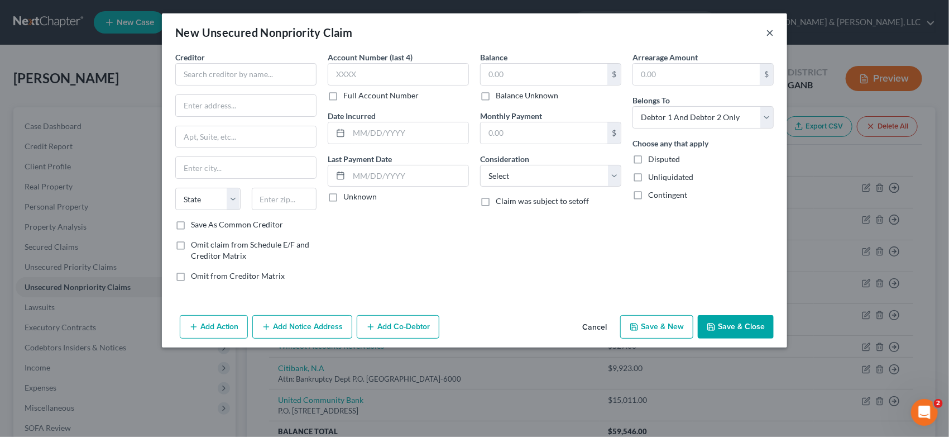
click at [773, 30] on button "×" at bounding box center [770, 32] width 8 height 13
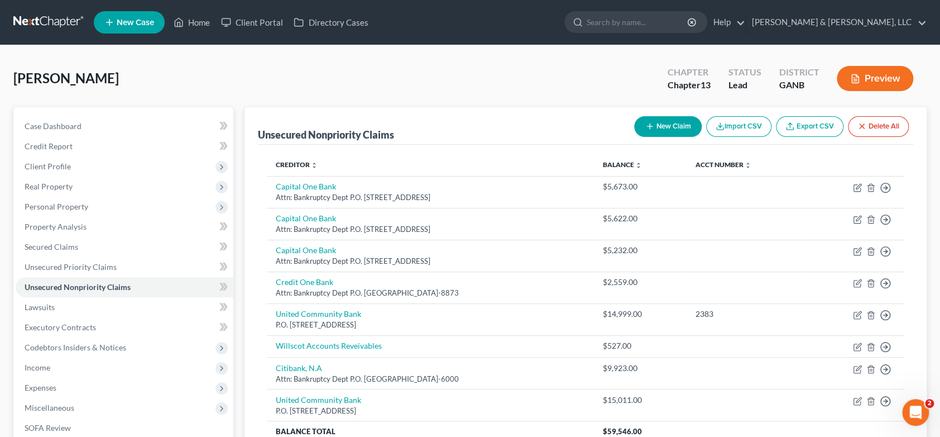
click at [667, 122] on button "New Claim" at bounding box center [668, 126] width 68 height 21
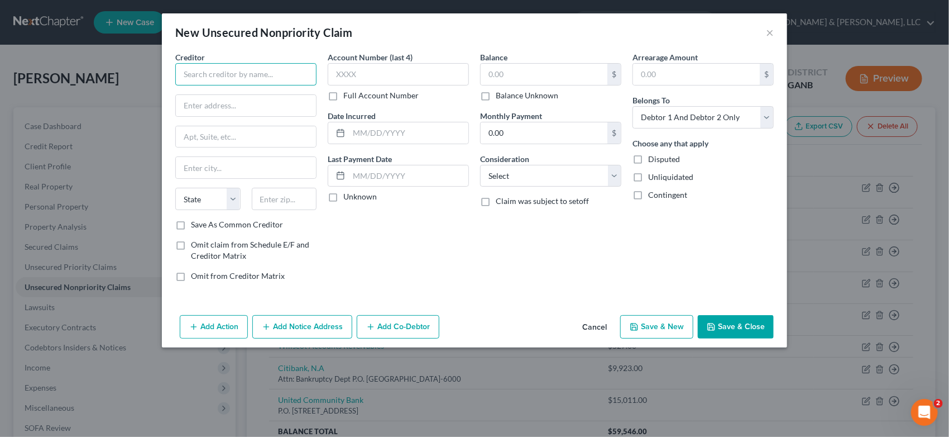
drag, startPoint x: 222, startPoint y: 77, endPoint x: 219, endPoint y: 70, distance: 7.8
click at [222, 75] on input "text" at bounding box center [245, 74] width 141 height 22
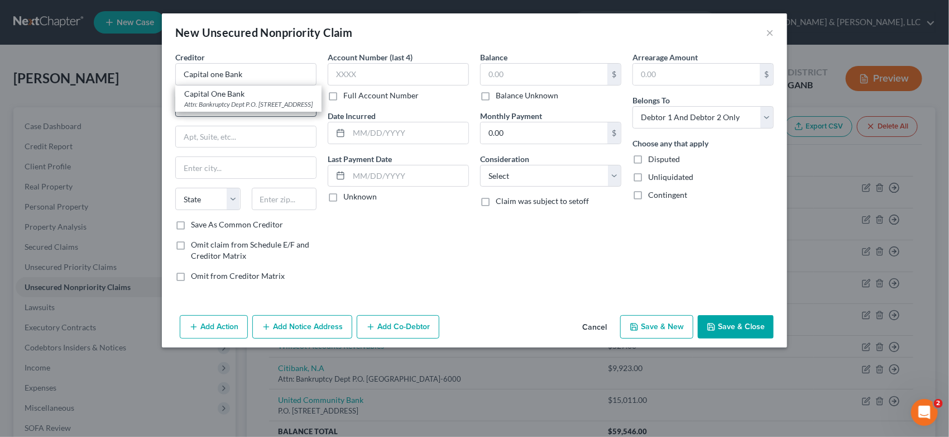
drag, startPoint x: 244, startPoint y: 116, endPoint x: 246, endPoint y: 110, distance: 6.0
click at [246, 109] on div "Attn: Bankruptcy Dept P.O. [STREET_ADDRESS]" at bounding box center [248, 103] width 128 height 9
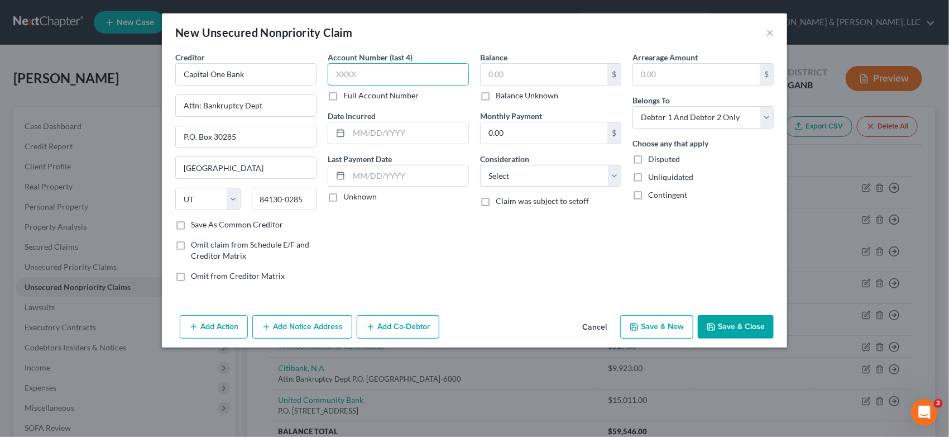
click at [375, 78] on input "text" at bounding box center [398, 74] width 141 height 22
drag, startPoint x: 517, startPoint y: 77, endPoint x: 523, endPoint y: 76, distance: 6.2
click at [518, 76] on input "text" at bounding box center [544, 74] width 127 height 21
click at [765, 118] on select "Select Debtor 1 Only Debtor 2 Only Debtor 1 And Debtor 2 Only At Least One Of T…" at bounding box center [703, 117] width 141 height 22
click at [633, 106] on select "Select Debtor 1 Only Debtor 2 Only Debtor 1 And Debtor 2 Only At Least One Of T…" at bounding box center [703, 117] width 141 height 22
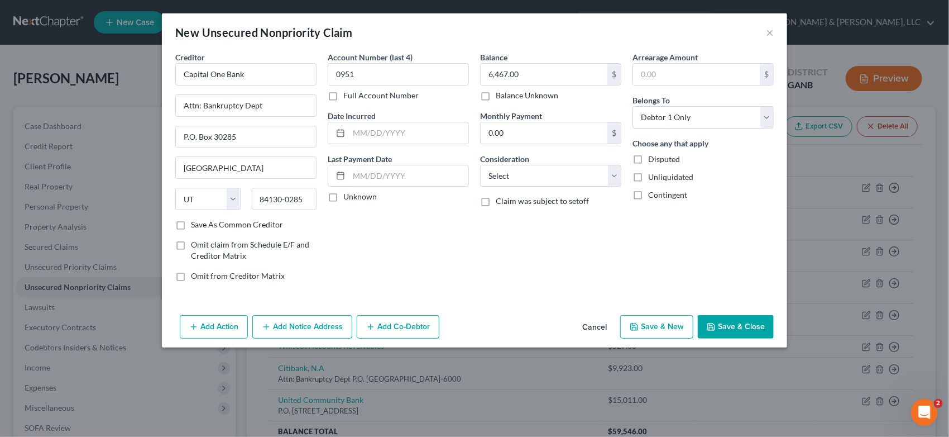
click at [673, 327] on button "Save & New" at bounding box center [656, 326] width 73 height 23
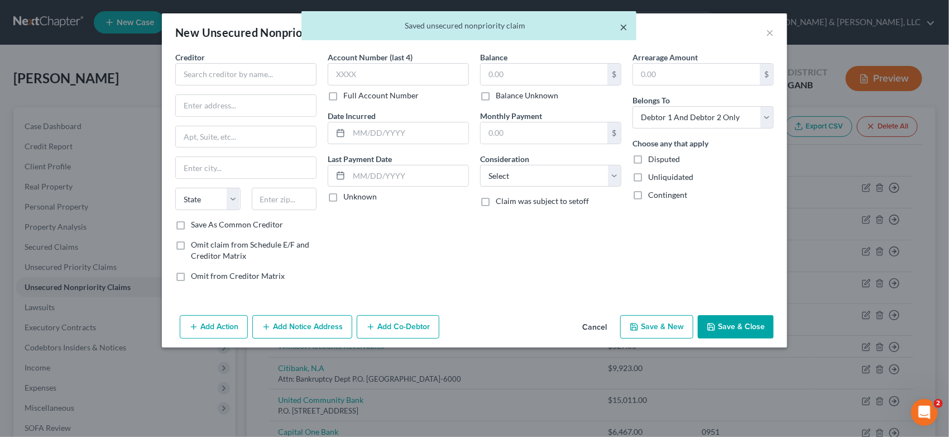
drag, startPoint x: 622, startPoint y: 25, endPoint x: 634, endPoint y: 22, distance: 12.6
click at [623, 25] on button "×" at bounding box center [624, 26] width 8 height 13
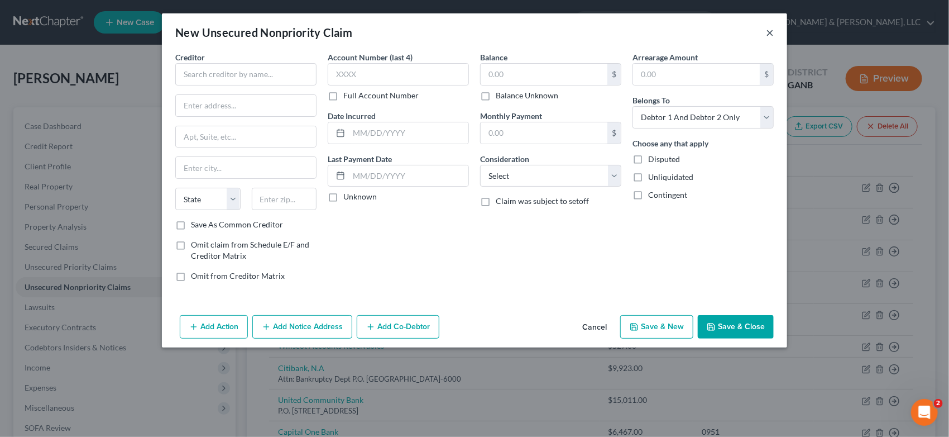
click at [766, 32] on button "×" at bounding box center [770, 32] width 8 height 13
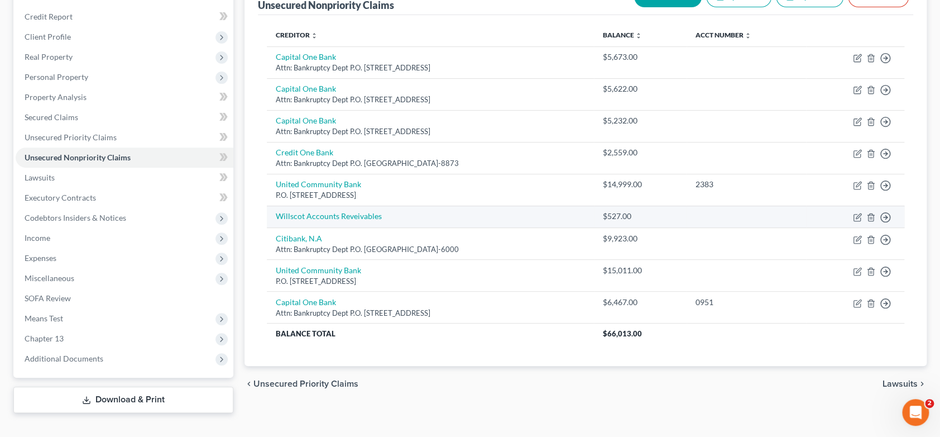
scroll to position [147, 0]
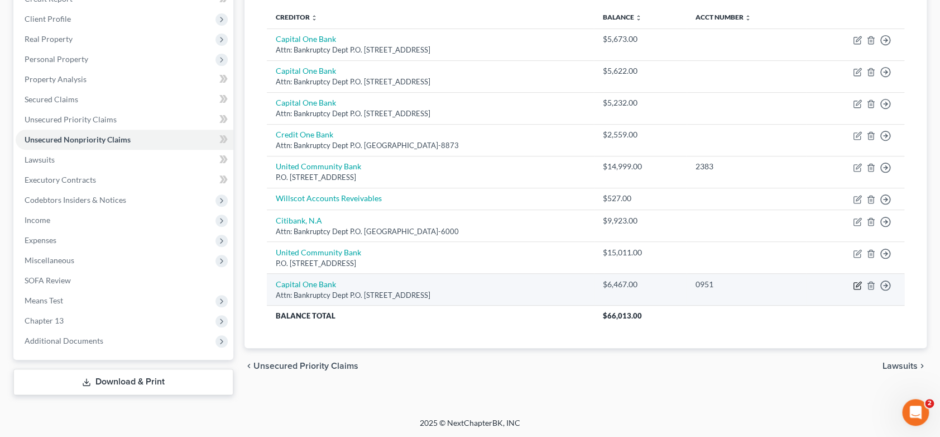
click at [858, 281] on icon "button" at bounding box center [858, 283] width 5 height 5
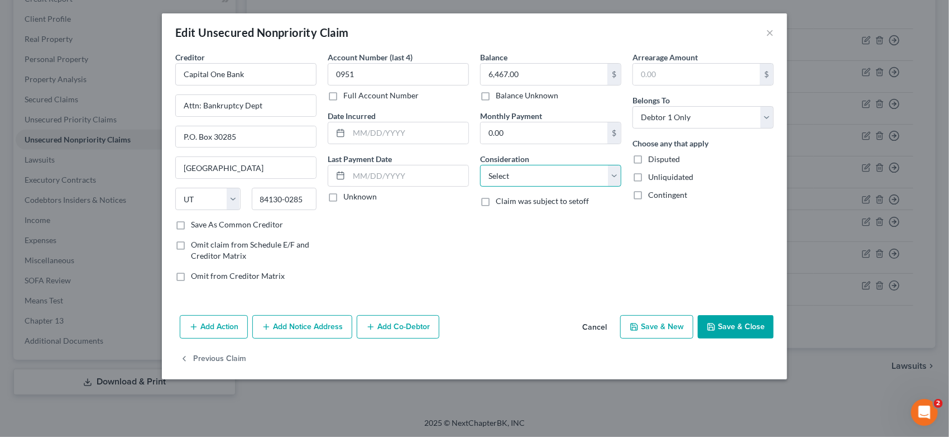
click at [616, 176] on select "Select Cable / Satellite Services Collection Agency Credit Card Debt Debt Couns…" at bounding box center [550, 176] width 141 height 22
click at [480, 165] on select "Select Cable / Satellite Services Collection Agency Credit Card Debt Debt Couns…" at bounding box center [550, 176] width 141 height 22
click at [667, 326] on button "Save & New" at bounding box center [656, 326] width 73 height 23
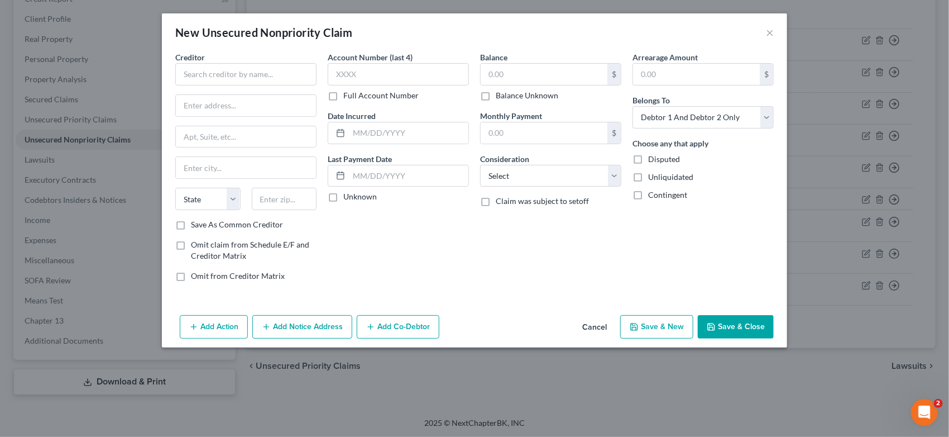
click at [774, 38] on div "New Unsecured Nonpriority Claim ×" at bounding box center [474, 32] width 625 height 38
click at [771, 34] on button "×" at bounding box center [770, 32] width 8 height 13
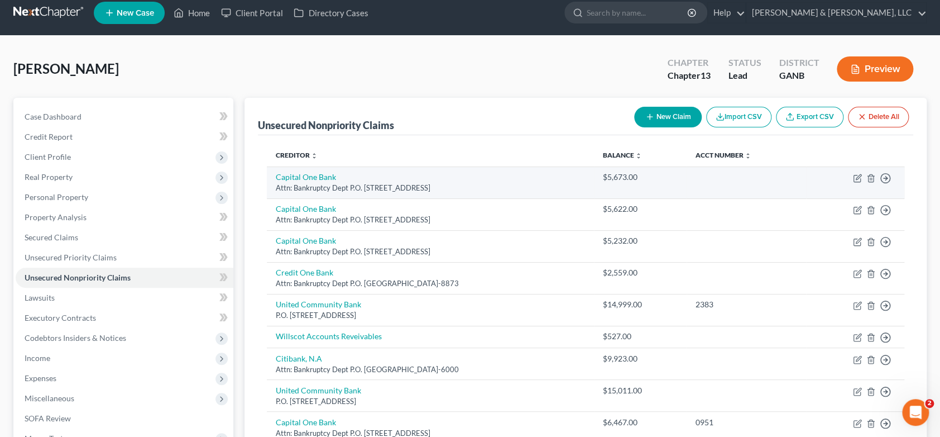
scroll to position [0, 0]
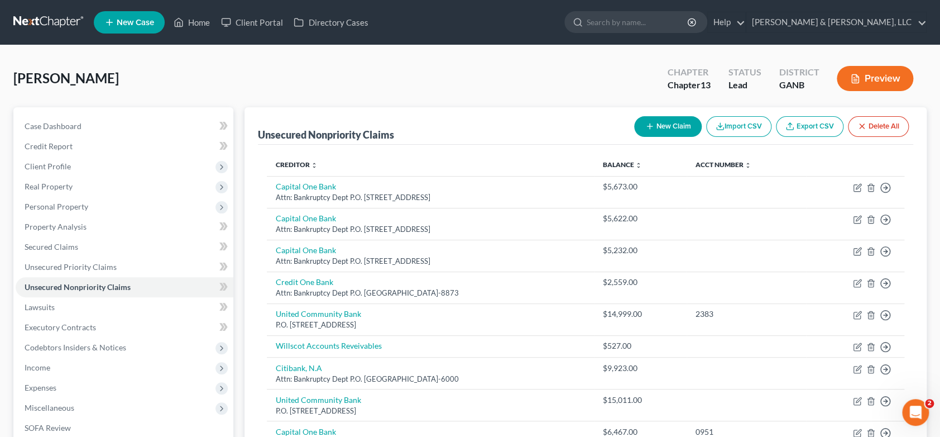
click at [652, 125] on button "New Claim" at bounding box center [668, 126] width 68 height 21
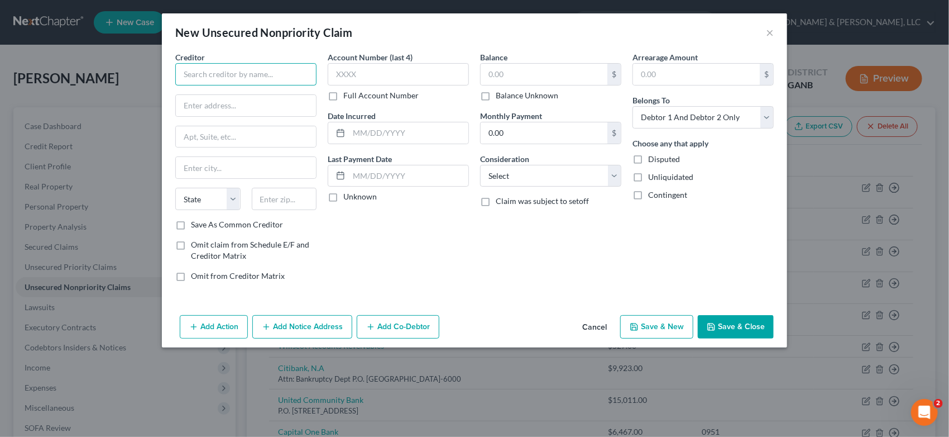
click at [223, 73] on input "text" at bounding box center [245, 74] width 141 height 22
click at [515, 79] on input "text" at bounding box center [544, 74] width 127 height 21
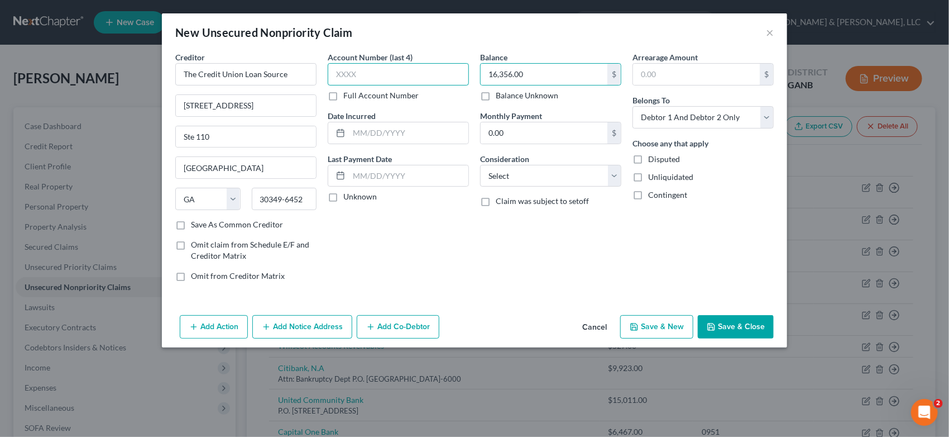
click at [393, 75] on input "text" at bounding box center [398, 74] width 141 height 22
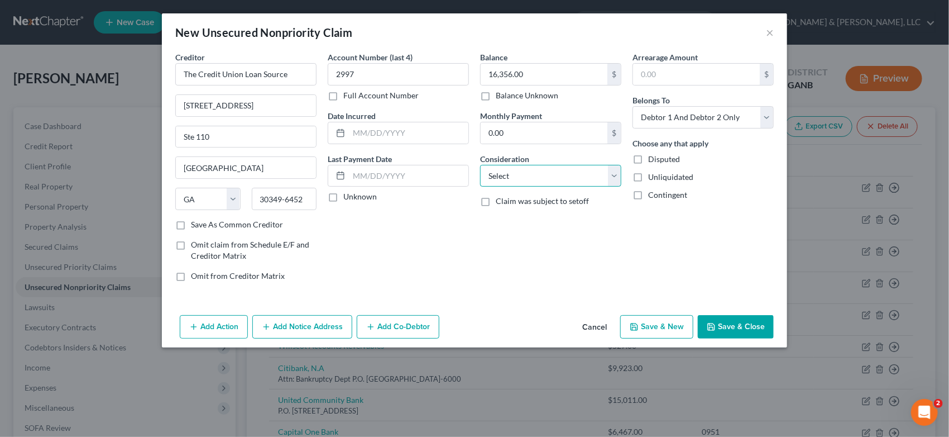
click at [616, 175] on select "Select Cable / Satellite Services Collection Agency Credit Card Debt Debt Couns…" at bounding box center [550, 176] width 141 height 22
click at [432, 280] on div "Account Number (last 4) 2997 Full Account Number Date Incurred Last Payment Dat…" at bounding box center [398, 170] width 152 height 239
click at [191, 223] on label "Save As Common Creditor" at bounding box center [237, 224] width 92 height 11
click at [195, 223] on input "Save As Common Creditor" at bounding box center [198, 222] width 7 height 7
click at [742, 329] on button "Save & Close" at bounding box center [736, 326] width 76 height 23
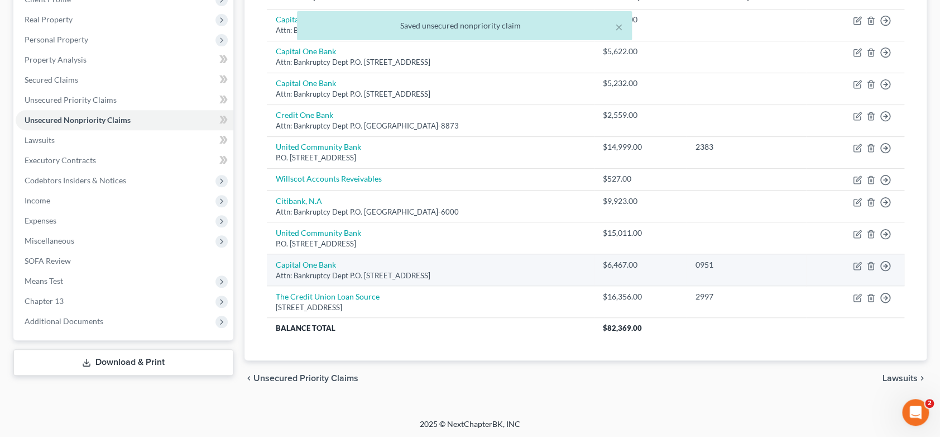
scroll to position [168, 0]
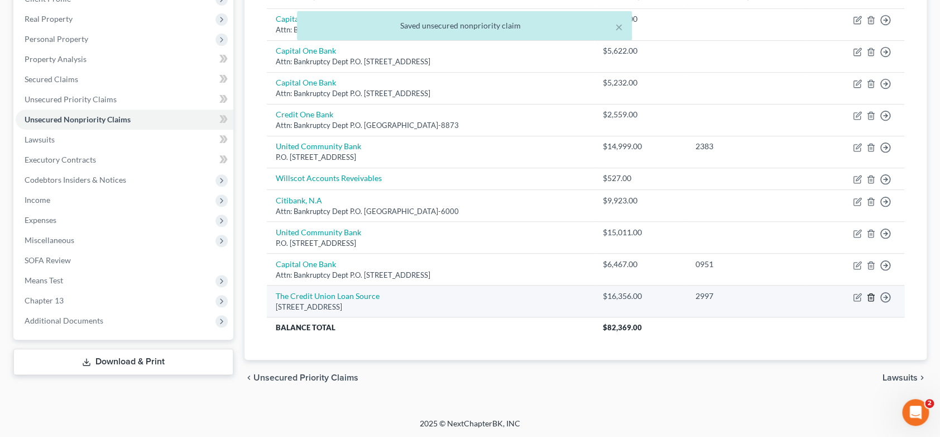
click at [870, 293] on icon "button" at bounding box center [871, 297] width 9 height 9
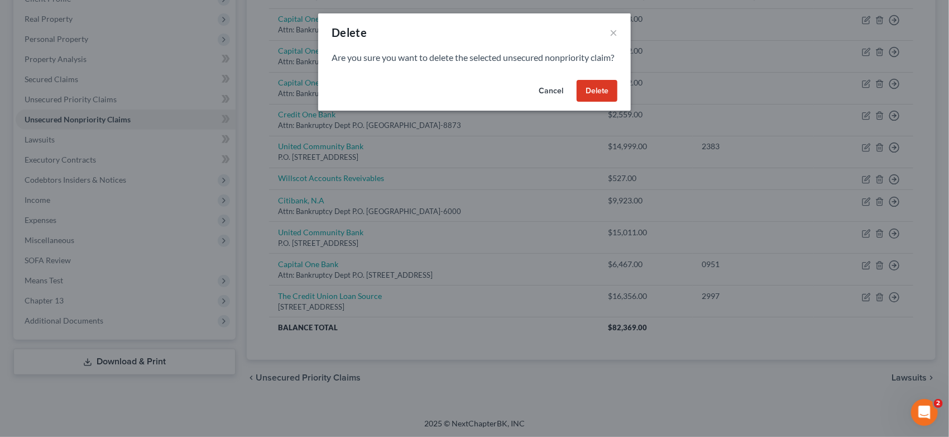
click at [583, 102] on button "Delete" at bounding box center [597, 91] width 41 height 22
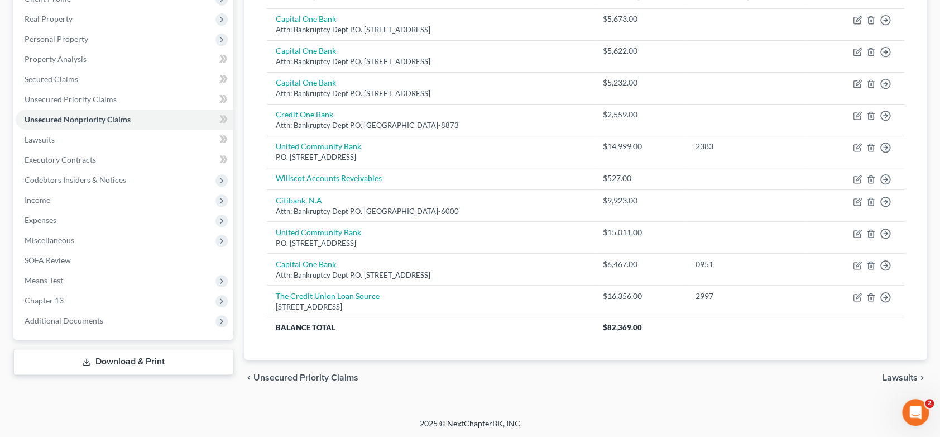
scroll to position [147, 0]
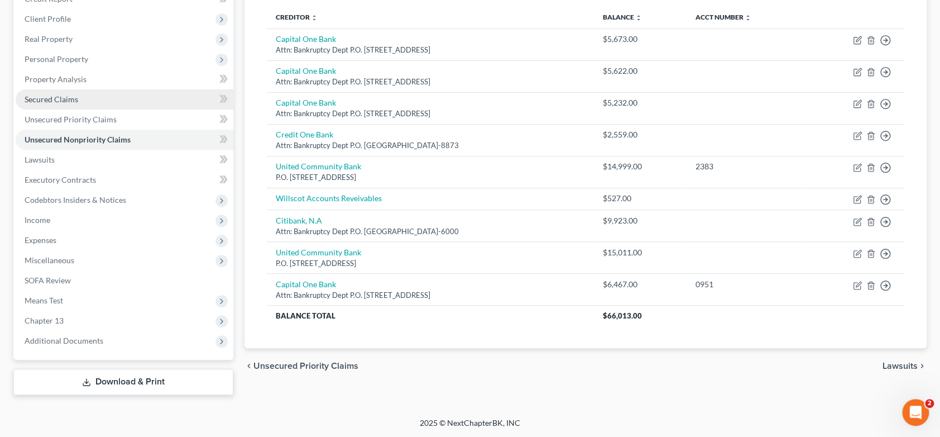
click at [73, 95] on span "Secured Claims" at bounding box center [52, 98] width 54 height 9
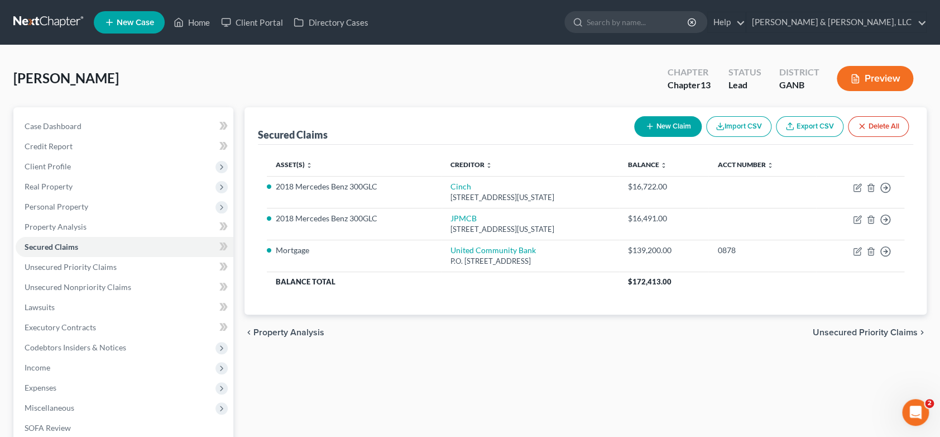
click at [674, 123] on button "New Claim" at bounding box center [668, 126] width 68 height 21
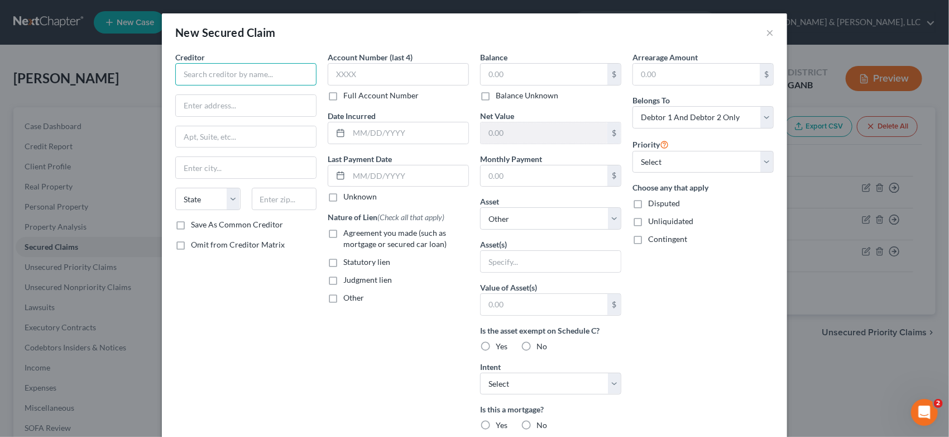
click at [211, 78] on input "text" at bounding box center [245, 74] width 141 height 22
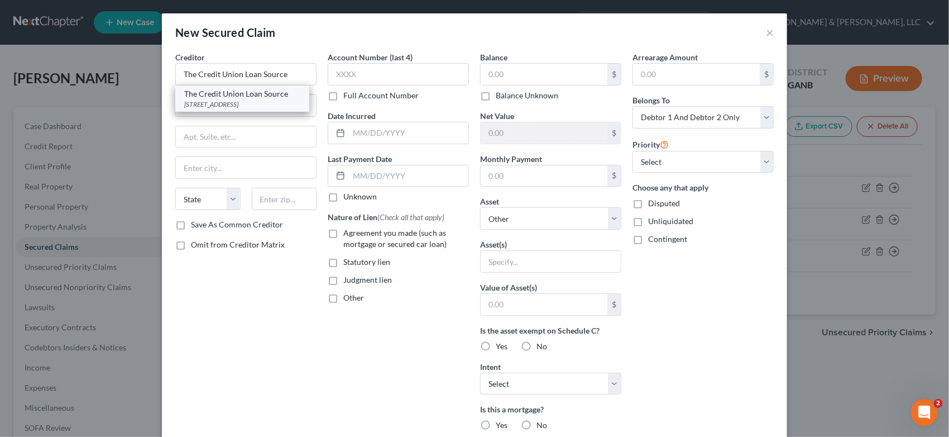
click at [242, 109] on div "[STREET_ADDRESS]" at bounding box center [242, 103] width 116 height 9
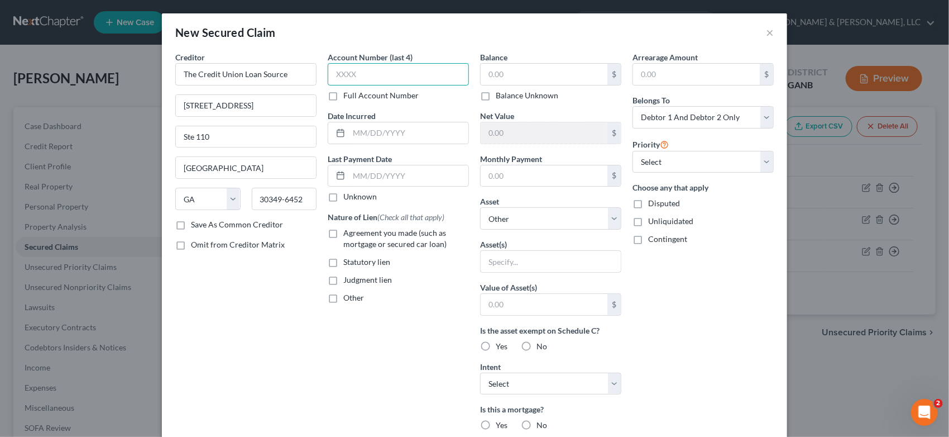
click at [389, 75] on input "text" at bounding box center [398, 74] width 141 height 22
click at [527, 73] on input "text" at bounding box center [544, 74] width 127 height 21
click at [607, 218] on select "Select Other Multiple Assets 2018 Mercedes Benz 300GLC - $0.0 2018 Mercedes Ben…" at bounding box center [550, 218] width 141 height 22
click at [480, 207] on select "Select Other Multiple Assets 2018 Mercedes Benz 300GLC - $0.0 2018 Mercedes Ben…" at bounding box center [550, 218] width 141 height 22
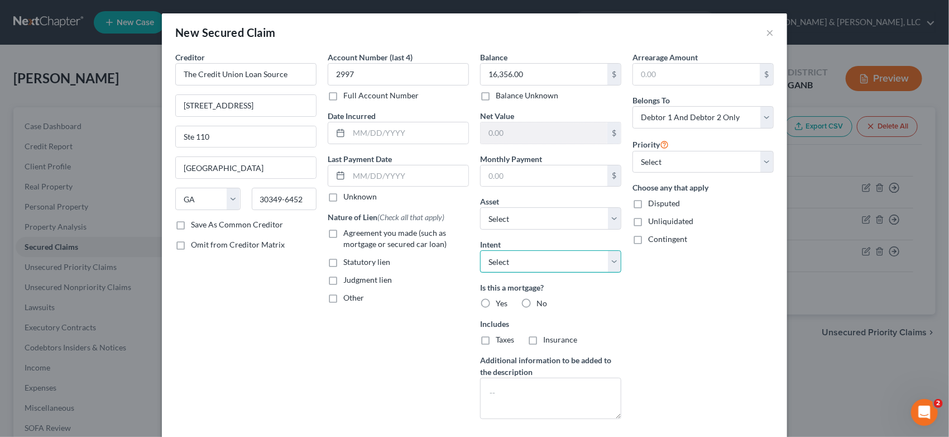
click at [518, 261] on select "Select Surrender Redeem Reaffirm Avoid Other" at bounding box center [550, 261] width 141 height 22
click at [760, 158] on select "Select 1st 2nd 3rd 4th 5th 6th 7th 8th 9th 10th 11th 12th 13th 14th 15th 16th 1…" at bounding box center [703, 162] width 141 height 22
click at [633, 151] on select "Select 1st 2nd 3rd 4th 5th 6th 7th 8th 9th 10th 11th 12th 13th 14th 15th 16th 1…" at bounding box center [703, 162] width 141 height 22
click at [537, 299] on label "No" at bounding box center [542, 303] width 11 height 11
click at [541, 299] on input "No" at bounding box center [544, 301] width 7 height 7
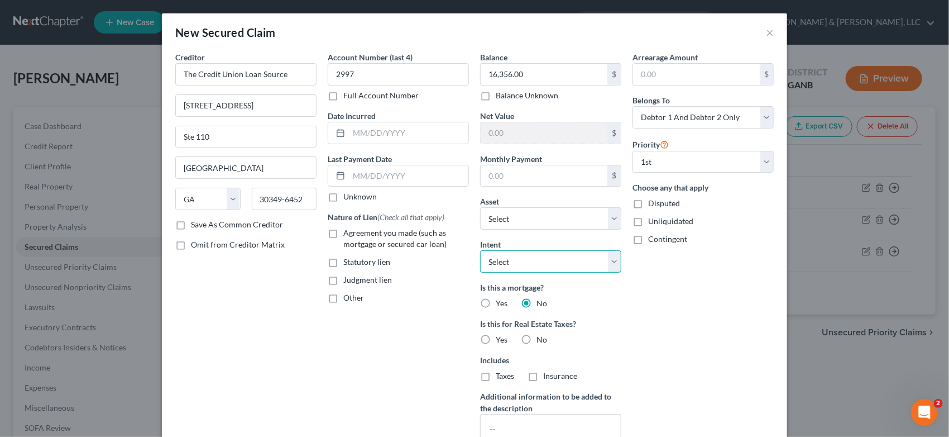
click at [511, 261] on select "Select Surrender Redeem Reaffirm Avoid Other" at bounding box center [550, 261] width 141 height 22
click at [549, 214] on select "Select Other Multiple Assets 2018 Mercedes Benz 300GLC - $0.0 2018 Mercedes Ben…" at bounding box center [550, 218] width 141 height 22
click at [615, 217] on select "Select Other Multiple Assets 2018 Mercedes Benz 300GLC - $0.0 2018 Mercedes Ben…" at bounding box center [550, 218] width 141 height 22
click at [480, 207] on select "Select Other Multiple Assets 2018 Mercedes Benz 300GLC - $0.0 2018 Mercedes Ben…" at bounding box center [550, 218] width 141 height 22
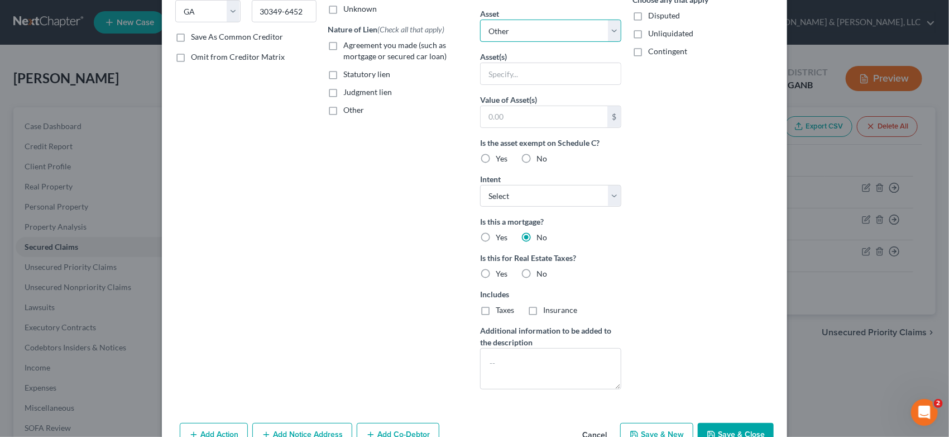
scroll to position [218, 0]
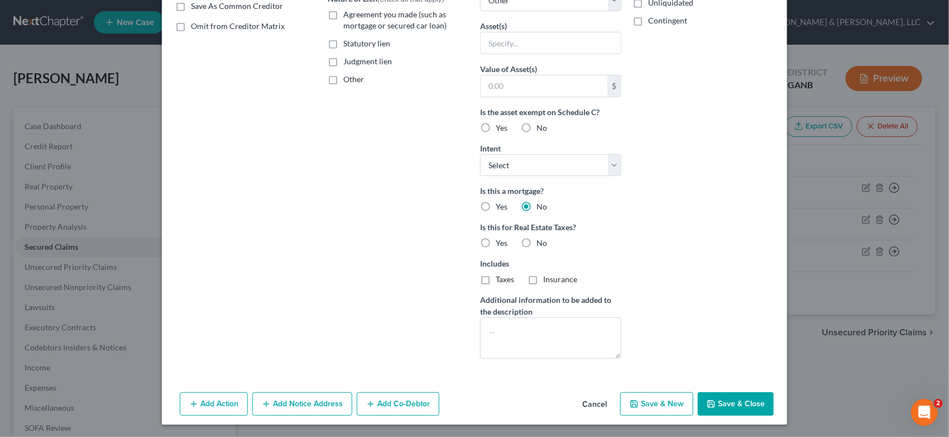
click at [590, 401] on button "Cancel" at bounding box center [594, 404] width 42 height 22
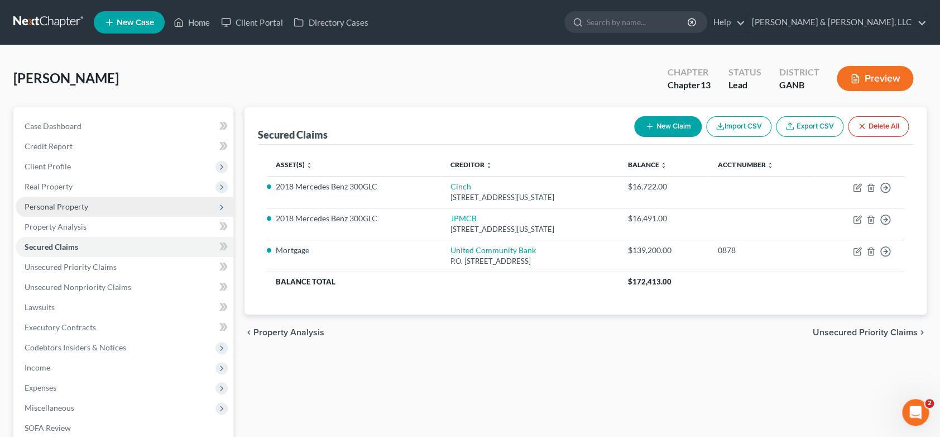
click at [63, 203] on span "Personal Property" at bounding box center [57, 206] width 64 height 9
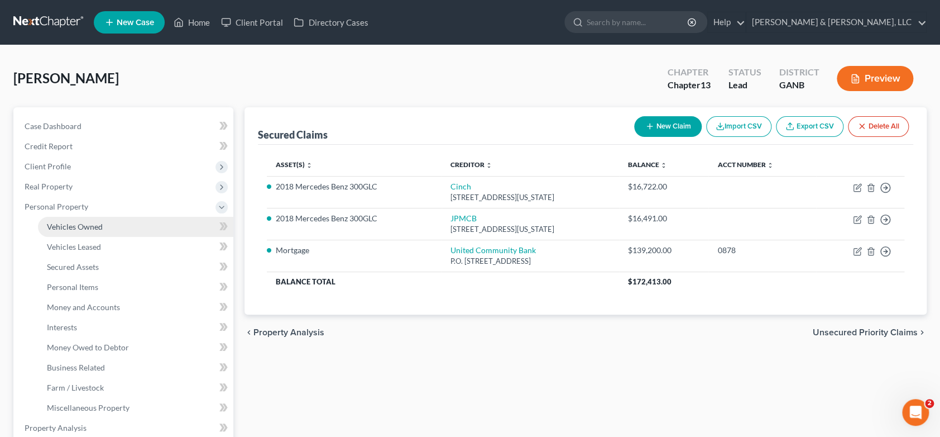
click at [87, 227] on span "Vehicles Owned" at bounding box center [75, 226] width 56 height 9
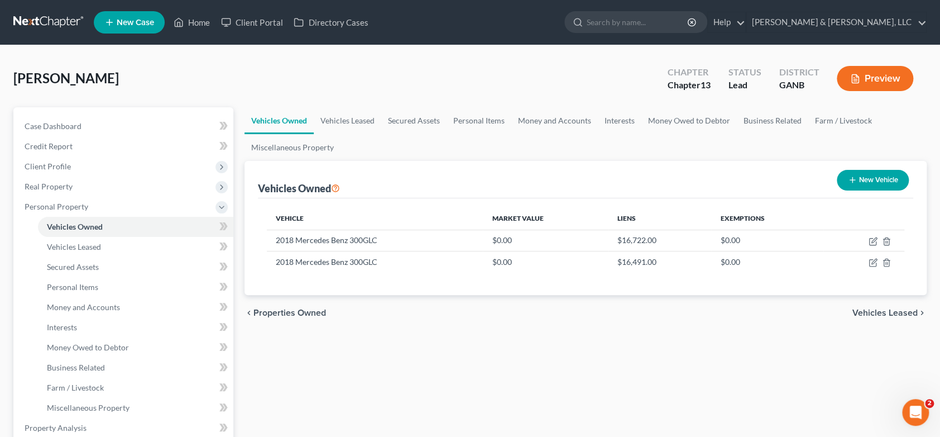
click at [875, 179] on button "New Vehicle" at bounding box center [873, 180] width 72 height 21
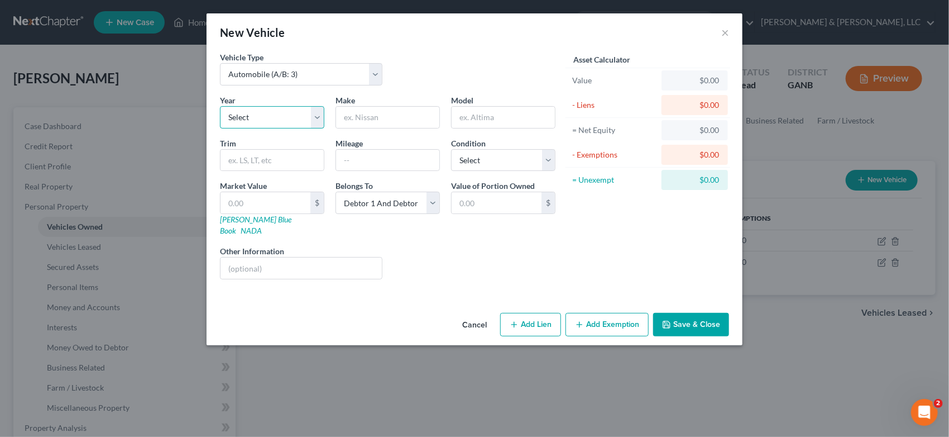
click at [315, 116] on select "Select 2026 2025 2024 2023 2022 2021 2020 2019 2018 2017 2016 2015 2014 2013 20…" at bounding box center [272, 117] width 104 height 22
click at [220, 106] on select "Select 2026 2025 2024 2023 2022 2021 2020 2019 2018 2017 2016 2015 2014 2013 20…" at bounding box center [272, 117] width 104 height 22
click at [544, 315] on button "Add Lien" at bounding box center [530, 324] width 61 height 23
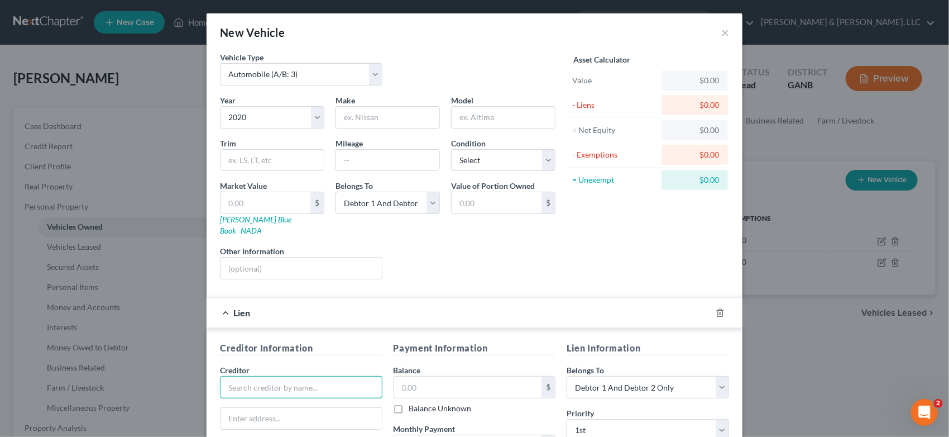
click at [268, 380] on input "text" at bounding box center [301, 387] width 162 height 22
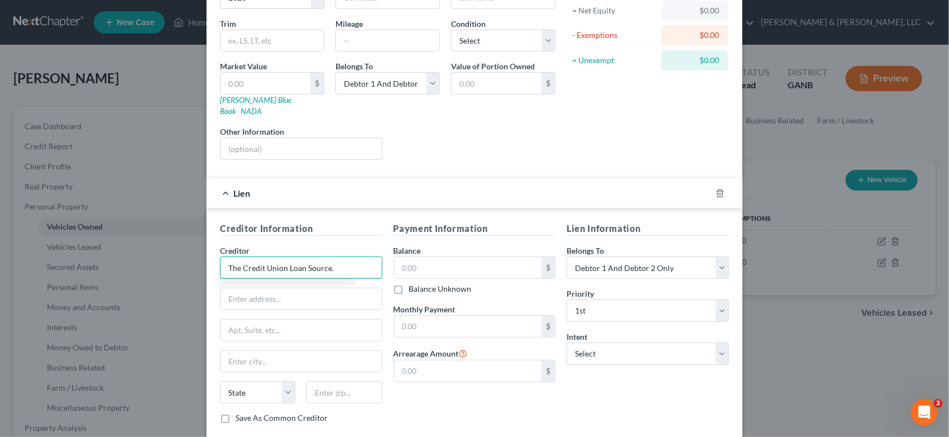
scroll to position [173, 0]
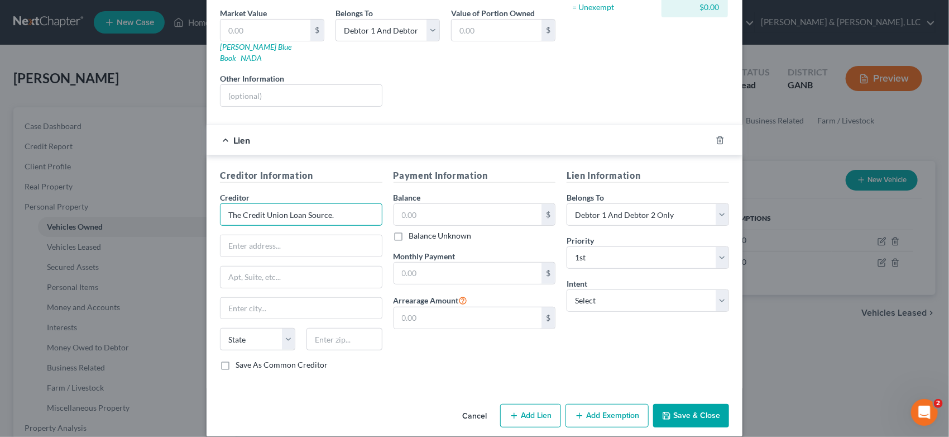
click at [344, 203] on input "The Credit Union Loan Source." at bounding box center [301, 214] width 162 height 22
click at [256, 235] on input "text" at bounding box center [301, 245] width 161 height 21
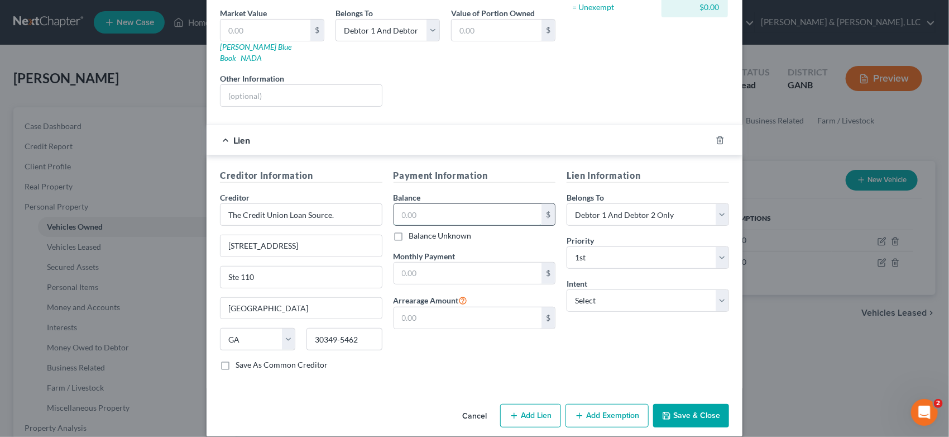
drag, startPoint x: 425, startPoint y: 198, endPoint x: 438, endPoint y: 204, distance: 14.0
click at [426, 204] on input "text" at bounding box center [468, 214] width 148 height 21
click at [715, 289] on select "Select Surrender Redeem Reaffirm Avoid Other" at bounding box center [648, 300] width 162 height 22
click at [567, 289] on select "Select Surrender Redeem Reaffirm Avoid Other" at bounding box center [648, 300] width 162 height 22
click at [690, 404] on button "Save & Close" at bounding box center [691, 415] width 76 height 23
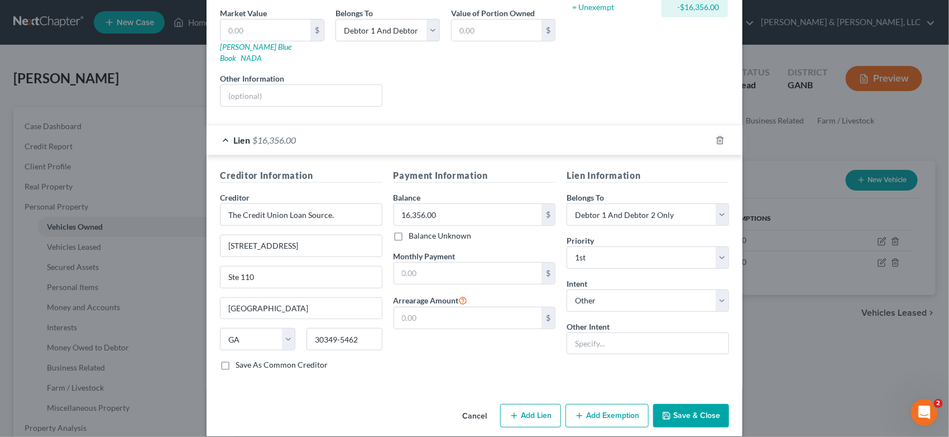
click at [680, 404] on button "Save & Close" at bounding box center [691, 415] width 76 height 23
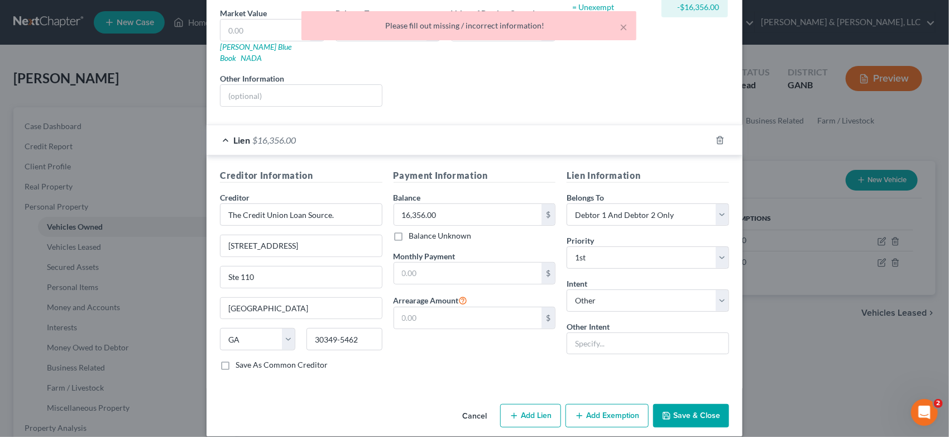
click at [831, 295] on div "New Vehicle × Vehicle Type Select Automobile (A/B: 3) Truck (A/B: 3) Trailer (A…" at bounding box center [474, 218] width 949 height 437
click at [790, 304] on div "New Vehicle × Vehicle Type Select Automobile (A/B: 3) Truck (A/B: 3) Trailer (A…" at bounding box center [474, 218] width 949 height 437
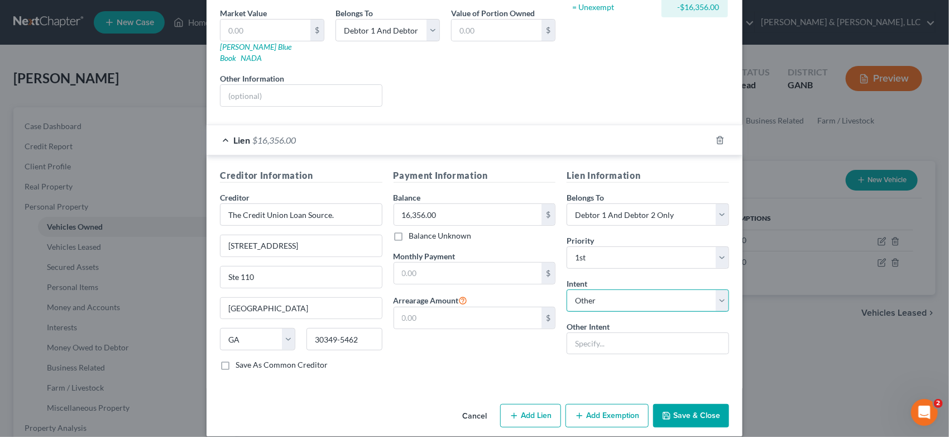
click at [719, 290] on select "Select Surrender Redeem Reaffirm Avoid Other" at bounding box center [648, 300] width 162 height 22
click at [567, 289] on select "Select Surrender Redeem Reaffirm Avoid Other" at bounding box center [648, 300] width 162 height 22
click at [692, 404] on button "Save & Close" at bounding box center [691, 415] width 76 height 23
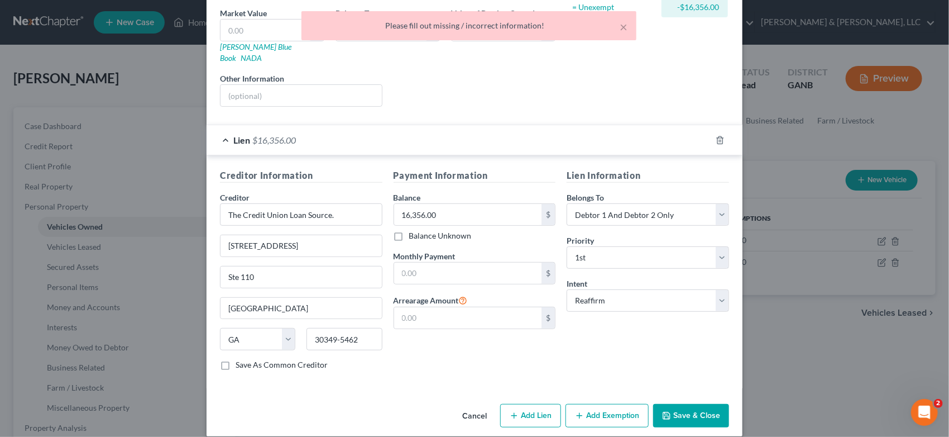
click at [496, 79] on div "Liens Select" at bounding box center [475, 90] width 174 height 34
click at [622, 28] on button "×" at bounding box center [624, 26] width 8 height 13
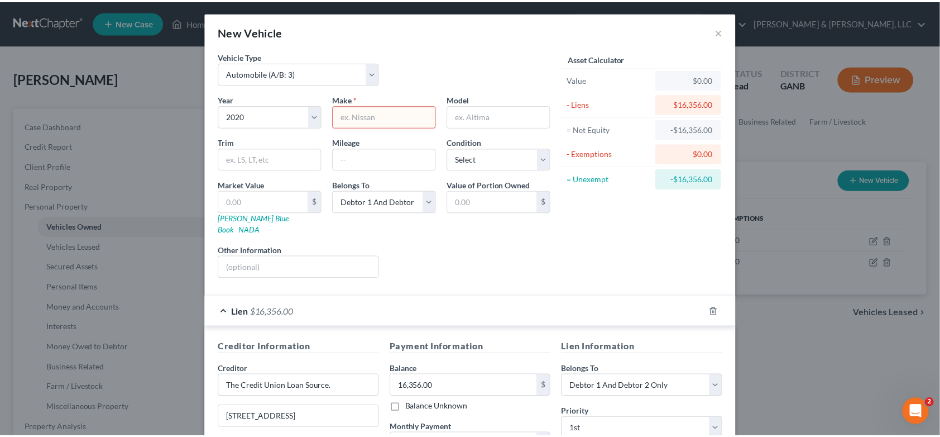
scroll to position [0, 0]
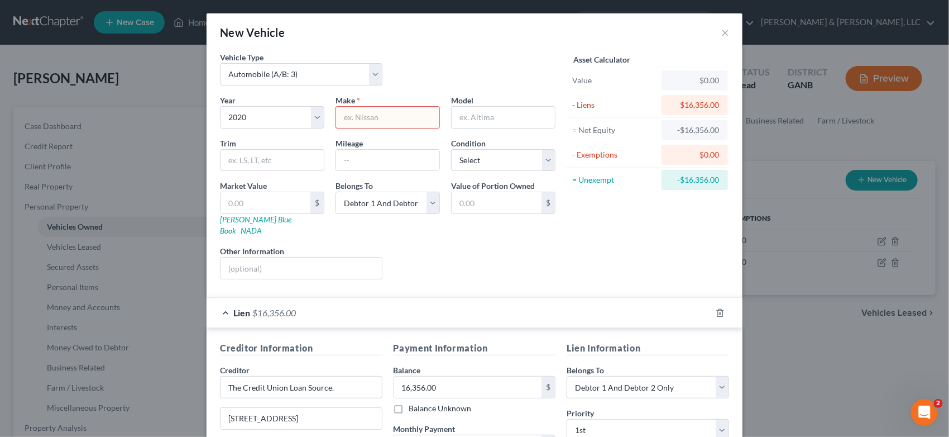
click at [355, 117] on input "text" at bounding box center [387, 117] width 103 height 21
click at [721, 32] on button "×" at bounding box center [725, 32] width 8 height 13
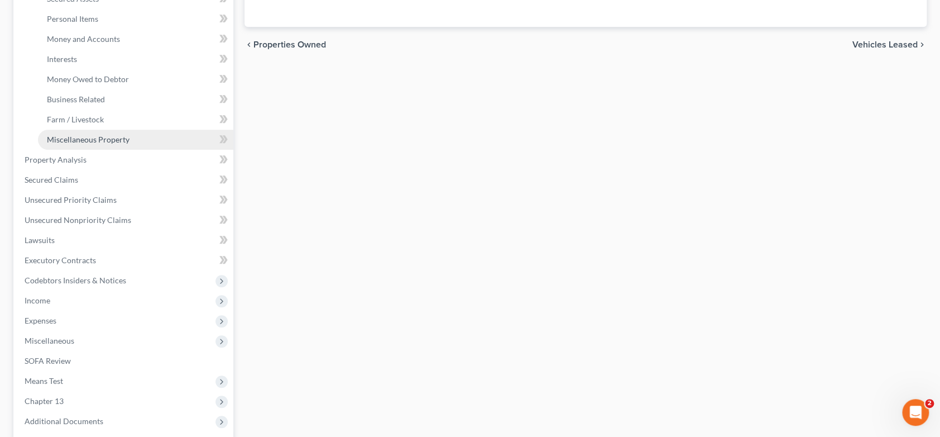
scroll to position [310, 0]
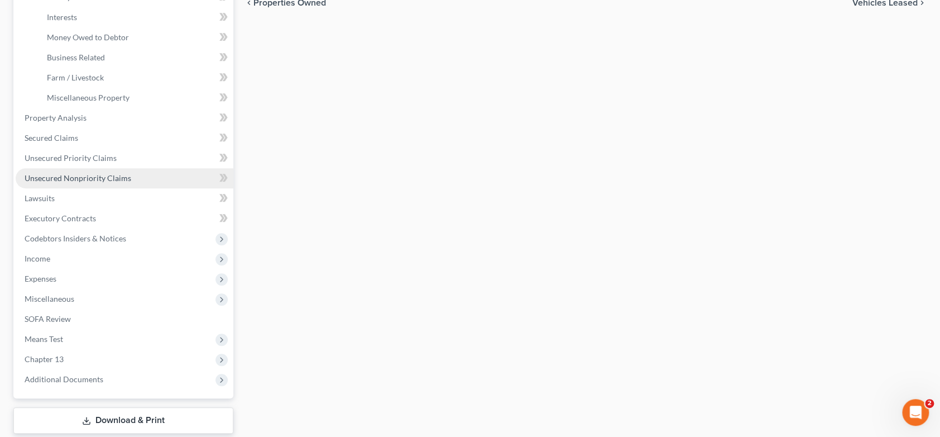
click at [79, 180] on span "Unsecured Nonpriority Claims" at bounding box center [78, 177] width 107 height 9
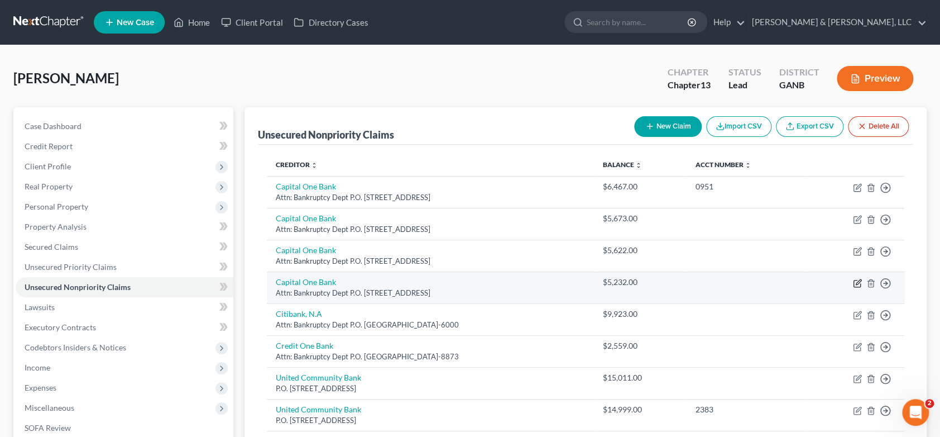
click at [858, 283] on icon "button" at bounding box center [857, 283] width 9 height 9
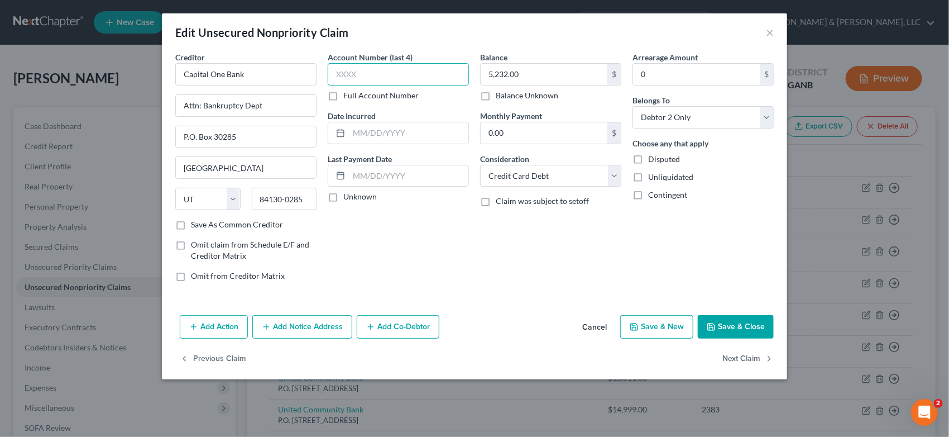
click at [373, 73] on input "text" at bounding box center [398, 74] width 141 height 22
click at [662, 327] on button "Save & New" at bounding box center [656, 326] width 73 height 23
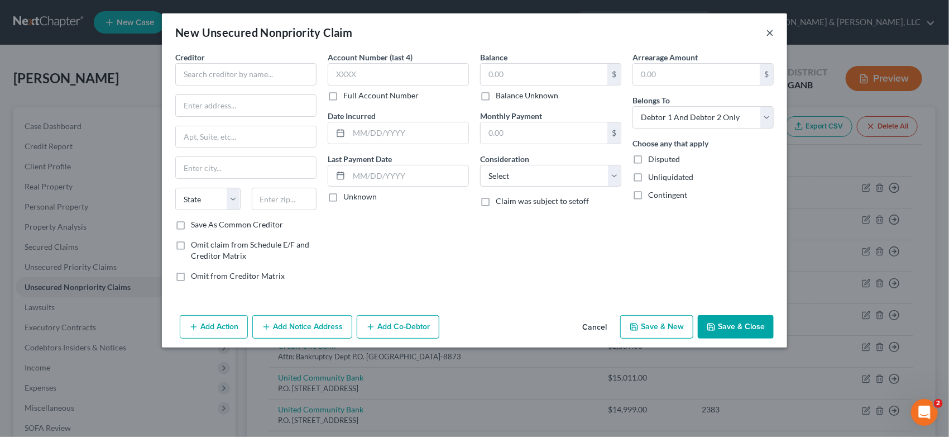
click at [768, 34] on button "×" at bounding box center [770, 32] width 8 height 13
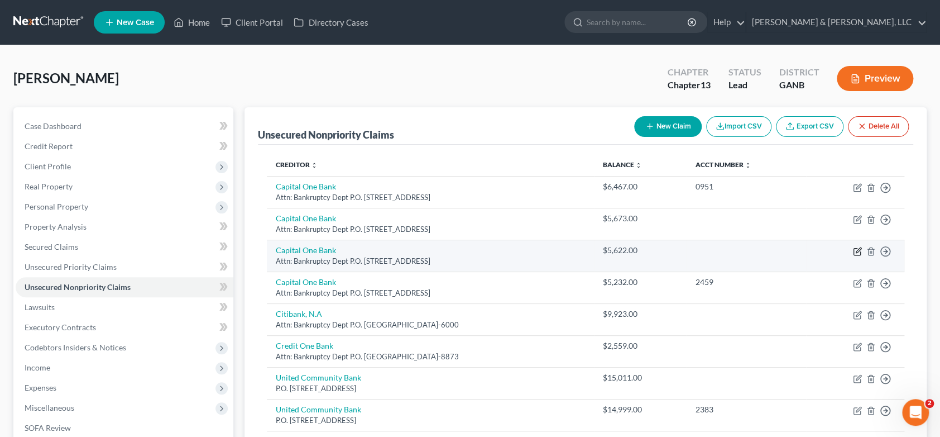
click at [856, 248] on icon "button" at bounding box center [857, 251] width 9 height 9
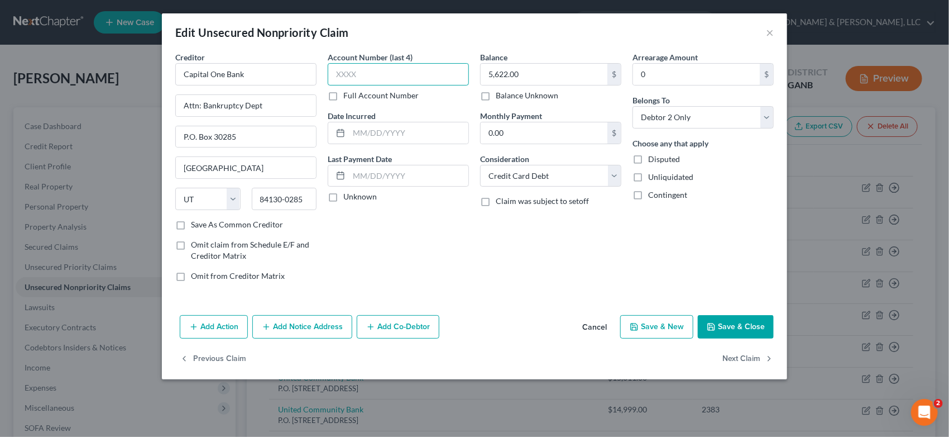
click at [368, 74] on input "text" at bounding box center [398, 74] width 141 height 22
click at [764, 115] on select "Select Debtor 1 Only Debtor 2 Only Debtor 1 And Debtor 2 Only At Least One Of T…" at bounding box center [703, 117] width 141 height 22
click at [633, 106] on select "Select Debtor 1 Only Debtor 2 Only Debtor 1 And Debtor 2 Only At Least One Of T…" at bounding box center [703, 117] width 141 height 22
click at [725, 325] on button "Save & Close" at bounding box center [736, 326] width 76 height 23
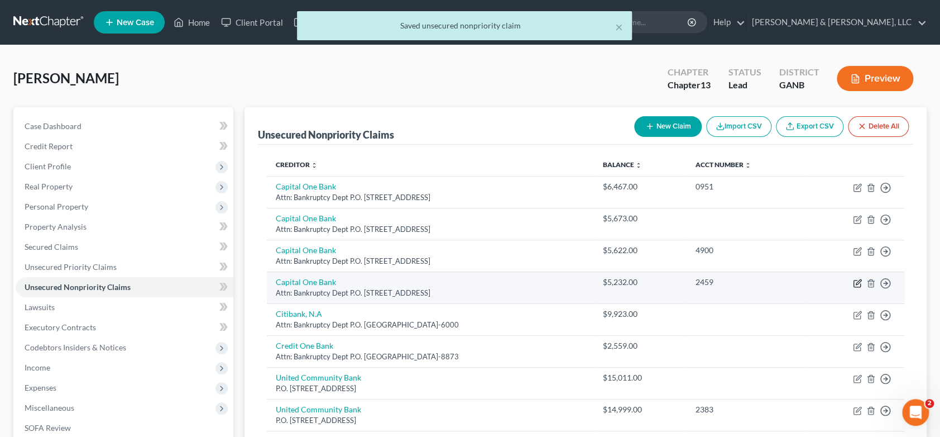
click at [855, 280] on icon "button" at bounding box center [857, 283] width 9 height 9
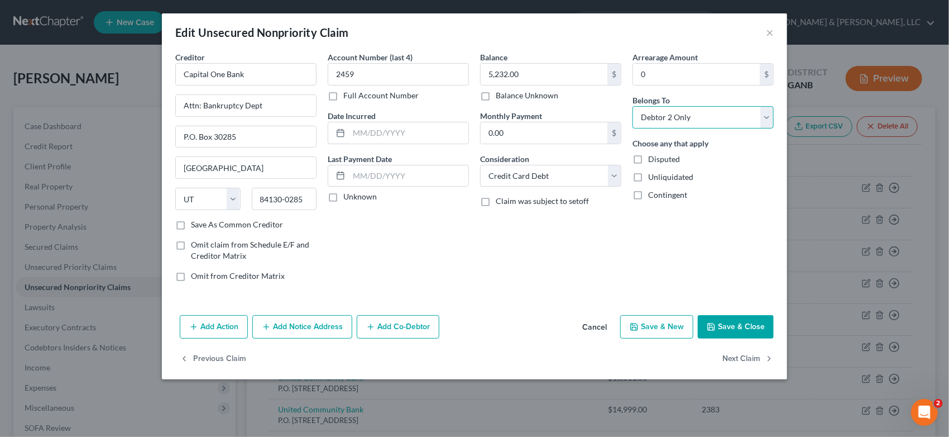
click at [768, 115] on select "Select Debtor 1 Only Debtor 2 Only Debtor 1 And Debtor 2 Only At Least One Of T…" at bounding box center [703, 117] width 141 height 22
click at [633, 106] on select "Select Debtor 1 Only Debtor 2 Only Debtor 1 And Debtor 2 Only At Least One Of T…" at bounding box center [703, 117] width 141 height 22
click at [734, 324] on button "Save & Close" at bounding box center [736, 326] width 76 height 23
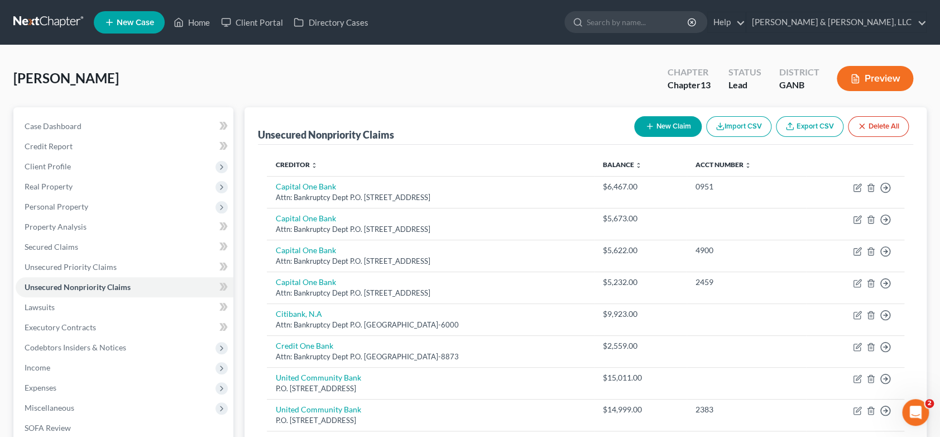
click at [671, 127] on button "New Claim" at bounding box center [668, 126] width 68 height 21
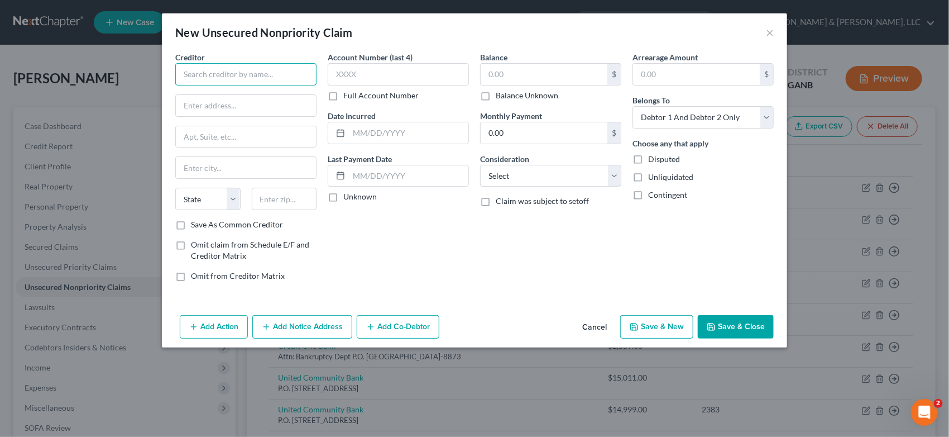
click at [235, 70] on input "text" at bounding box center [245, 74] width 141 height 22
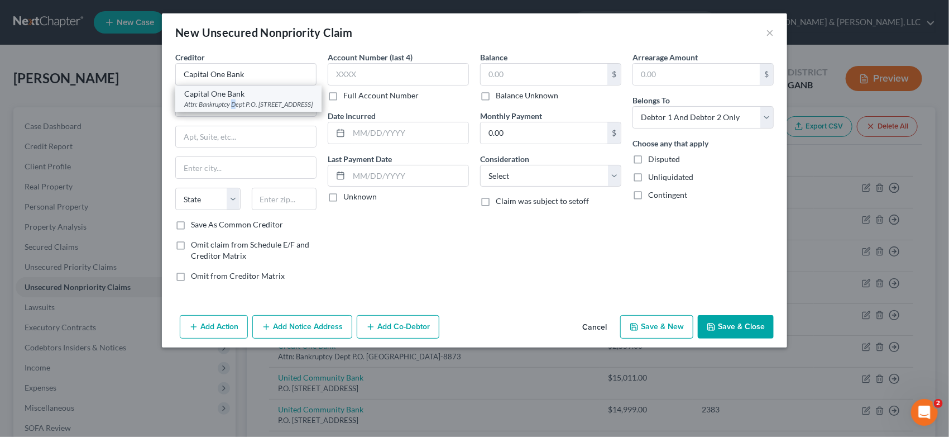
click at [235, 103] on div "Attn: Bankruptcy Dept P.O. [STREET_ADDRESS]" at bounding box center [248, 103] width 128 height 9
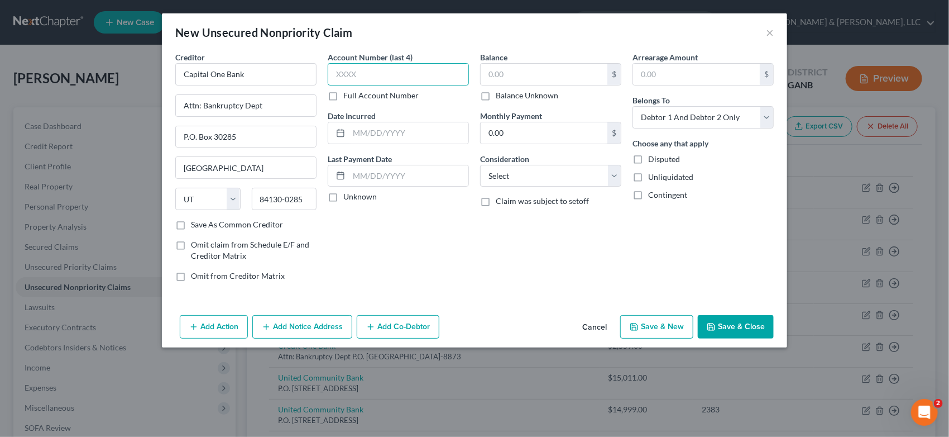
click at [365, 77] on input "text" at bounding box center [398, 74] width 141 height 22
drag, startPoint x: 561, startPoint y: 78, endPoint x: 572, endPoint y: 82, distance: 11.5
click at [561, 78] on input "text" at bounding box center [544, 74] width 127 height 21
drag, startPoint x: 613, startPoint y: 173, endPoint x: 580, endPoint y: 176, distance: 33.1
click at [613, 173] on select "Select Cable / Satellite Services Collection Agency Credit Card Debt Debt Couns…" at bounding box center [550, 176] width 141 height 22
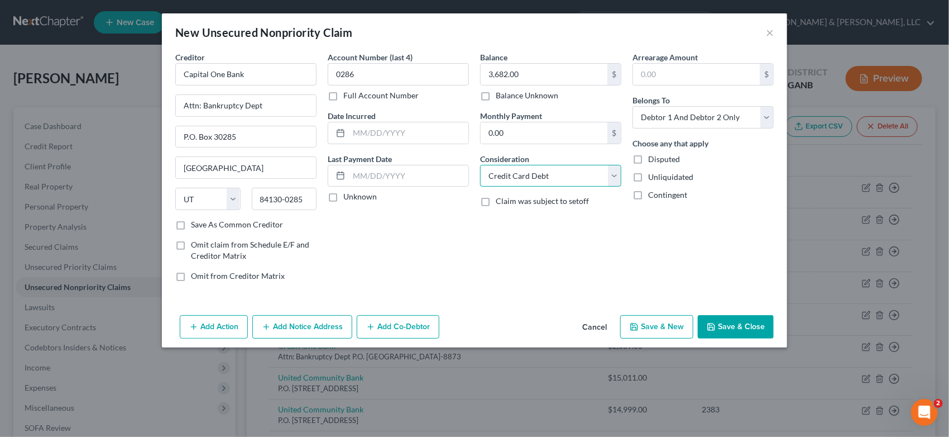
click at [480, 165] on select "Select Cable / Satellite Services Collection Agency Credit Card Debt Debt Couns…" at bounding box center [550, 176] width 141 height 22
click at [764, 120] on select "Select Debtor 1 Only Debtor 2 Only Debtor 1 And Debtor 2 Only At Least One Of T…" at bounding box center [703, 117] width 141 height 22
click at [633, 106] on select "Select Debtor 1 Only Debtor 2 Only Debtor 1 And Debtor 2 Only At Least One Of T…" at bounding box center [703, 117] width 141 height 22
click at [682, 326] on button "Save & New" at bounding box center [656, 326] width 73 height 23
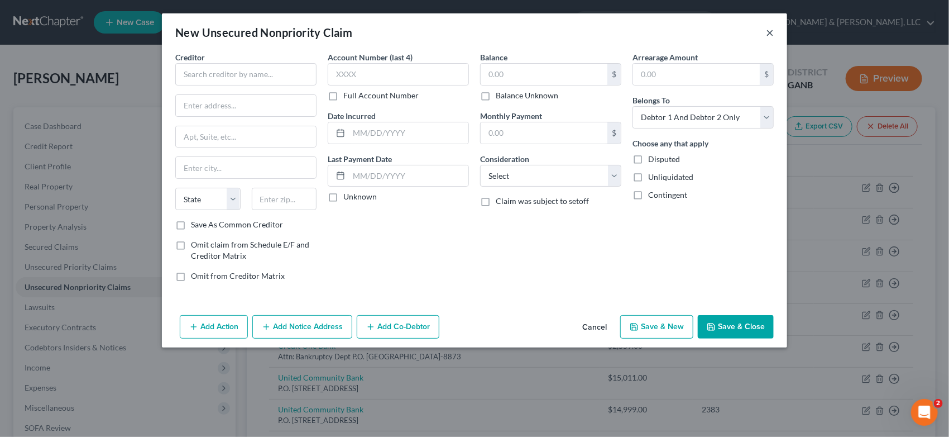
click at [773, 32] on button "×" at bounding box center [770, 32] width 8 height 13
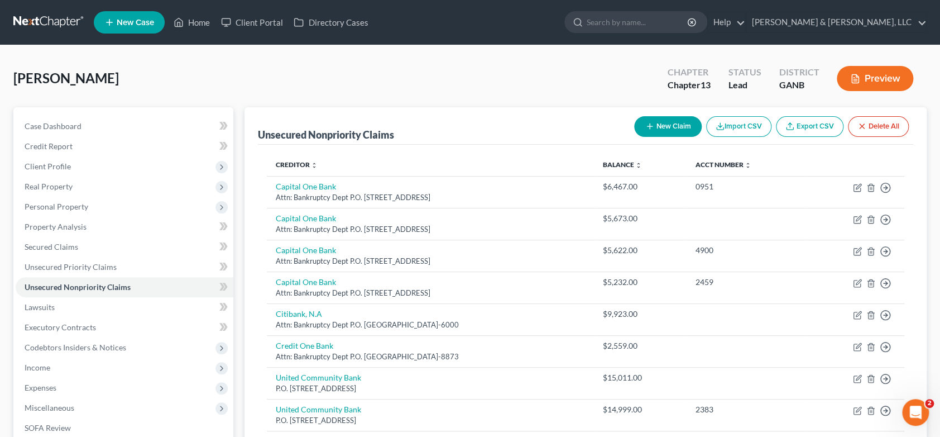
click at [666, 120] on button "New Claim" at bounding box center [668, 126] width 68 height 21
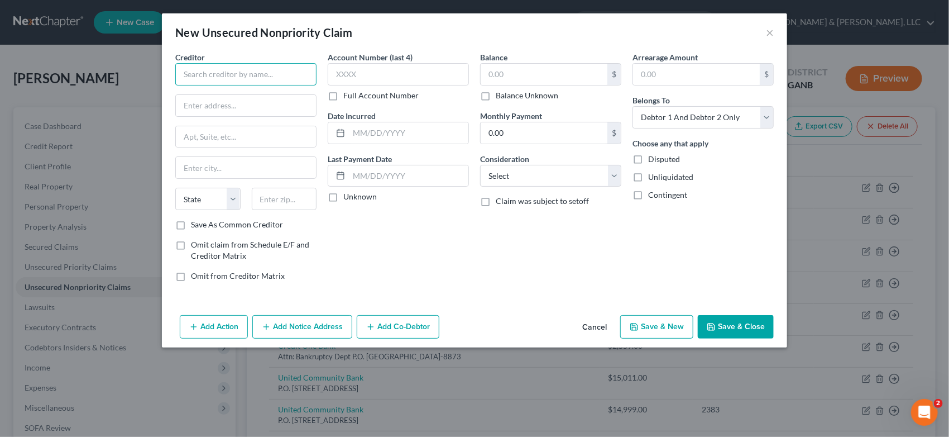
click at [236, 80] on input "text" at bounding box center [245, 74] width 141 height 22
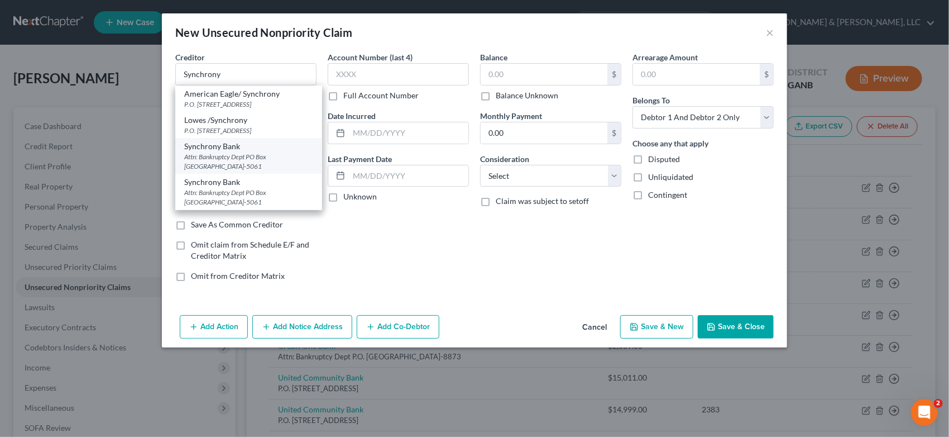
click at [246, 151] on div "Synchrony Bank" at bounding box center [248, 146] width 129 height 11
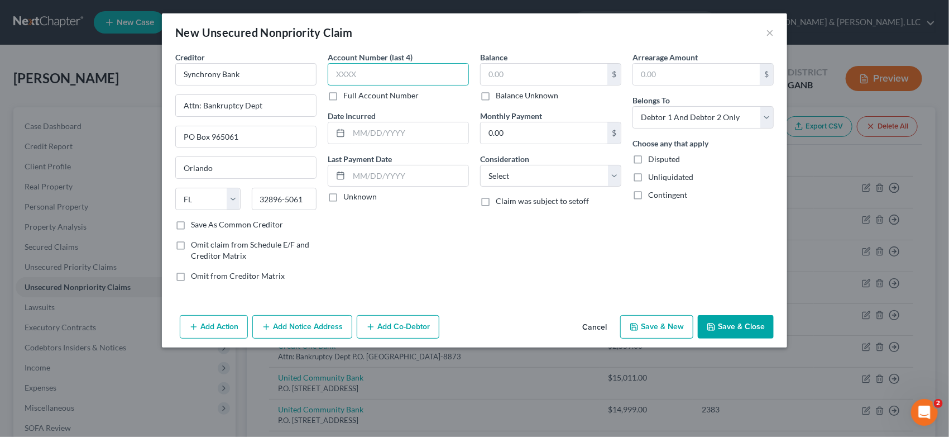
click at [390, 75] on input "text" at bounding box center [398, 74] width 141 height 22
drag, startPoint x: 522, startPoint y: 78, endPoint x: 535, endPoint y: 76, distance: 13.5
click at [524, 76] on input "text" at bounding box center [544, 74] width 127 height 21
click at [623, 177] on div "Balance 9,374.00 $ Balance Unknown Balance Undetermined 9,374.00 $ Balance Unkn…" at bounding box center [551, 170] width 152 height 239
click at [614, 172] on select "Select Cable / Satellite Services Collection Agency Credit Card Debt Debt Couns…" at bounding box center [550, 176] width 141 height 22
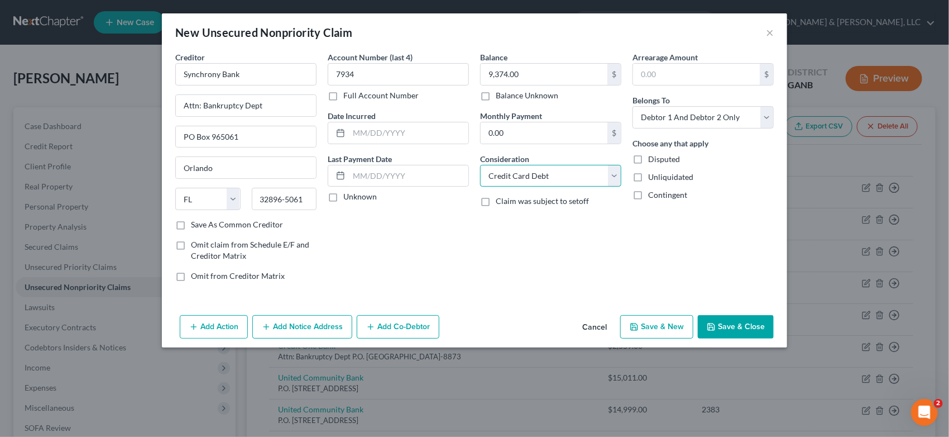
click at [480, 165] on select "Select Cable / Satellite Services Collection Agency Credit Card Debt Debt Couns…" at bounding box center [550, 176] width 141 height 22
click at [614, 174] on select "Select Cable / Satellite Services Collection Agency Credit Card Debt Debt Couns…" at bounding box center [550, 176] width 141 height 22
click at [480, 165] on select "Select Cable / Satellite Services Collection Agency Credit Card Debt Debt Couns…" at bounding box center [550, 176] width 141 height 22
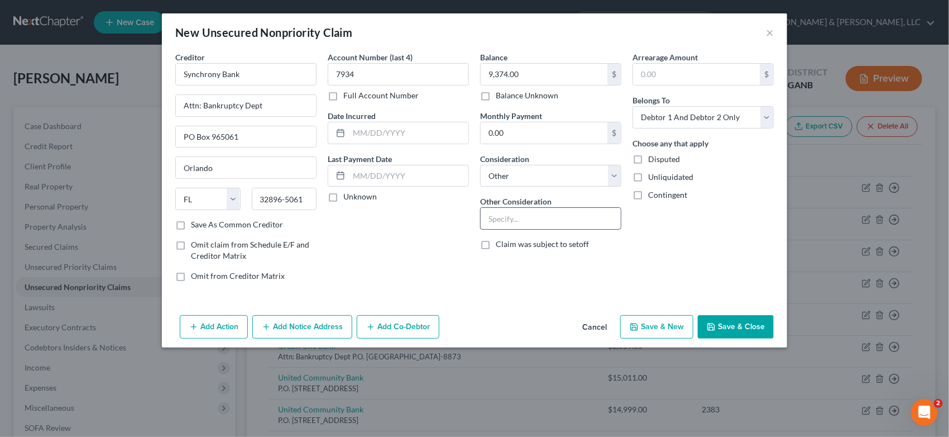
click at [520, 213] on input "text" at bounding box center [551, 218] width 140 height 21
click at [765, 116] on select "Select Debtor 1 Only Debtor 2 Only Debtor 1 And Debtor 2 Only At Least One Of T…" at bounding box center [703, 117] width 141 height 22
click at [633, 106] on select "Select Debtor 1 Only Debtor 2 Only Debtor 1 And Debtor 2 Only At Least One Of T…" at bounding box center [703, 117] width 141 height 22
click at [670, 326] on button "Save & New" at bounding box center [656, 326] width 73 height 23
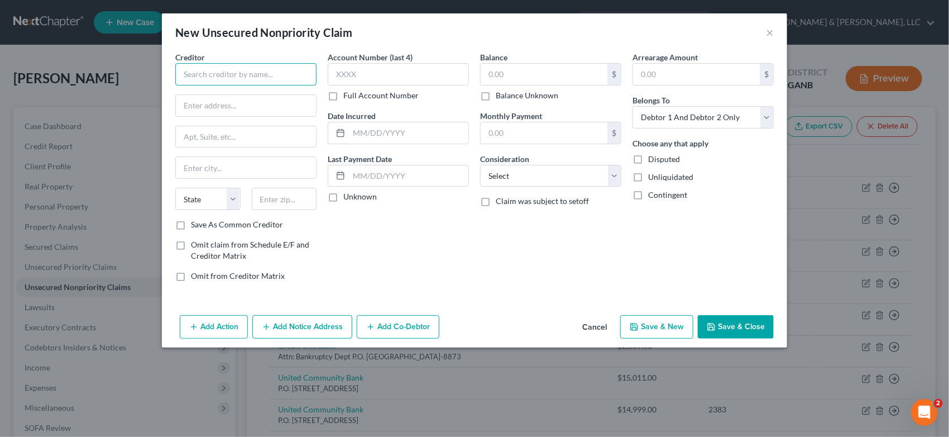
click at [222, 76] on input "text" at bounding box center [245, 74] width 141 height 22
click at [769, 31] on button "×" at bounding box center [770, 32] width 8 height 13
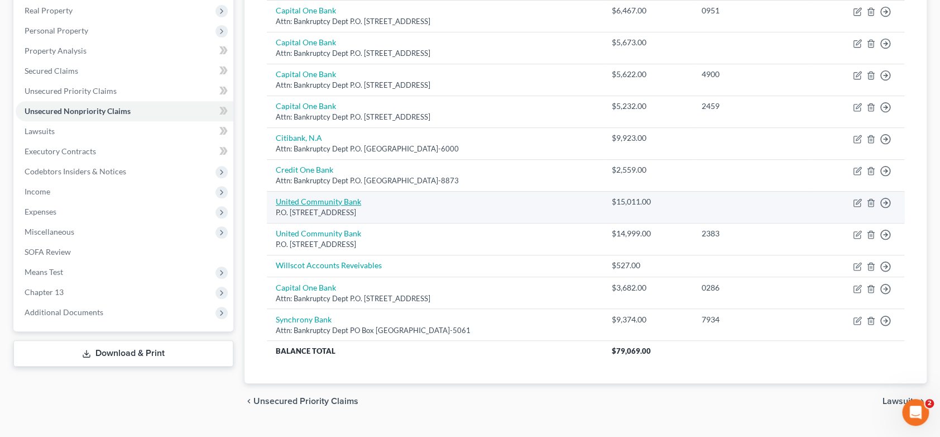
scroll to position [186, 0]
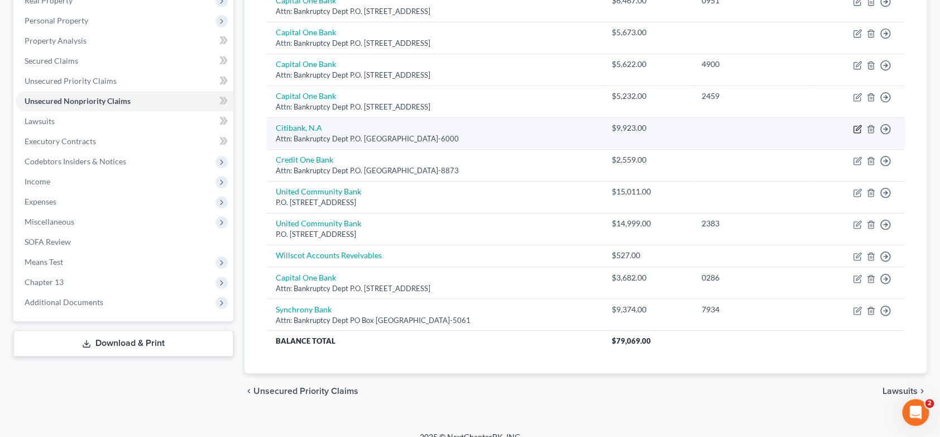
click at [860, 127] on icon "button" at bounding box center [857, 129] width 9 height 9
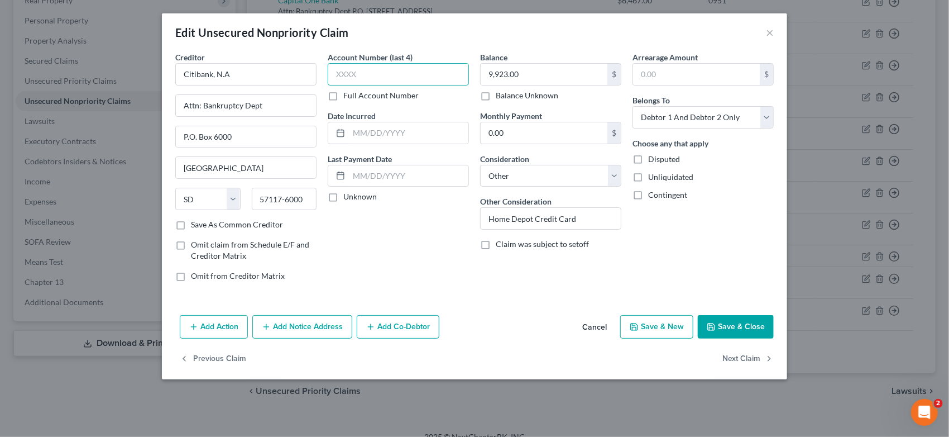
click at [386, 78] on input "text" at bounding box center [398, 74] width 141 height 22
click at [677, 329] on button "Save & New" at bounding box center [656, 326] width 73 height 23
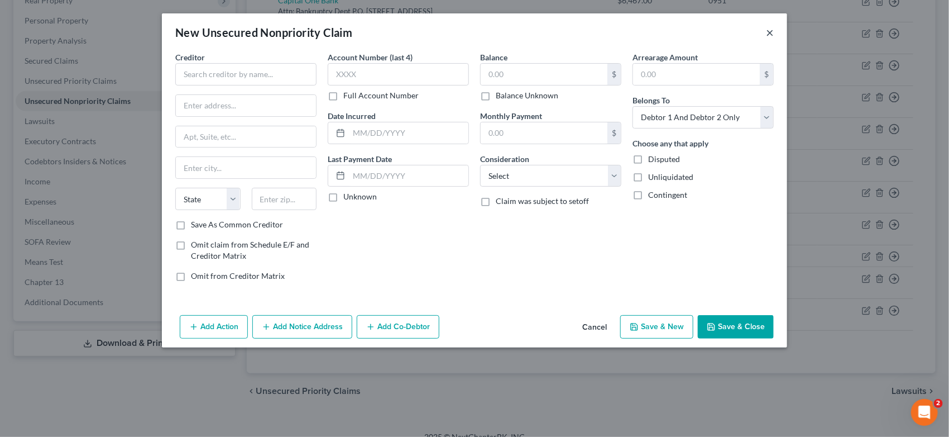
click at [772, 34] on button "×" at bounding box center [770, 32] width 8 height 13
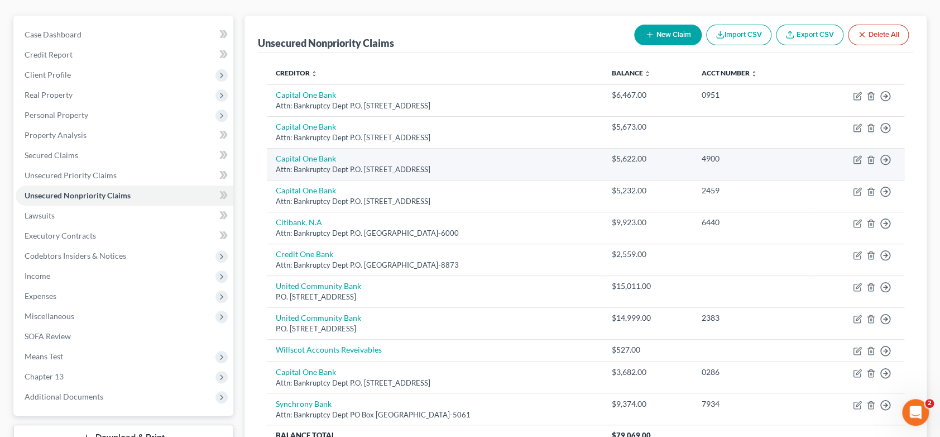
scroll to position [62, 0]
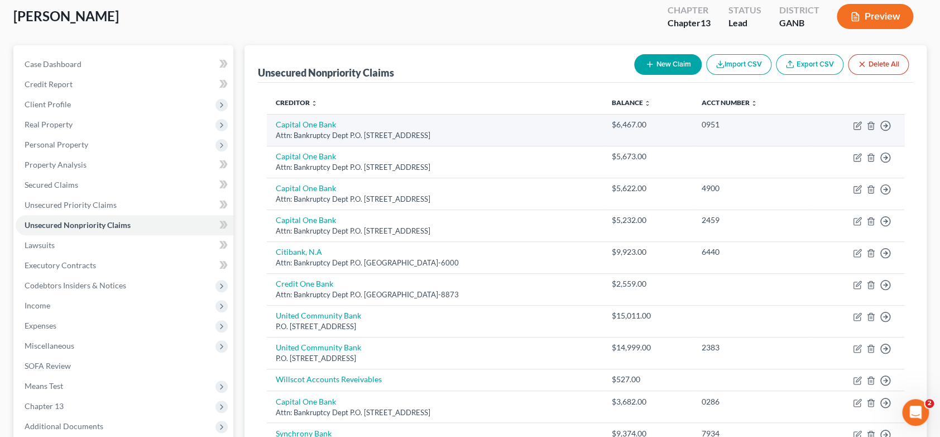
click at [689, 132] on td "$6,467.00" at bounding box center [648, 130] width 90 height 32
click at [858, 122] on icon "button" at bounding box center [857, 125] width 9 height 9
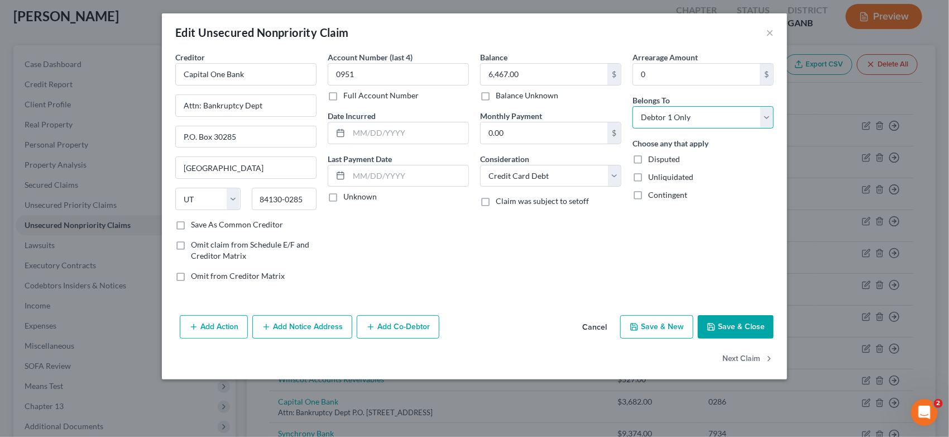
click at [766, 118] on select "Select Debtor 1 Only Debtor 2 Only Debtor 1 And Debtor 2 Only At Least One Of T…" at bounding box center [703, 117] width 141 height 22
click at [633, 106] on select "Select Debtor 1 Only Debtor 2 Only Debtor 1 And Debtor 2 Only At Least One Of T…" at bounding box center [703, 117] width 141 height 22
click at [675, 328] on button "Save & New" at bounding box center [656, 326] width 73 height 23
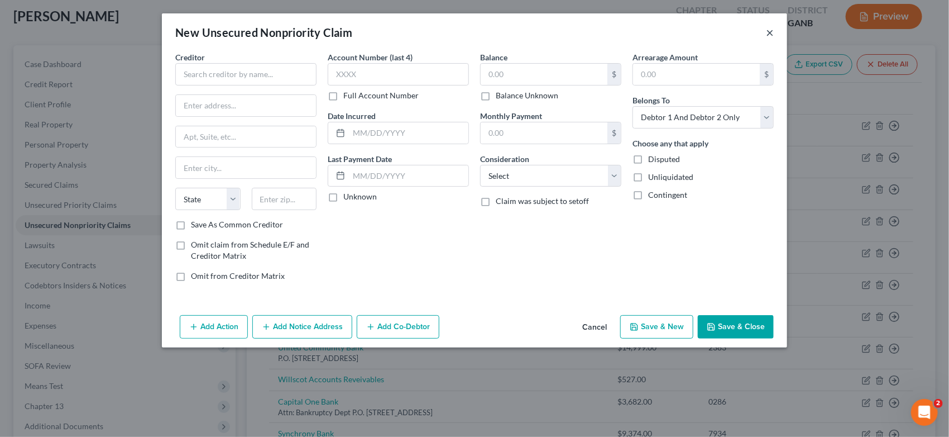
click at [772, 35] on button "×" at bounding box center [770, 32] width 8 height 13
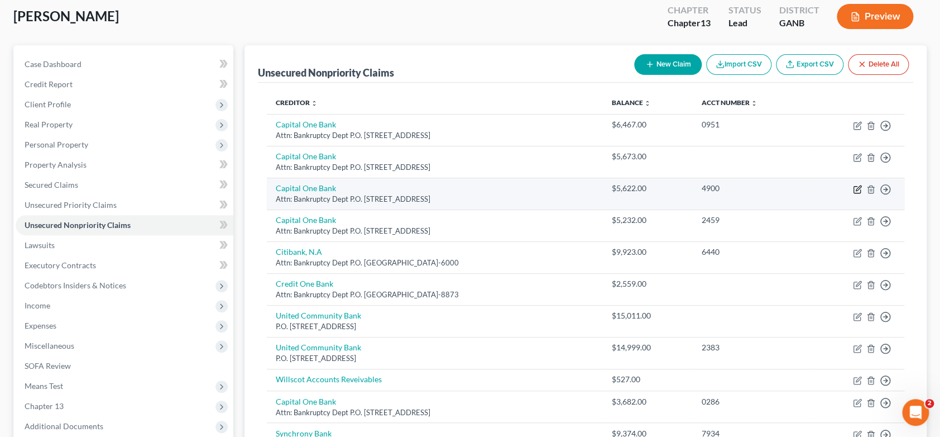
click at [857, 188] on icon "button" at bounding box center [858, 187] width 5 height 5
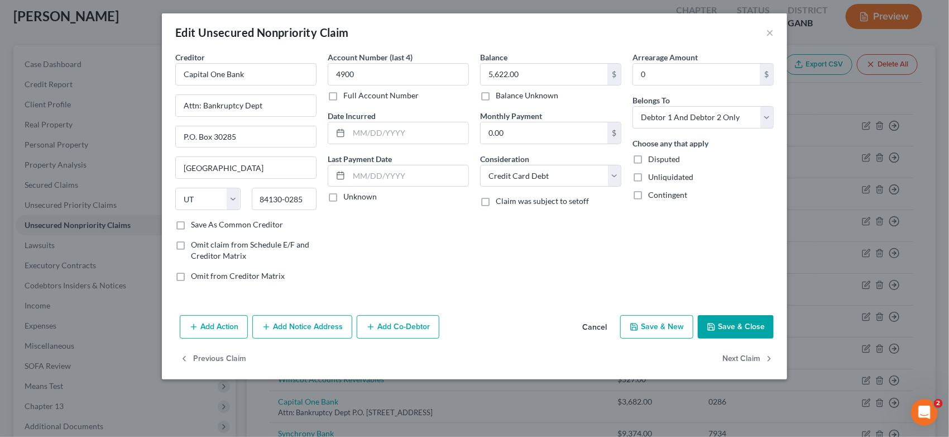
click at [733, 324] on button "Save & Close" at bounding box center [736, 326] width 76 height 23
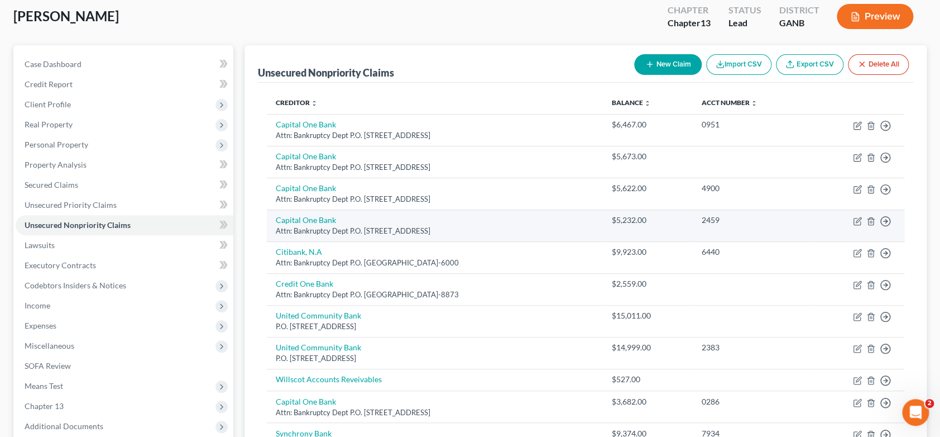
click at [862, 218] on td "Move to D Move to E Move to G Move to Notice Only" at bounding box center [856, 225] width 95 height 32
click at [858, 218] on icon "button" at bounding box center [858, 219] width 5 height 5
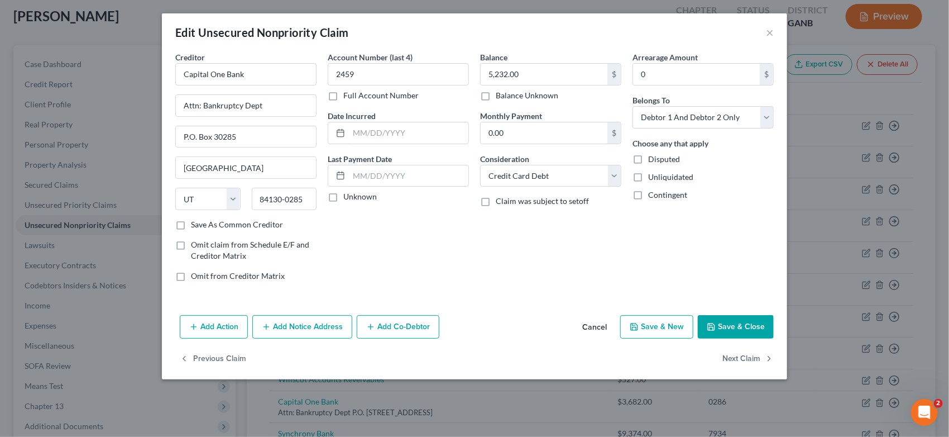
click at [667, 332] on button "Save & New" at bounding box center [656, 326] width 73 height 23
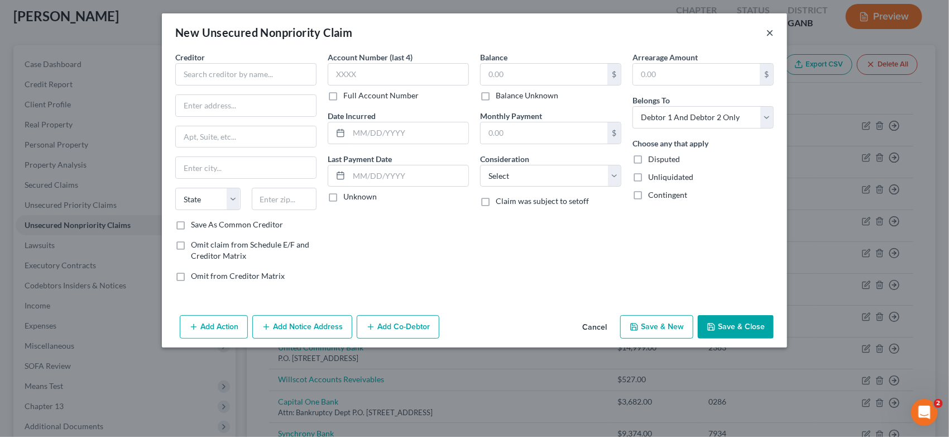
click at [766, 32] on button "×" at bounding box center [770, 32] width 8 height 13
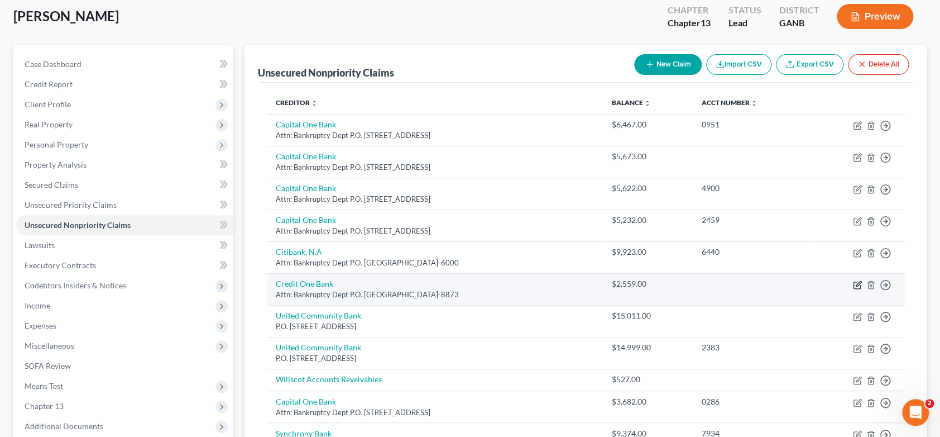
click at [858, 280] on icon "button" at bounding box center [857, 284] width 9 height 9
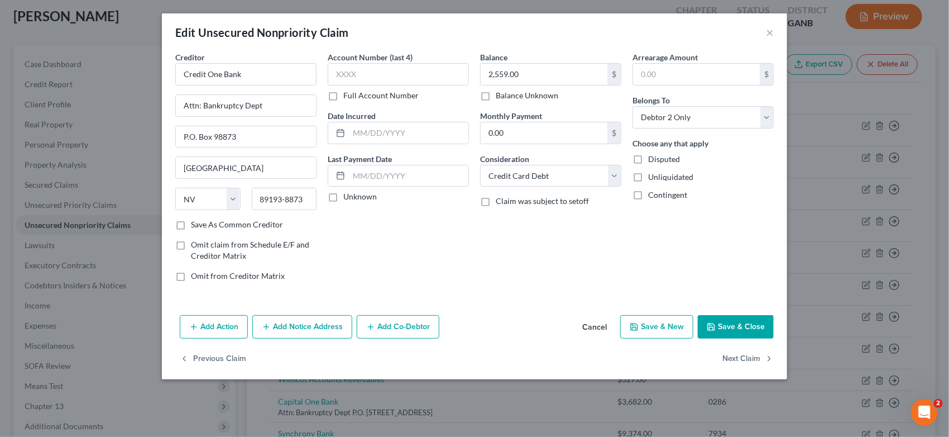
click at [723, 323] on button "Save & Close" at bounding box center [736, 326] width 76 height 23
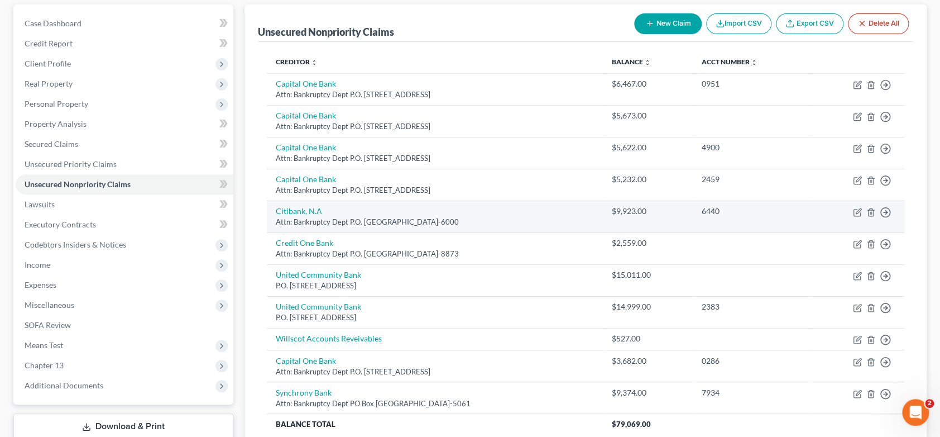
scroll to position [0, 0]
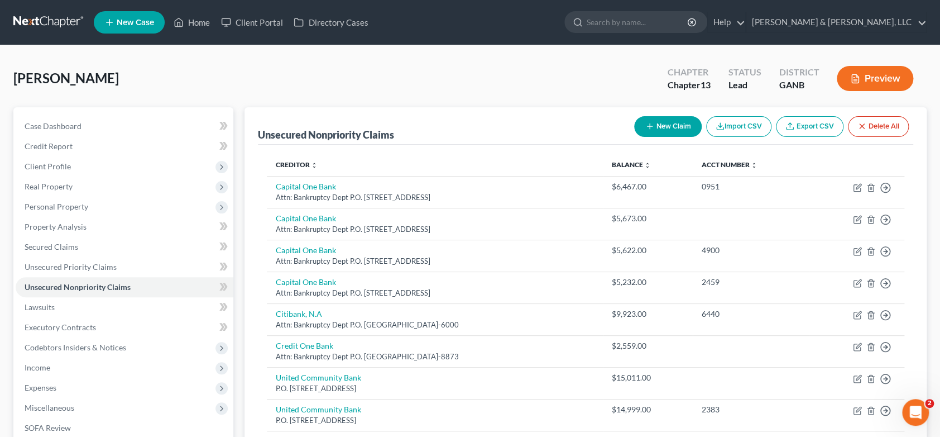
click at [690, 124] on button "New Claim" at bounding box center [668, 126] width 68 height 21
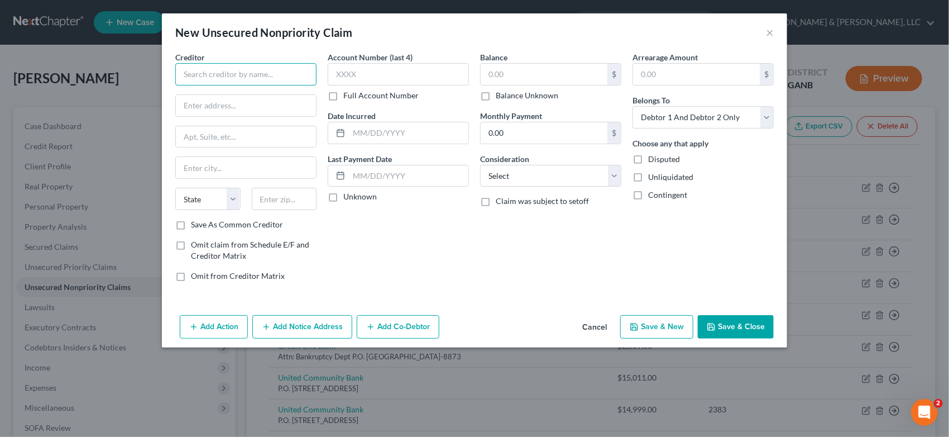
click at [240, 75] on input "text" at bounding box center [245, 74] width 141 height 22
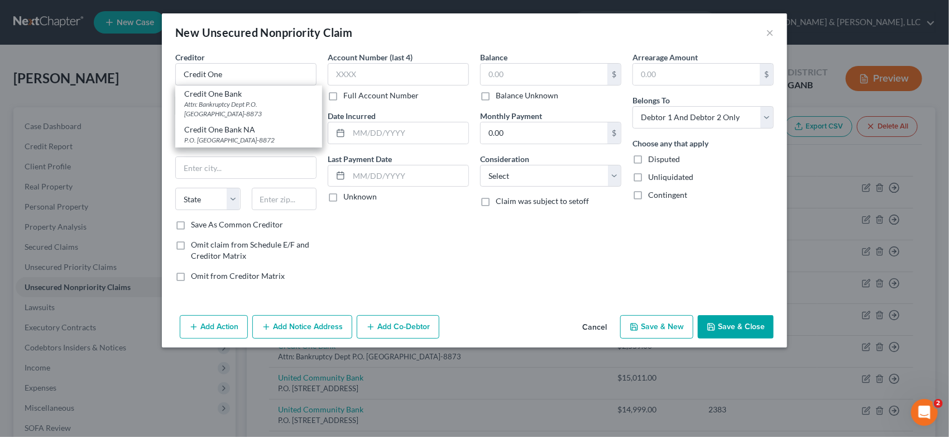
click at [259, 104] on div "Attn: Bankruptcy Dept P.O. [GEOGRAPHIC_DATA]-8873" at bounding box center [248, 108] width 129 height 19
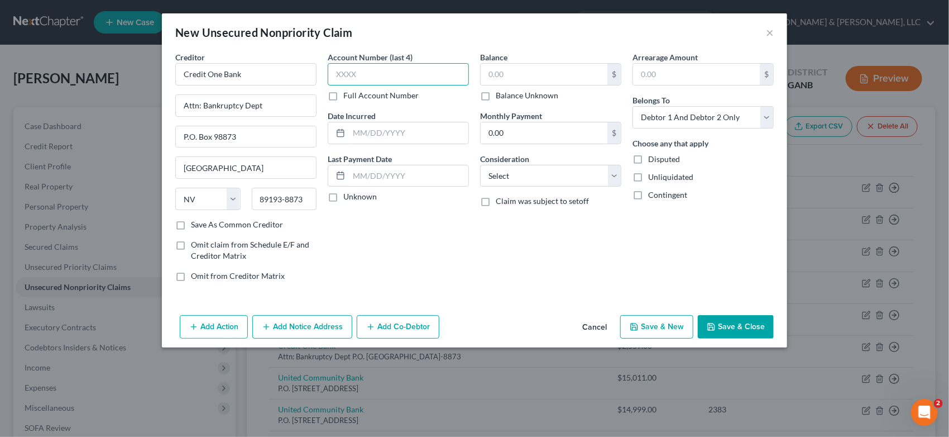
click at [380, 79] on input "text" at bounding box center [398, 74] width 141 height 22
click at [523, 73] on input "text" at bounding box center [544, 74] width 127 height 21
click at [611, 177] on select "Select Cable / Satellite Services Collection Agency Credit Card Debt Debt Couns…" at bounding box center [550, 176] width 141 height 22
click at [480, 165] on select "Select Cable / Satellite Services Collection Agency Credit Card Debt Debt Couns…" at bounding box center [550, 176] width 141 height 22
click at [764, 114] on select "Select Debtor 1 Only Debtor 2 Only Debtor 1 And Debtor 2 Only At Least One Of T…" at bounding box center [703, 117] width 141 height 22
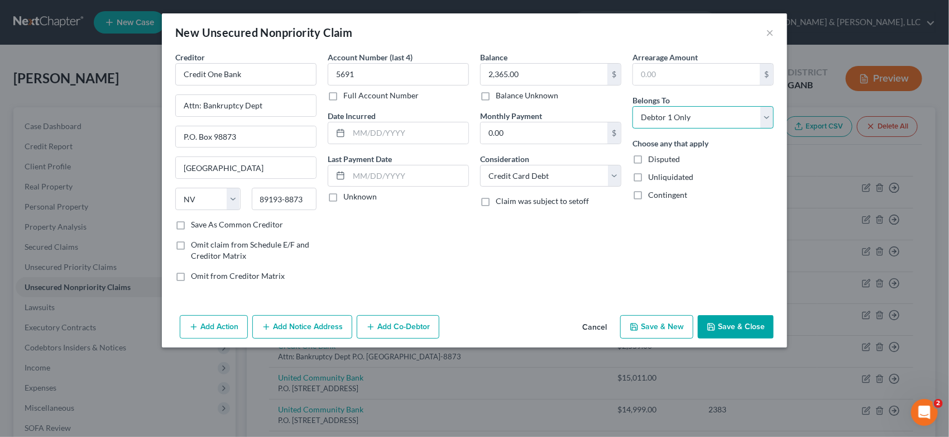
click at [633, 106] on select "Select Debtor 1 Only Debtor 2 Only Debtor 1 And Debtor 2 Only At Least One Of T…" at bounding box center [703, 117] width 141 height 22
click at [661, 327] on button "Save & New" at bounding box center [656, 326] width 73 height 23
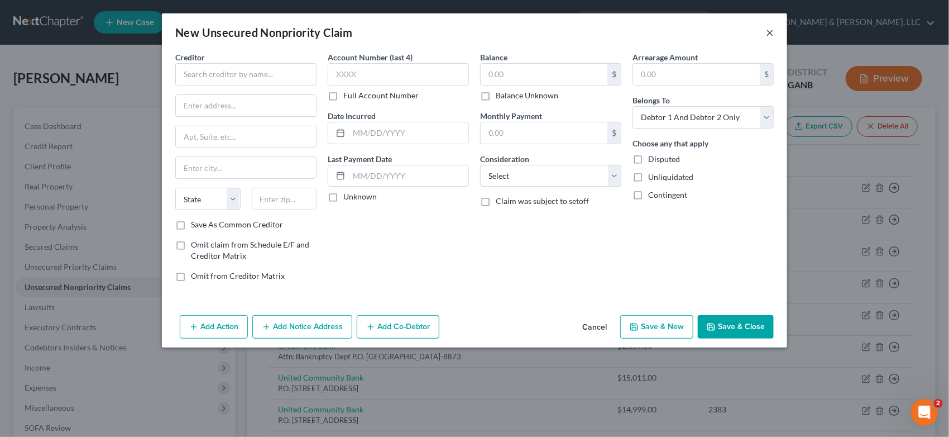
drag, startPoint x: 771, startPoint y: 30, endPoint x: 766, endPoint y: 26, distance: 6.3
click at [769, 29] on button "×" at bounding box center [770, 32] width 8 height 13
